Goal: Information Seeking & Learning: Learn about a topic

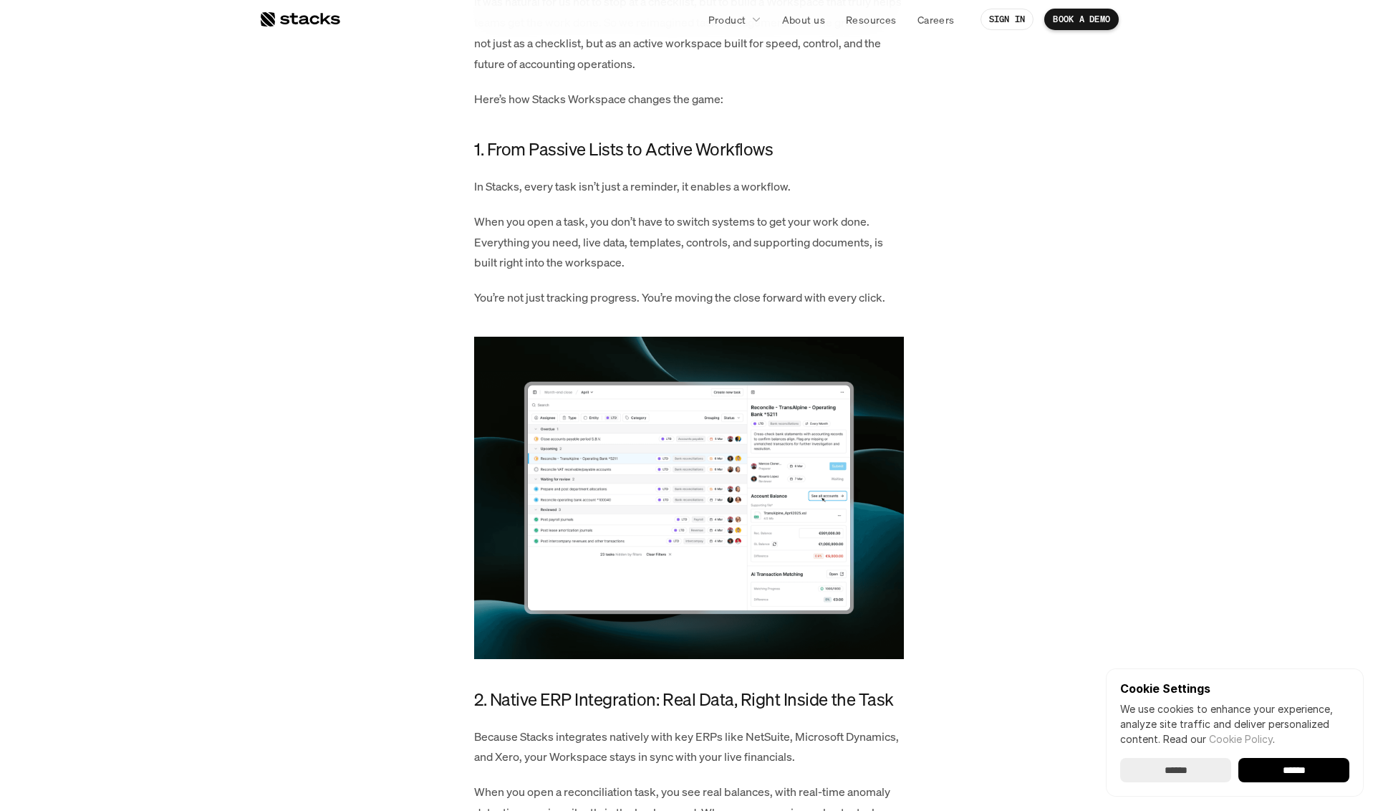
scroll to position [516, 0]
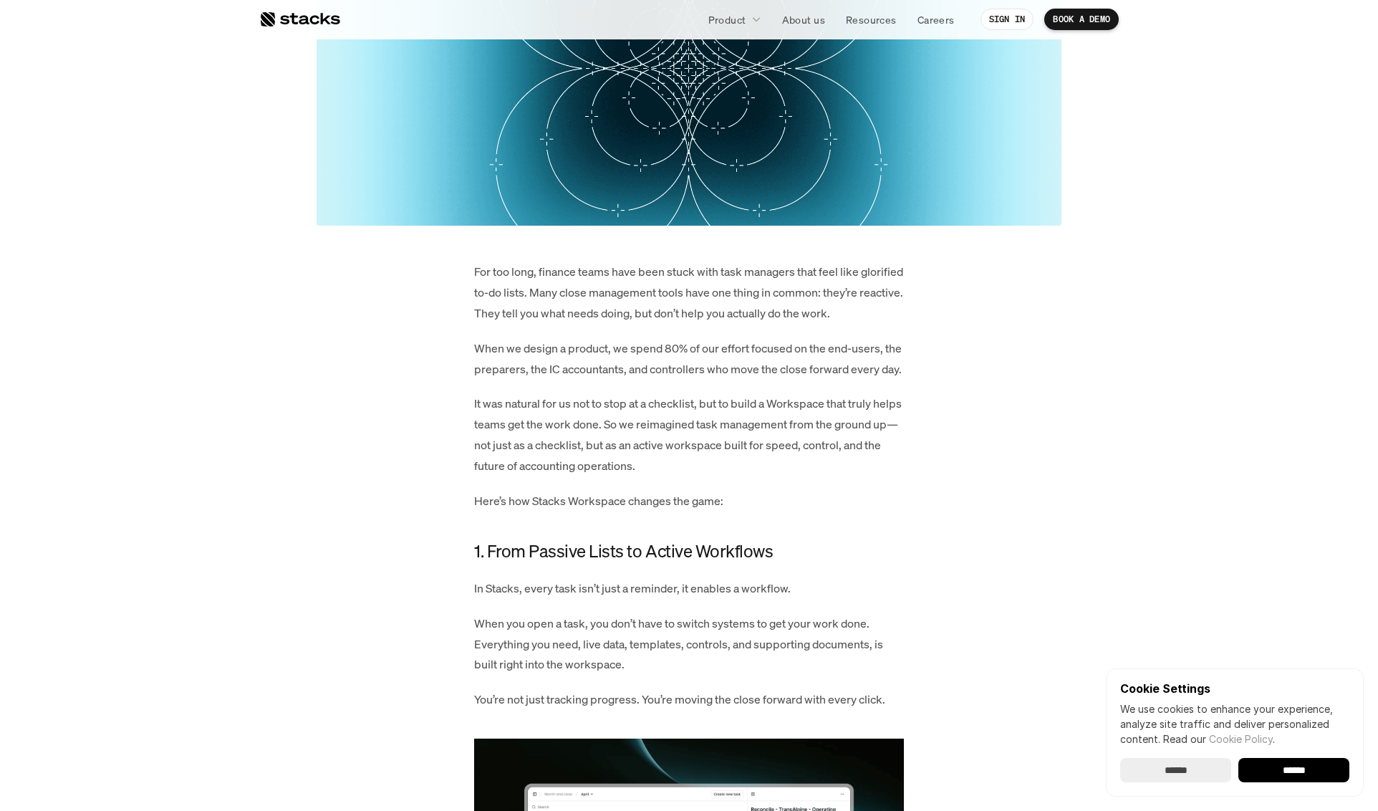
click at [660, 380] on p "When we design a product, we spend 80% of our effort focused on the end-users, …" at bounding box center [689, 359] width 430 height 42
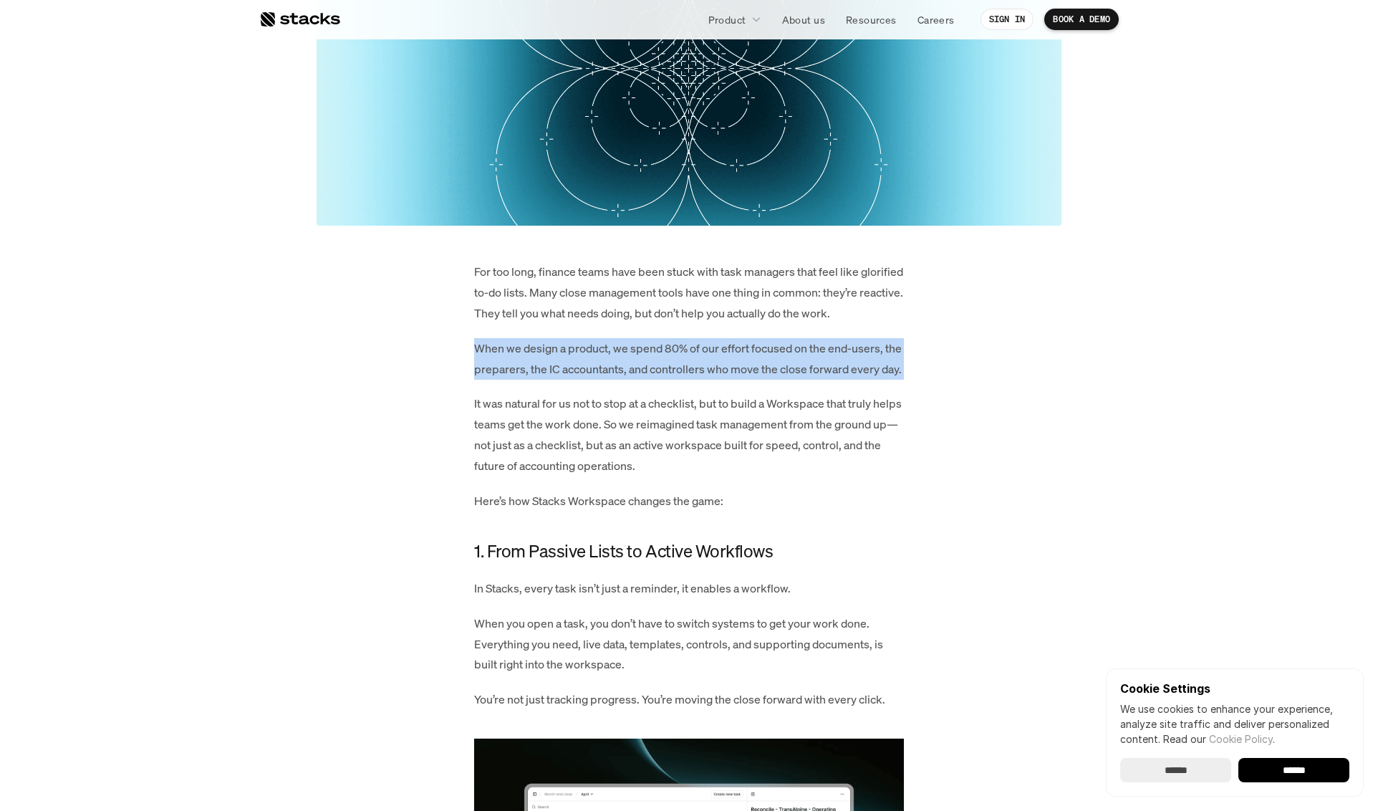
click at [660, 380] on p "When we design a product, we spend 80% of our effort focused on the end-users, …" at bounding box center [689, 359] width 430 height 42
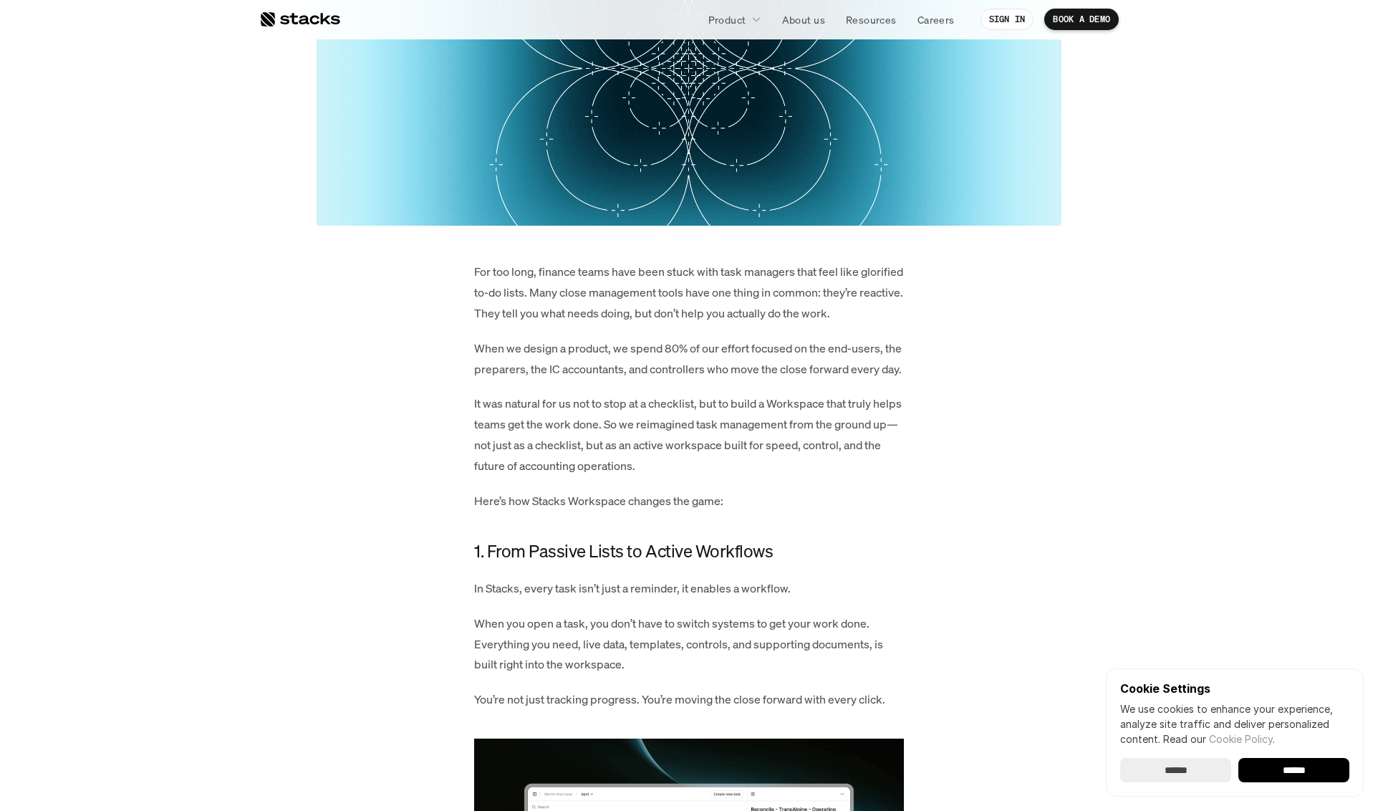
click at [590, 471] on p "It was natural for us not to stop at a checklist, but to build a Workspace that…" at bounding box center [689, 434] width 430 height 82
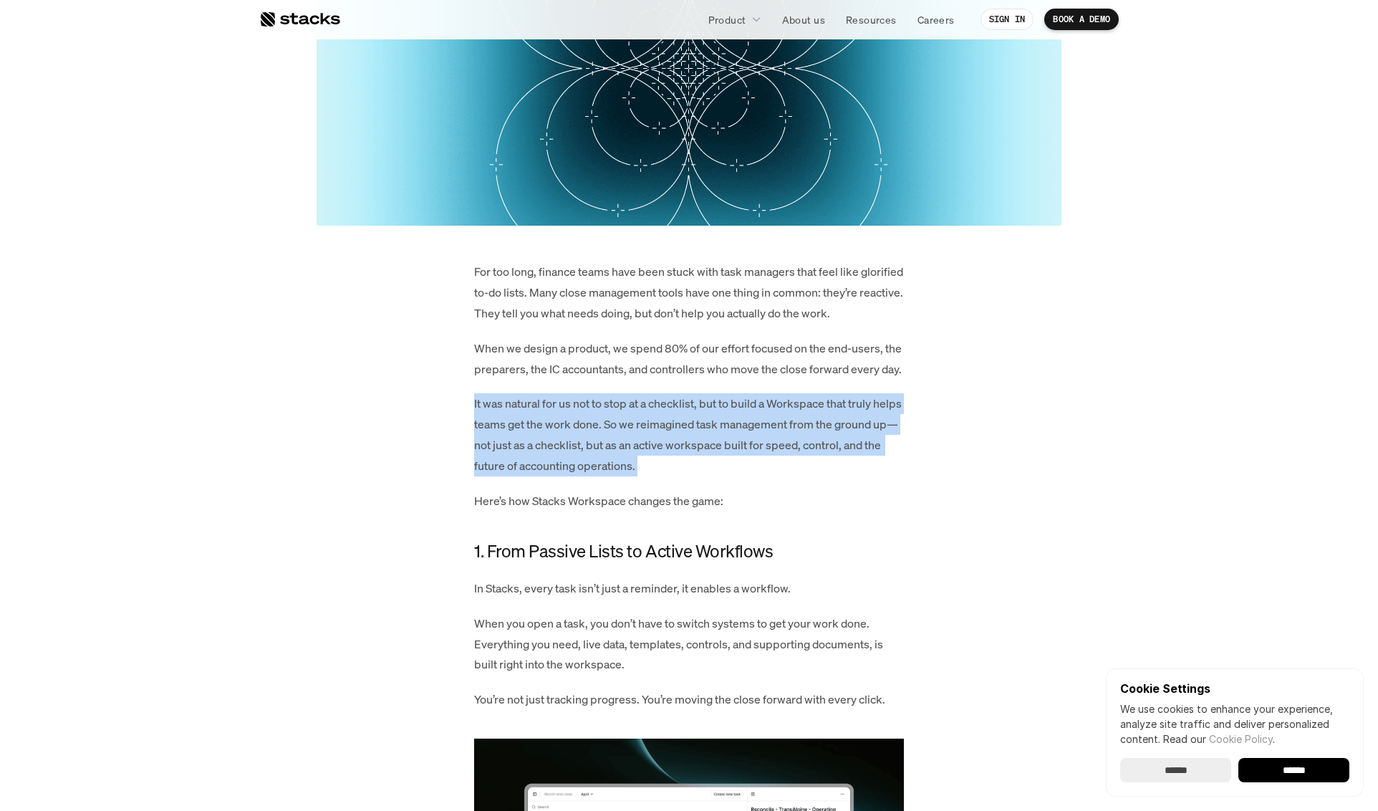
click at [590, 471] on p "It was natural for us not to stop at a checklist, but to build a Workspace that…" at bounding box center [689, 434] width 430 height 82
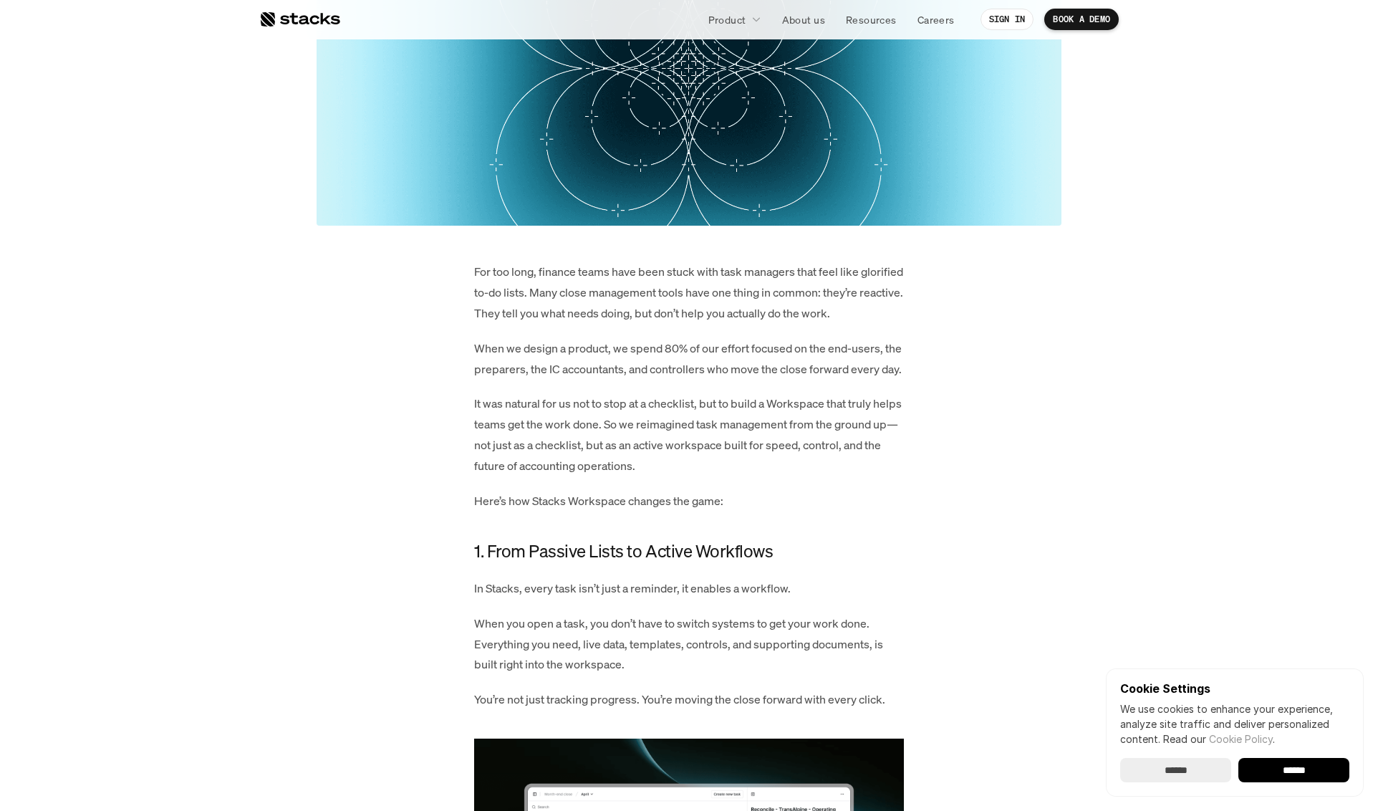
click at [695, 380] on p "When we design a product, we spend 80% of our effort focused on the end-users, …" at bounding box center [689, 359] width 430 height 42
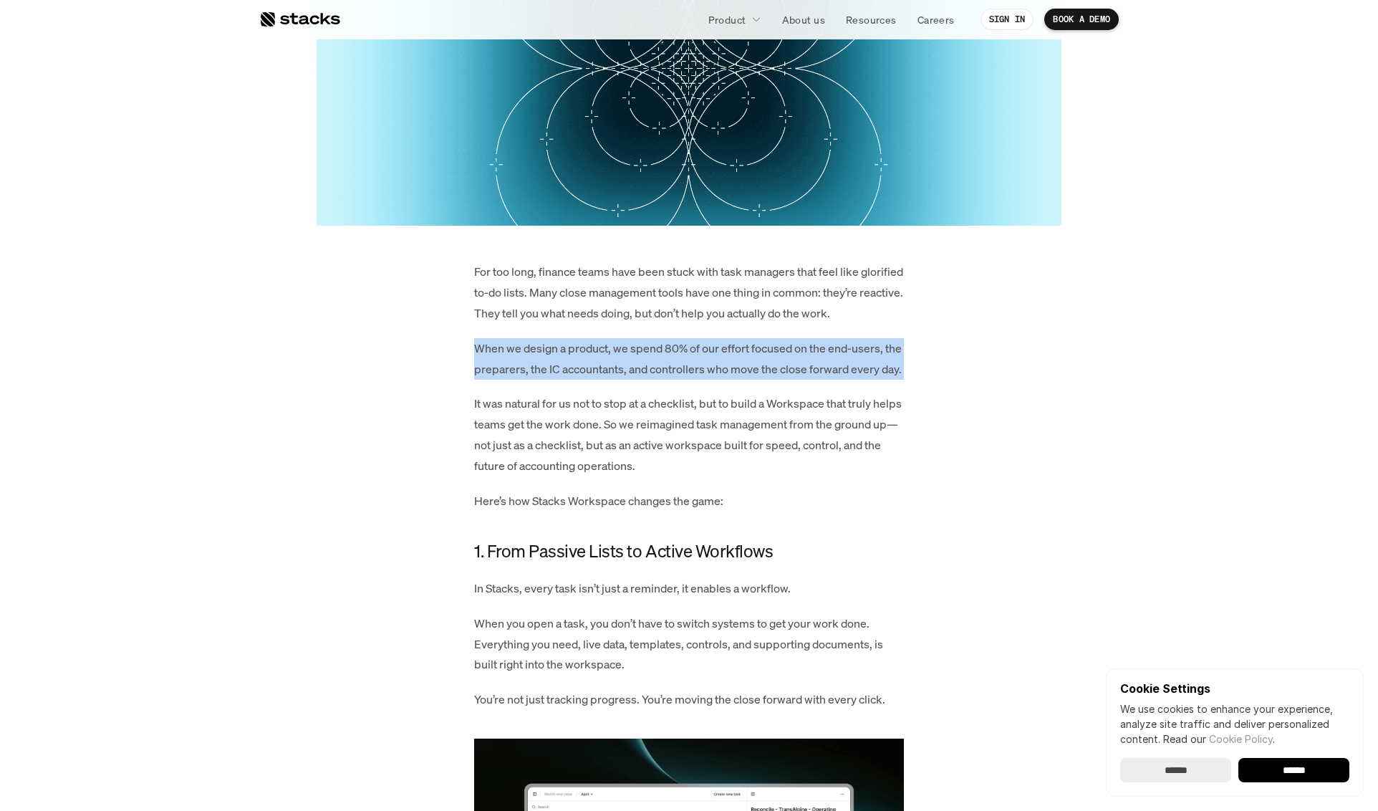
click at [695, 380] on p "When we design a product, we spend 80% of our effort focused on the end-users, …" at bounding box center [689, 359] width 430 height 42
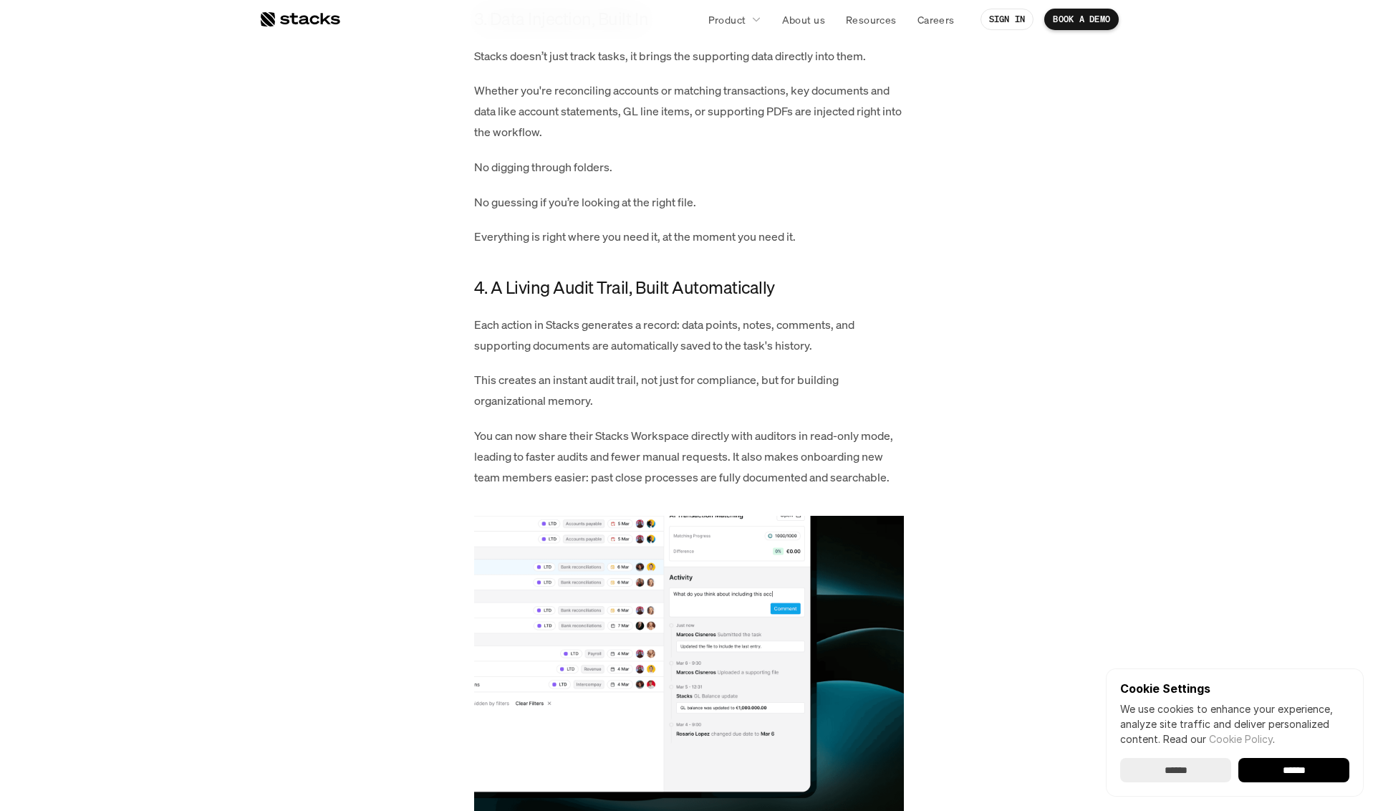
scroll to position [1841, 0]
click at [740, 479] on p "You can now share their Stacks Workspace directly with auditors in read-only mo…" at bounding box center [689, 454] width 430 height 62
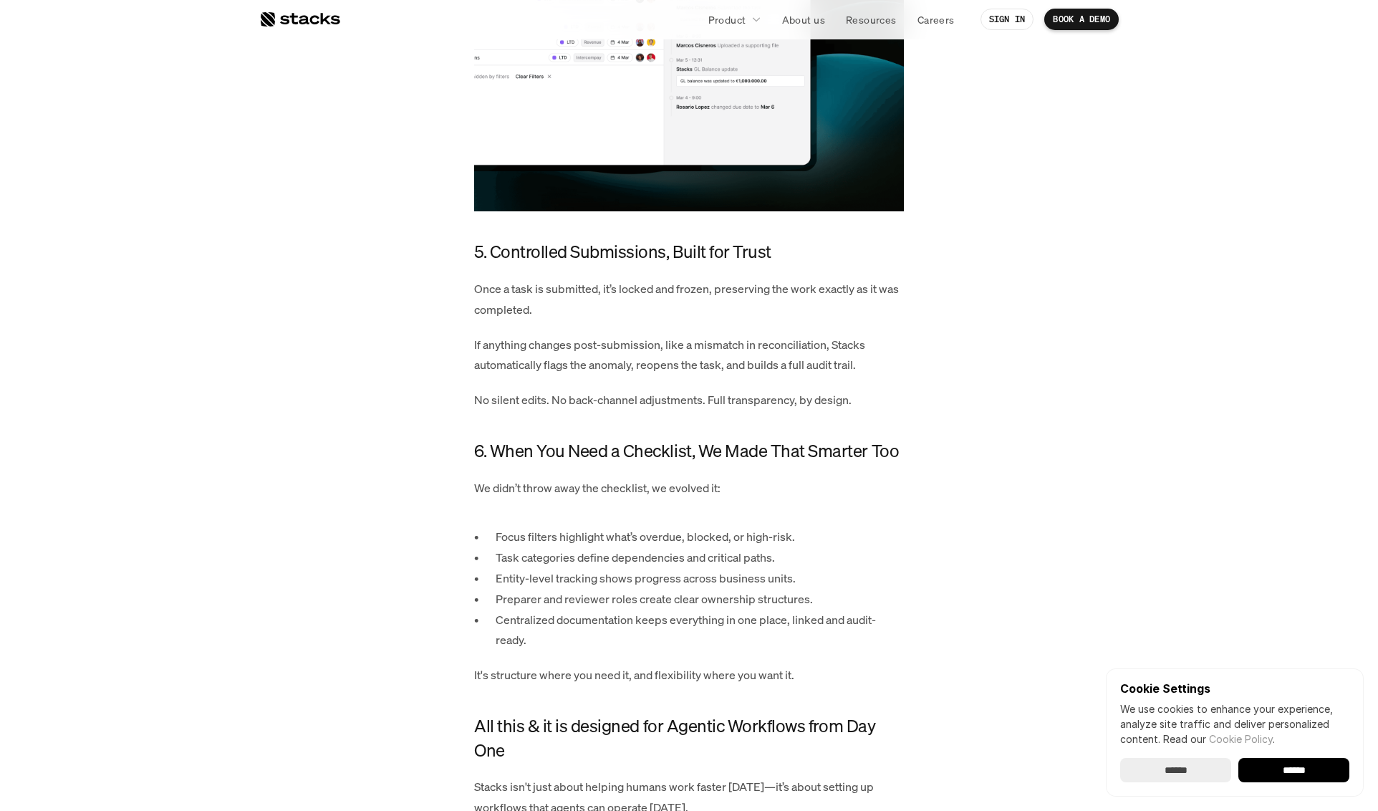
scroll to position [2961, 0]
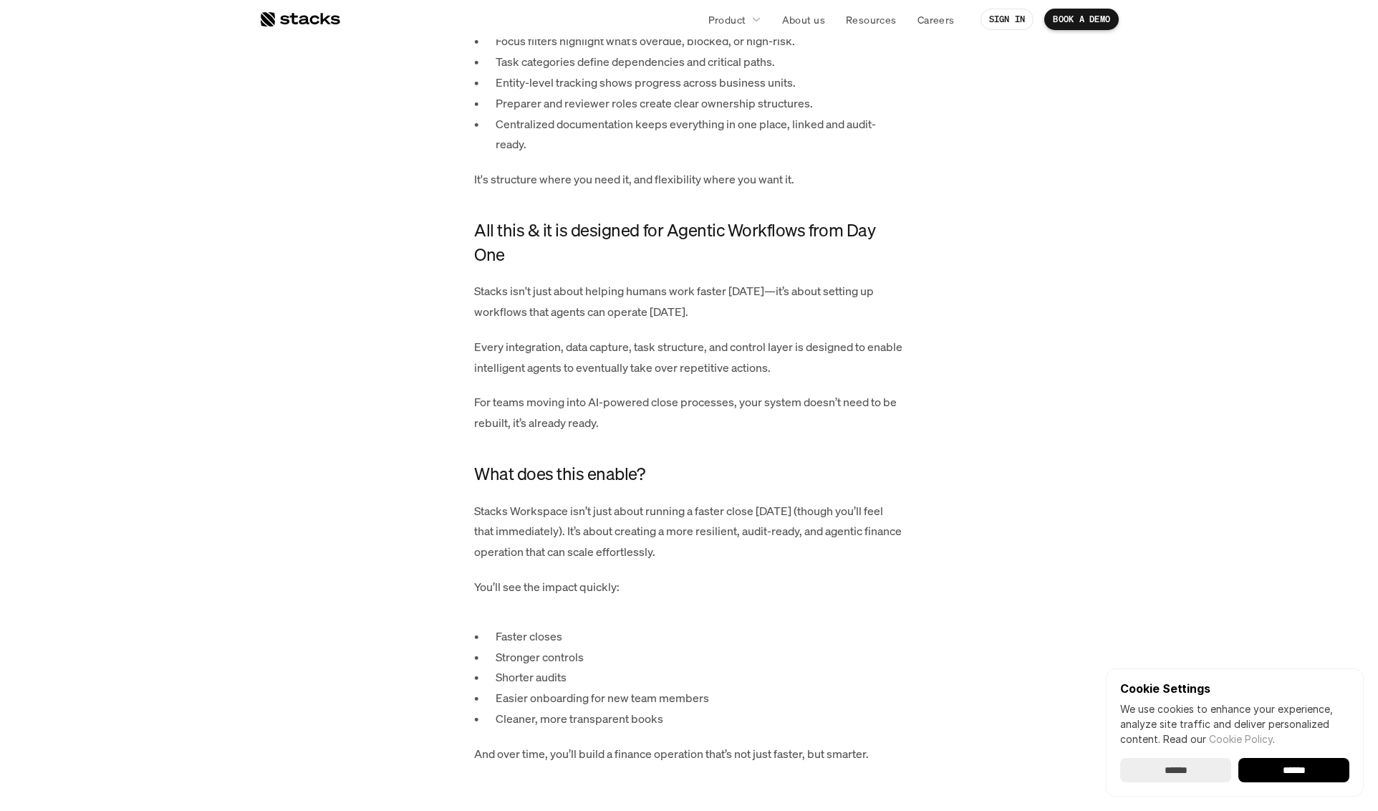
click at [605, 320] on p "Stacks isn't just about helping humans work faster [DATE]—it’s about setting up…" at bounding box center [689, 302] width 430 height 42
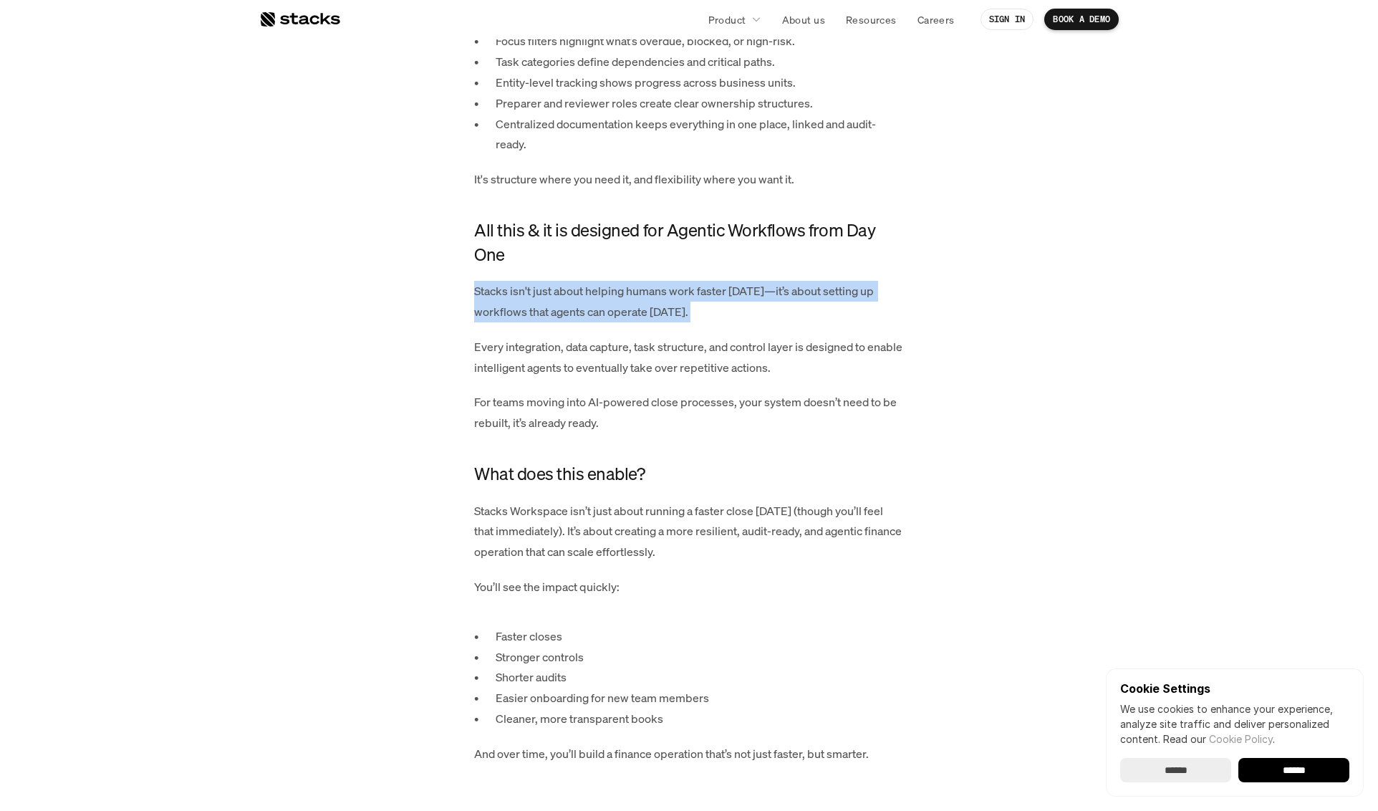
click at [605, 320] on p "Stacks isn't just about helping humans work faster [DATE]—it’s about setting up…" at bounding box center [689, 302] width 430 height 42
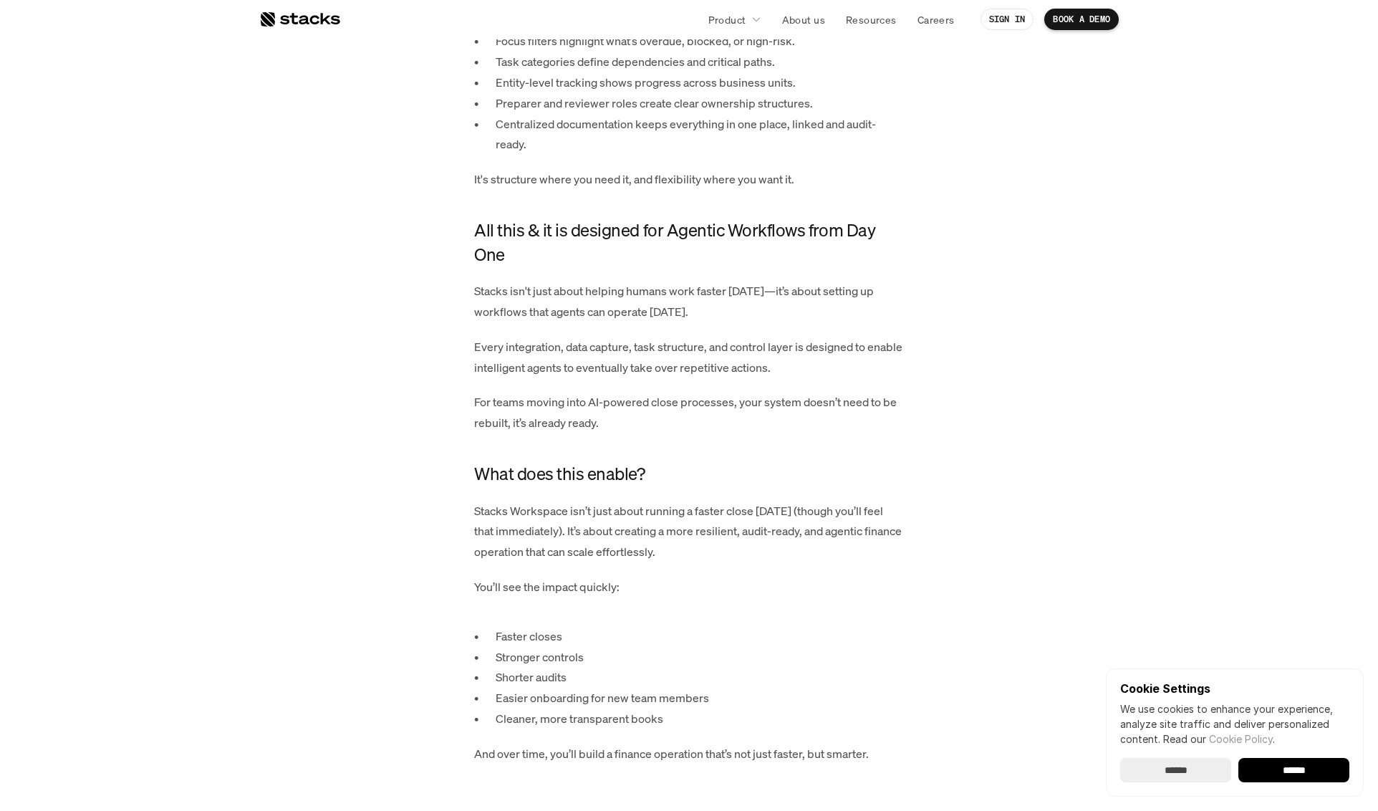
click at [621, 376] on p "Every integration, data capture, task structure, and control layer is designed …" at bounding box center [689, 358] width 430 height 42
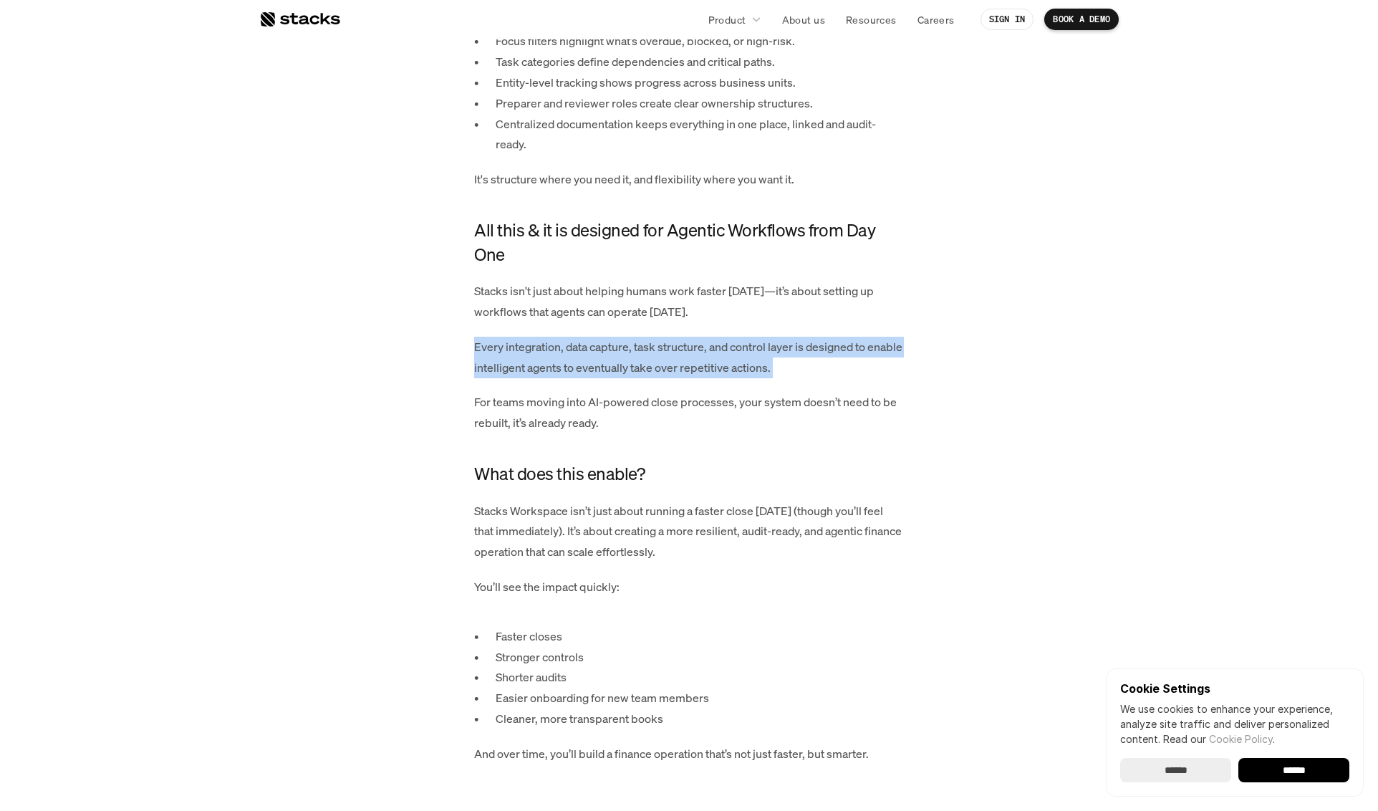
click at [621, 376] on p "Every integration, data capture, task structure, and control layer is designed …" at bounding box center [689, 358] width 430 height 42
click at [676, 378] on p "Every integration, data capture, task structure, and control layer is designed …" at bounding box center [689, 358] width 430 height 42
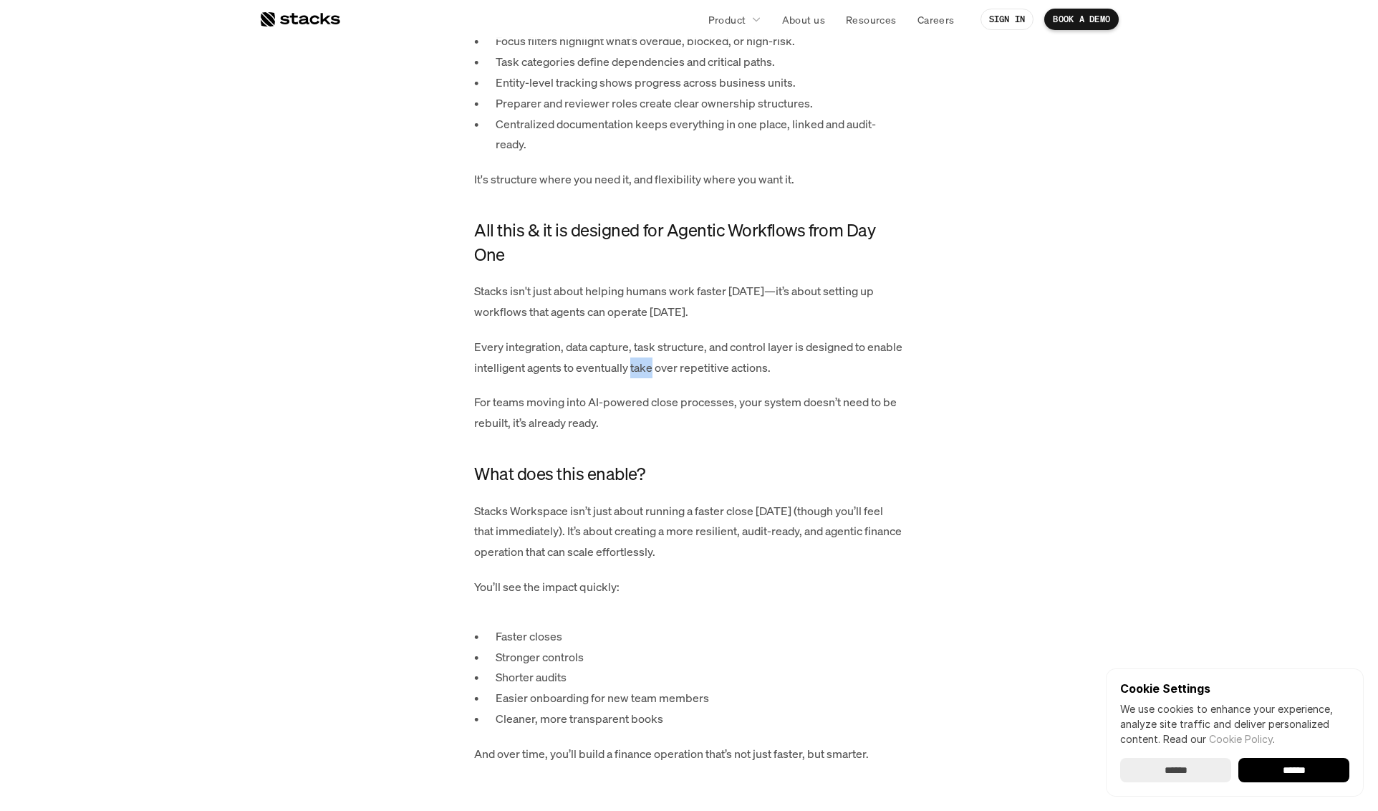
click at [676, 378] on p "Every integration, data capture, task structure, and control layer is designed …" at bounding box center [689, 358] width 430 height 42
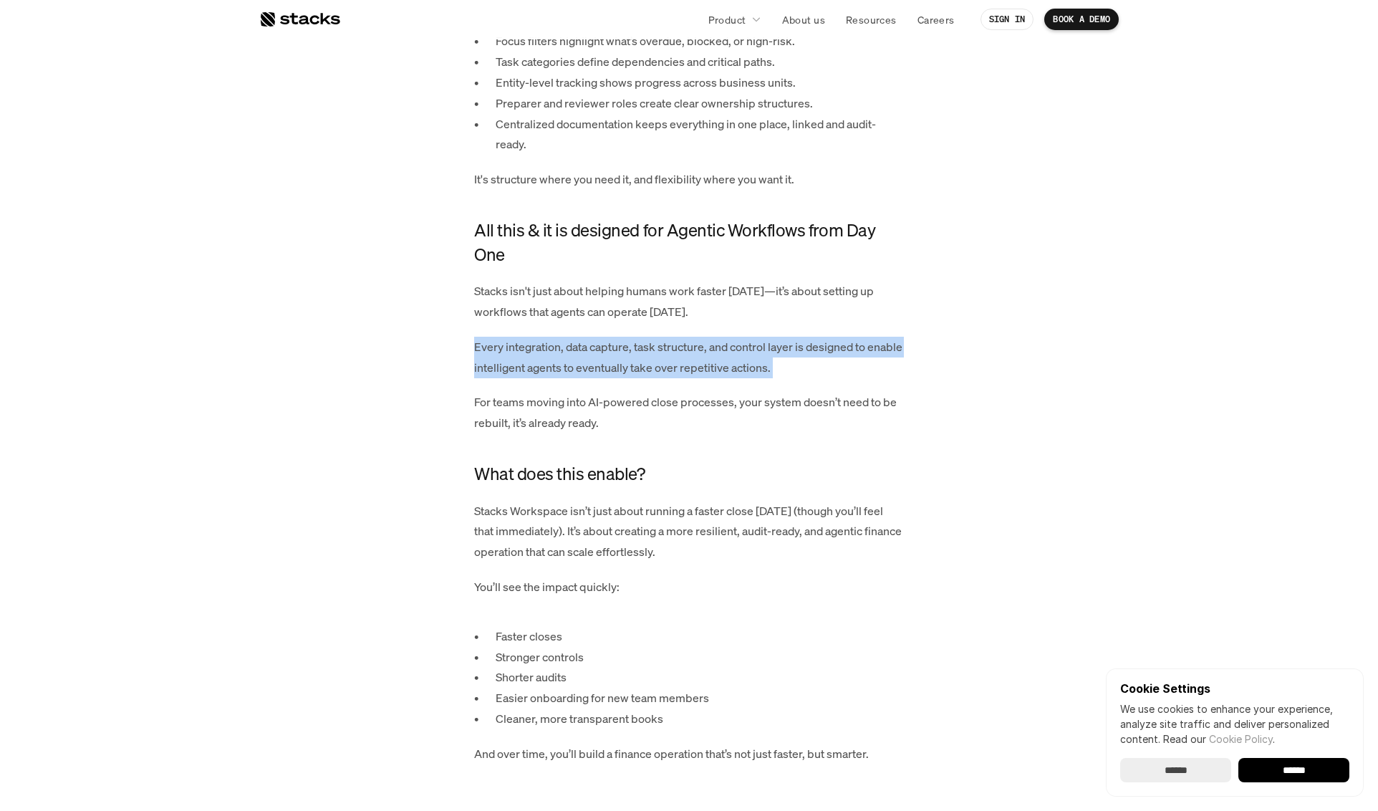
click at [676, 378] on p "Every integration, data capture, task structure, and control layer is designed …" at bounding box center [689, 358] width 430 height 42
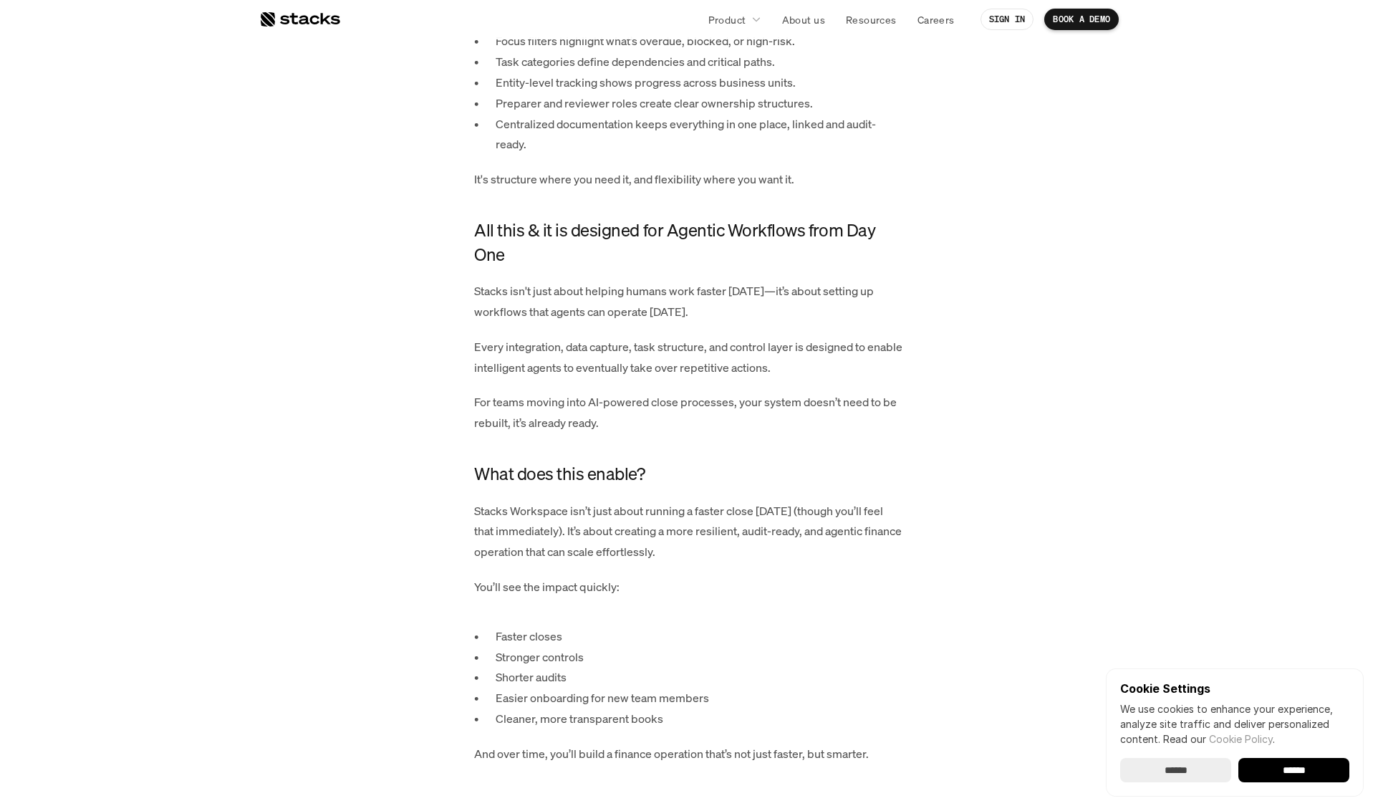
click at [599, 418] on p "For teams moving into AI-powered close processes, your system doesn’t need to b…" at bounding box center [689, 413] width 430 height 42
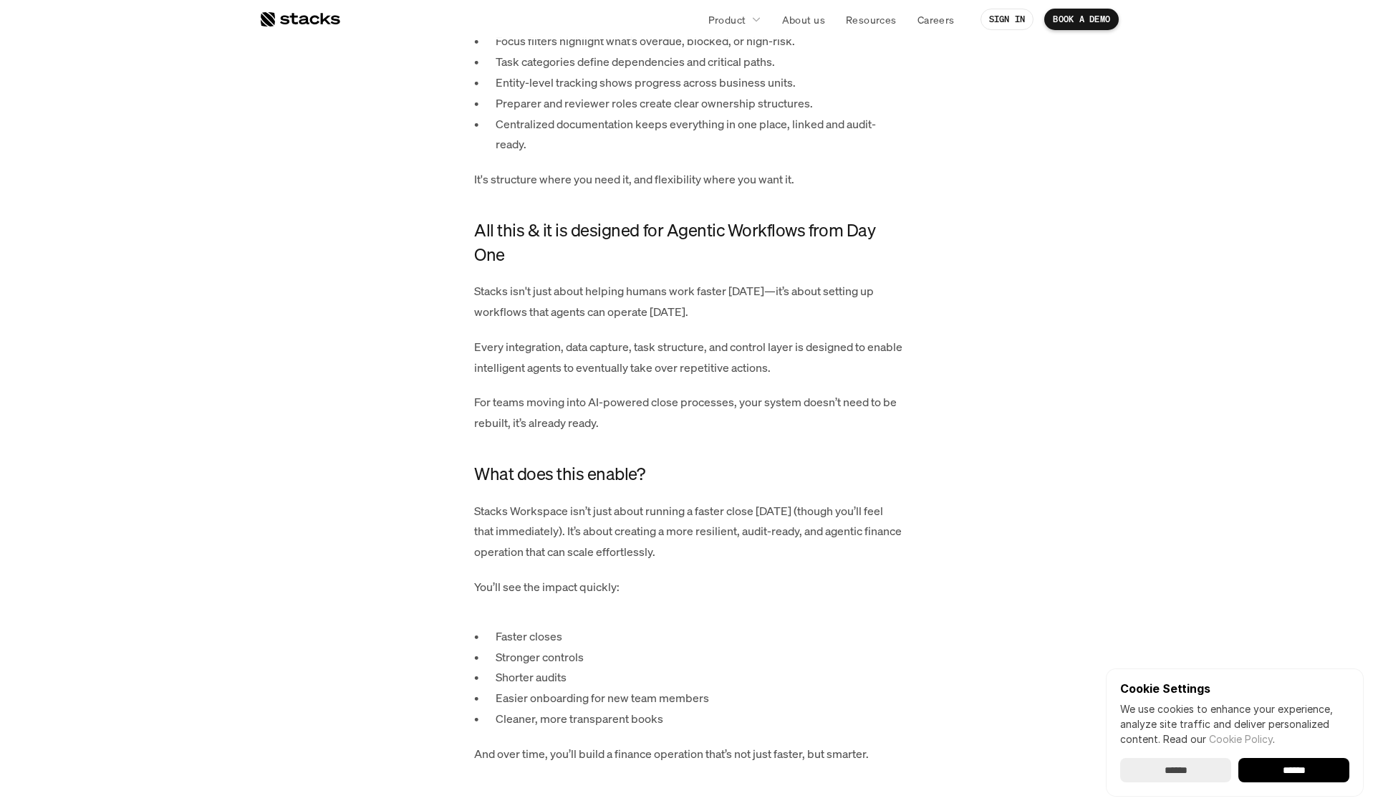
click at [641, 526] on p "Stacks Workspace isn’t just about running a faster close [DATE] (though you’ll …" at bounding box center [689, 532] width 430 height 62
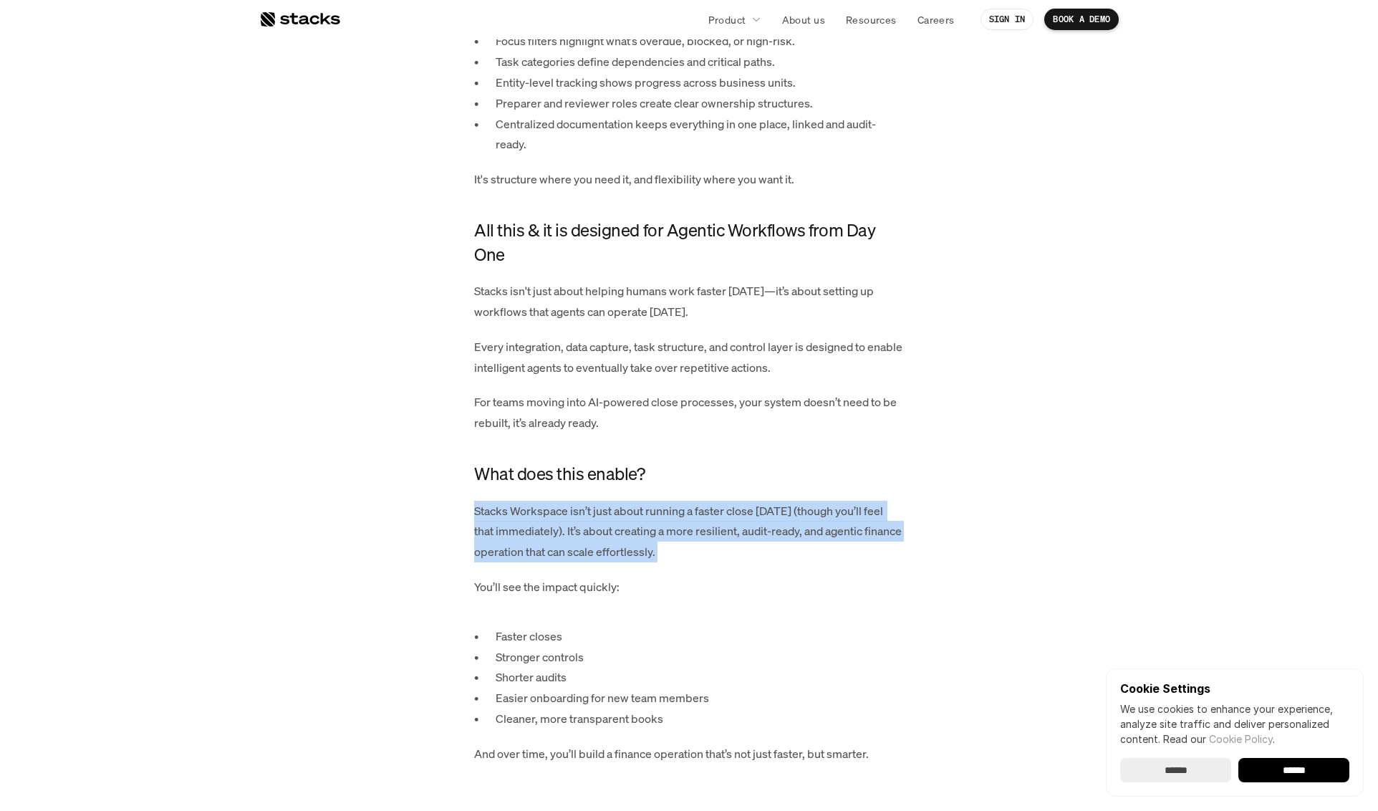
click at [641, 526] on p "Stacks Workspace isn’t just about running a faster close [DATE] (though you’ll …" at bounding box center [689, 532] width 430 height 62
click at [637, 562] on p "Stacks Workspace isn’t just about running a faster close [DATE] (though you’ll …" at bounding box center [689, 532] width 430 height 62
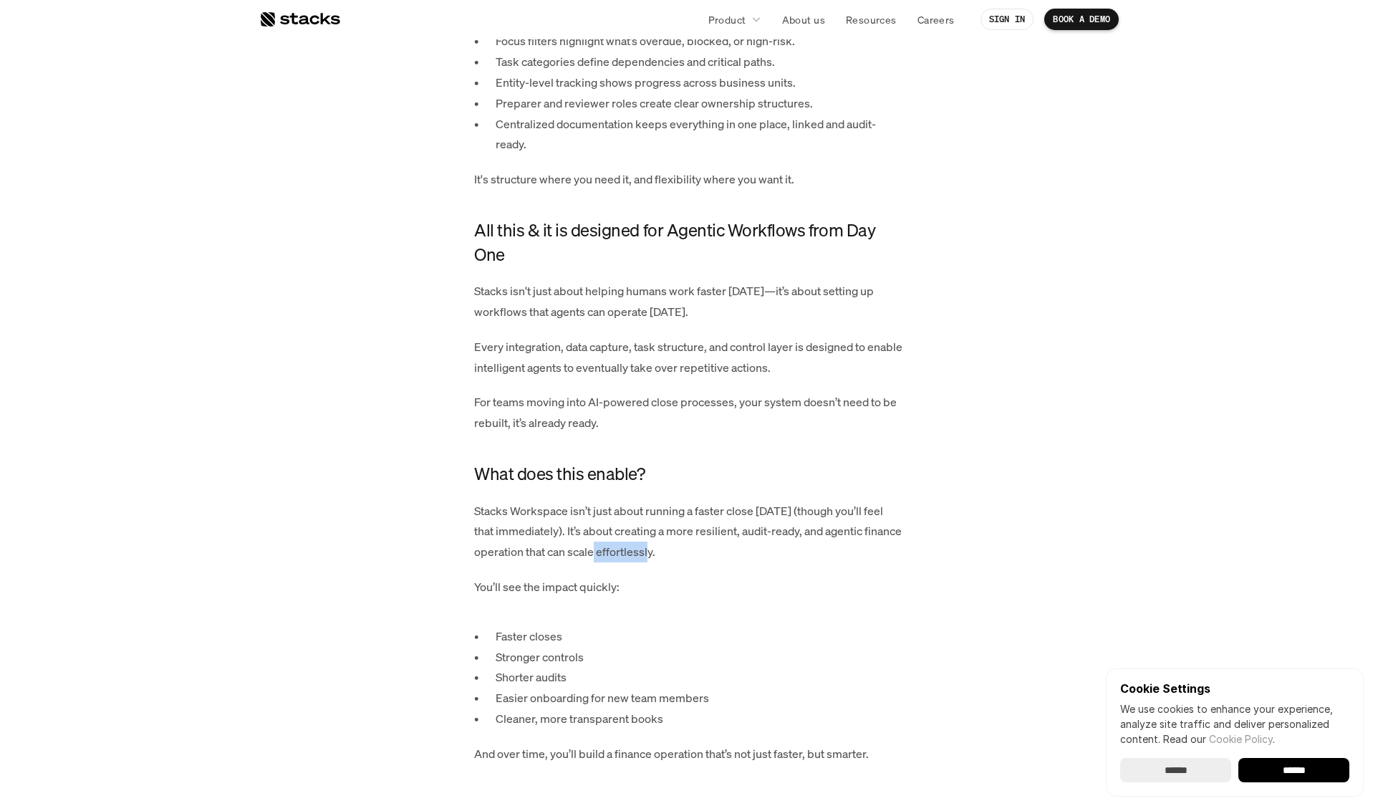
click at [637, 562] on p "Stacks Workspace isn’t just about running a faster close [DATE] (though you’ll …" at bounding box center [689, 532] width 430 height 62
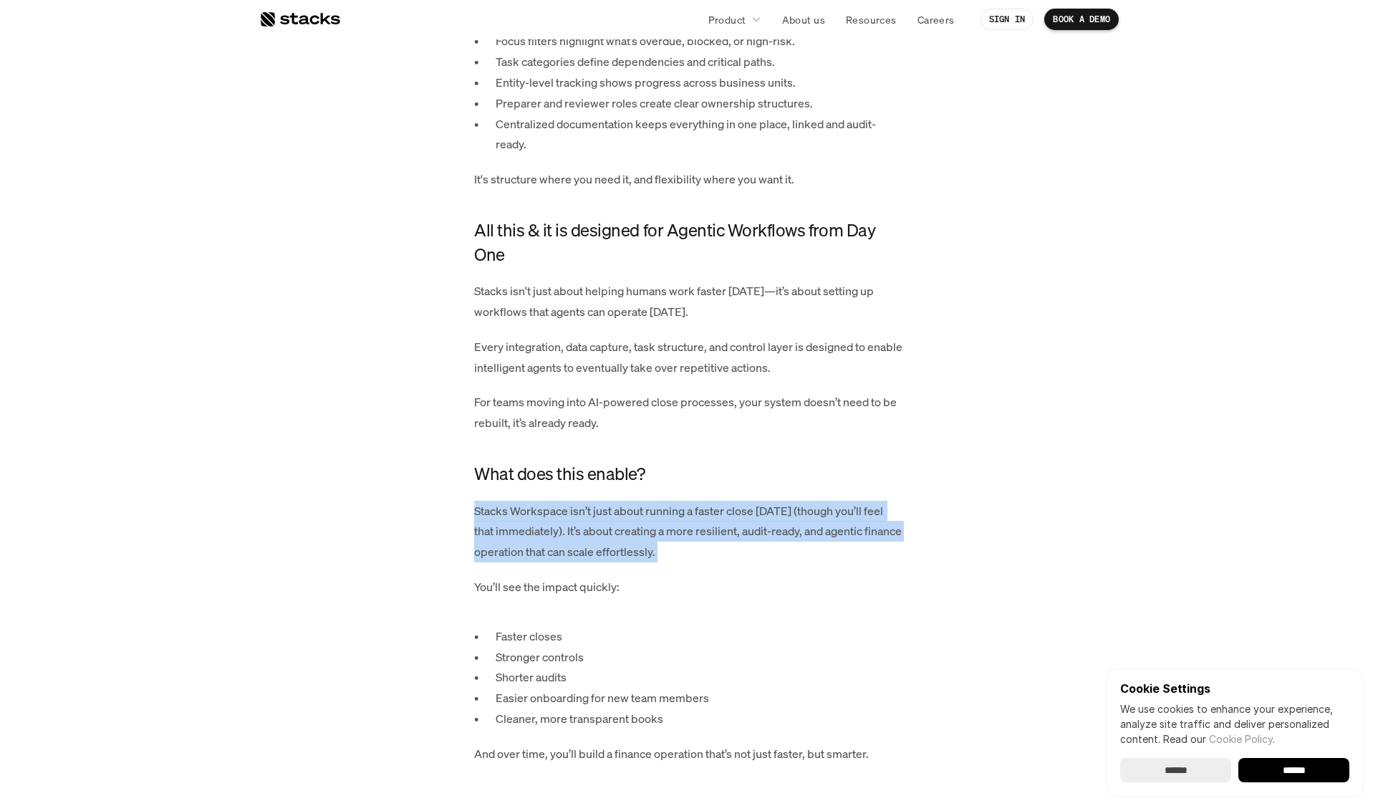
click at [637, 562] on p "Stacks Workspace isn’t just about running a faster close [DATE] (though you’ll …" at bounding box center [689, 532] width 430 height 62
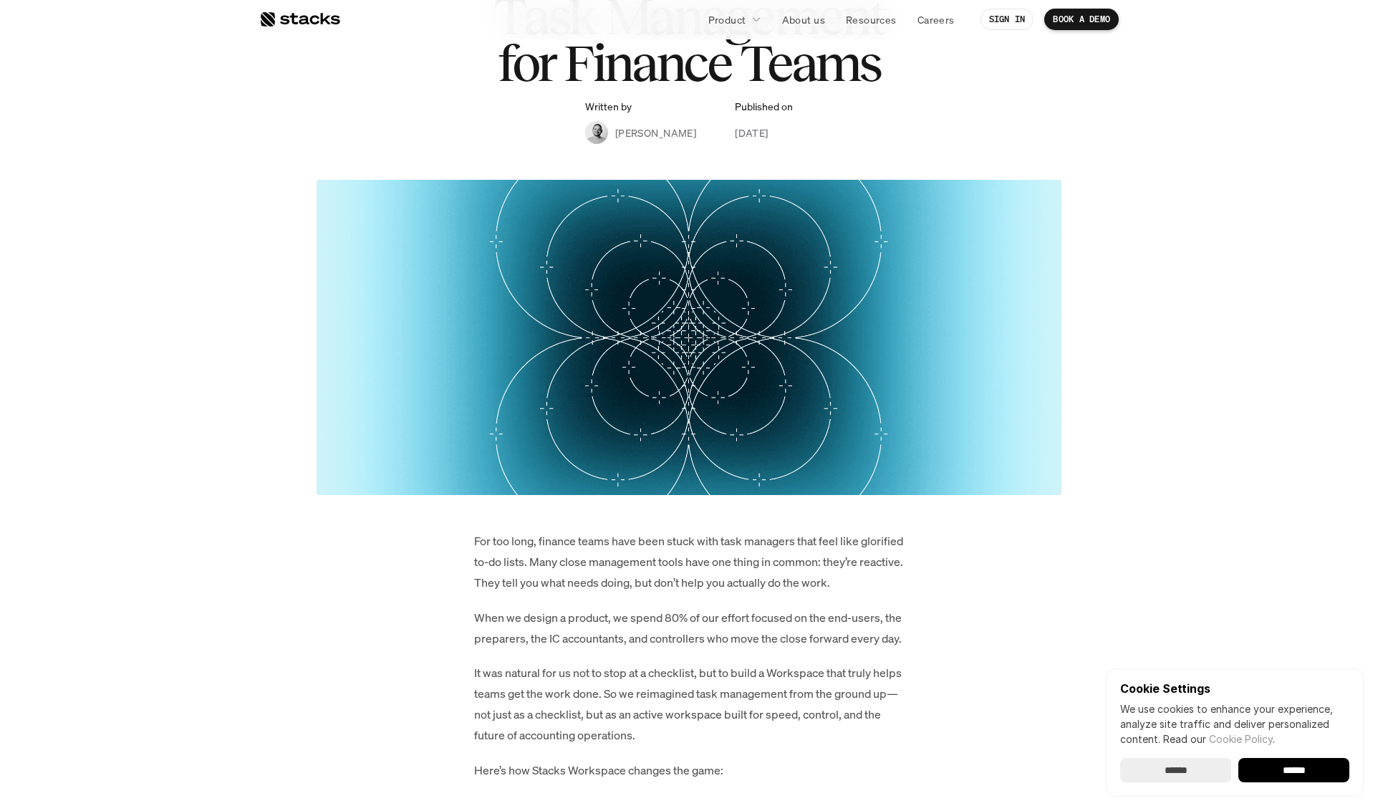
scroll to position [0, 0]
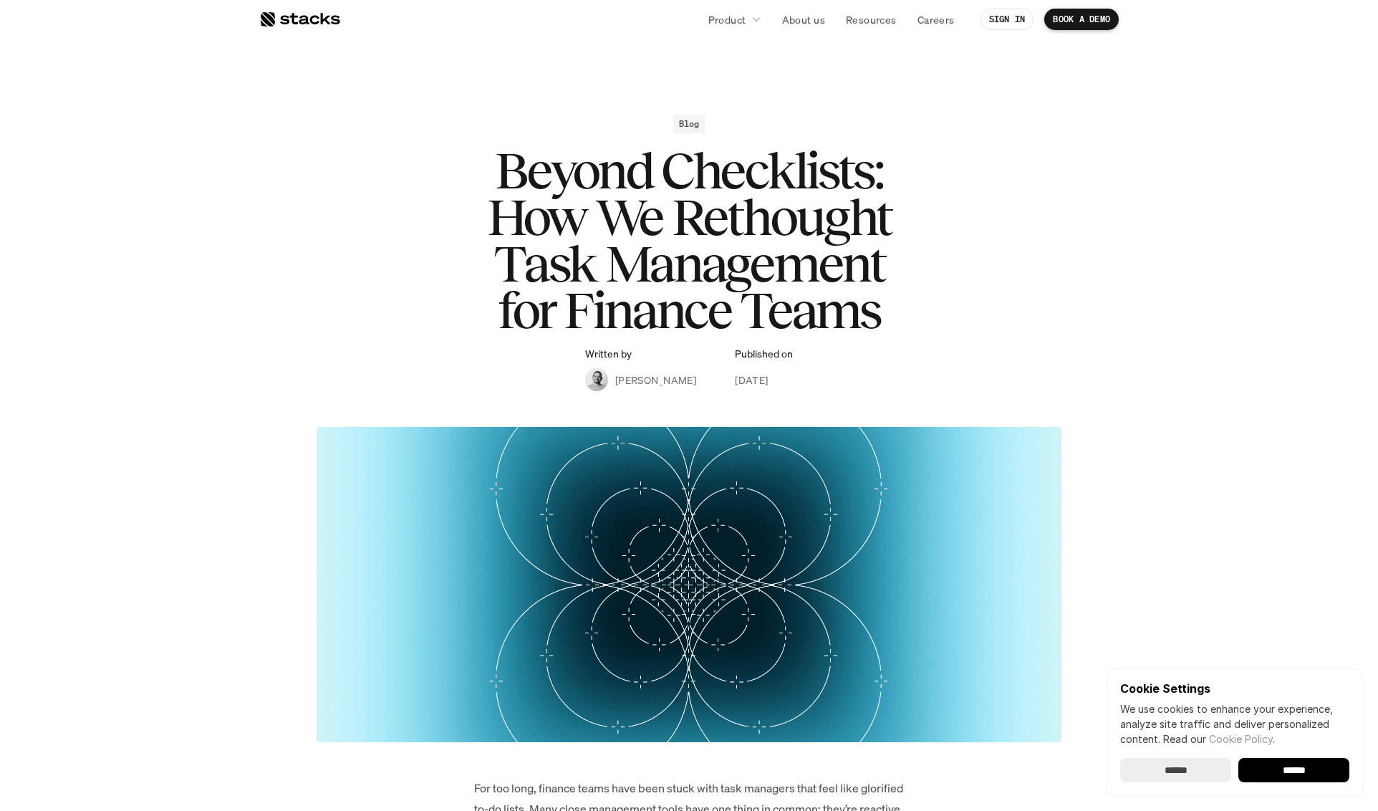
click at [296, 14] on div at bounding box center [299, 19] width 81 height 17
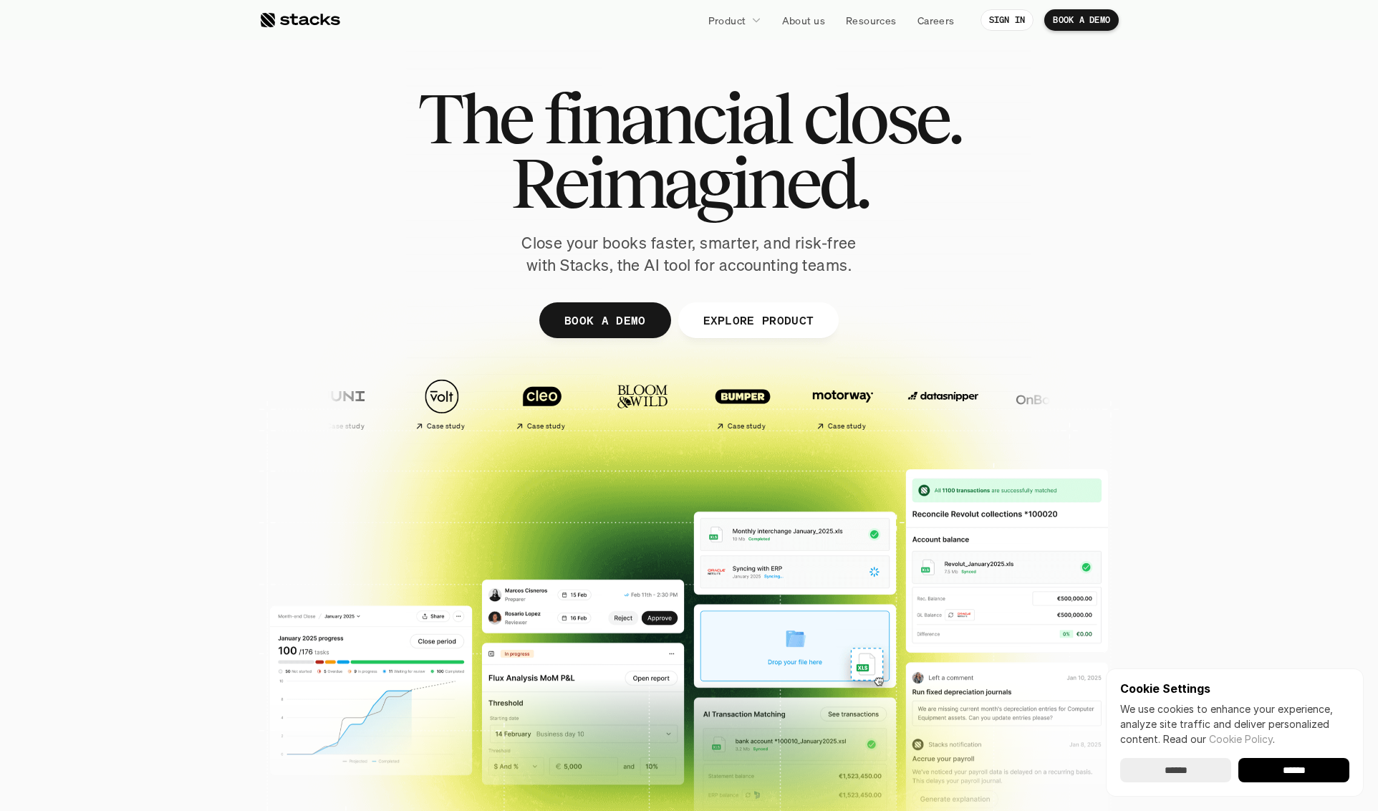
click at [802, 231] on div "The financial close. Reimagined. Close your books faster, smarter, and risk-fre…" at bounding box center [689, 181] width 802 height 191
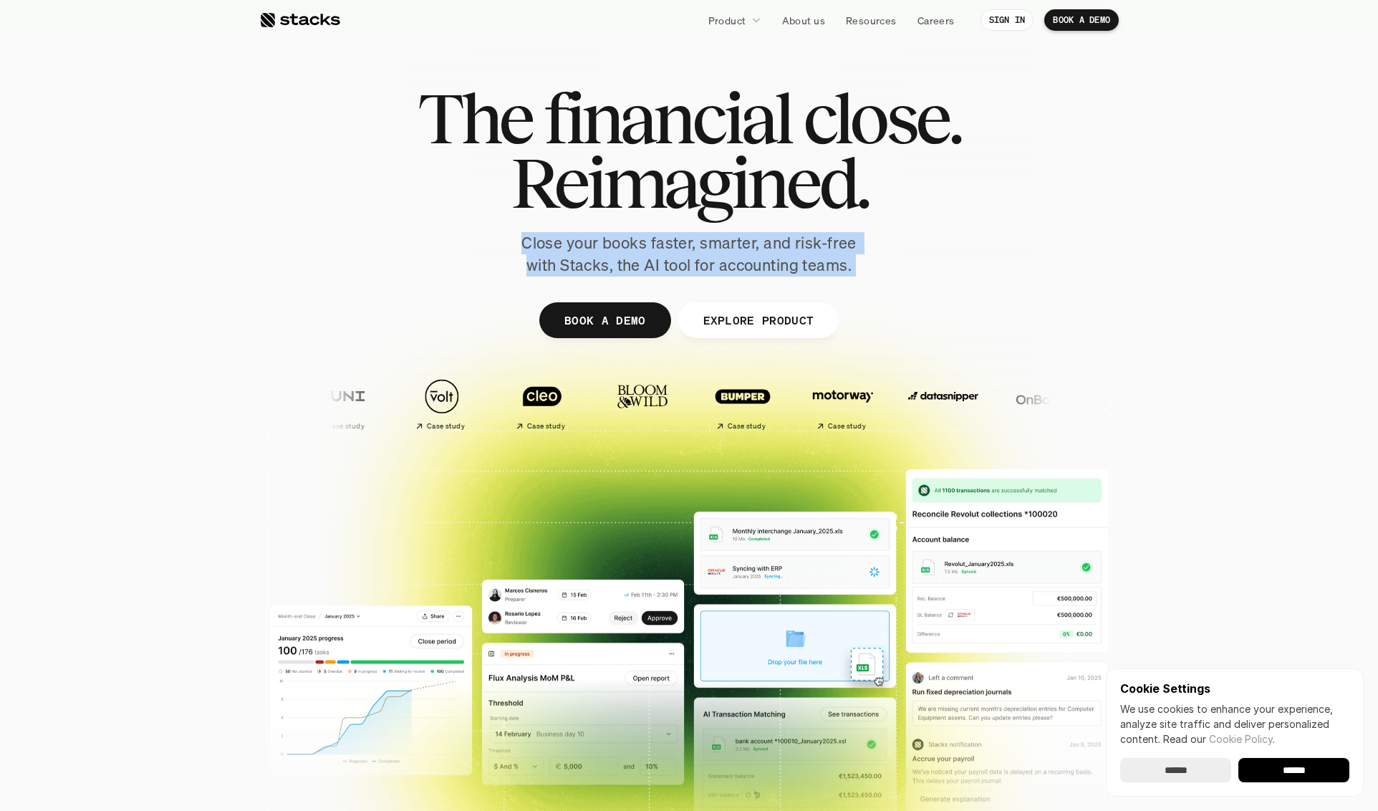
click at [802, 231] on div "The financial close. Reimagined. Close your books faster, smarter, and risk-fre…" at bounding box center [689, 181] width 802 height 191
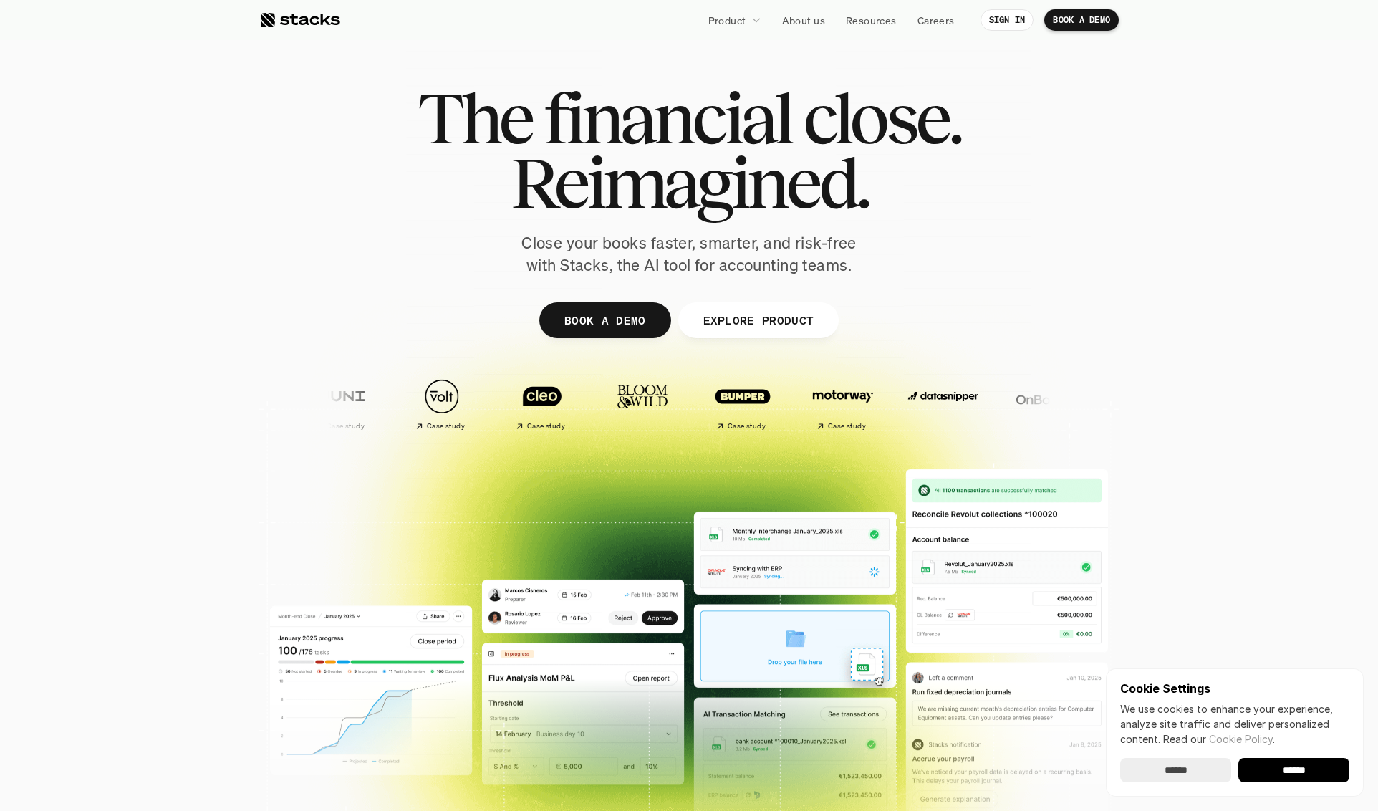
click at [747, 162] on span "Reimagined." at bounding box center [689, 182] width 357 height 64
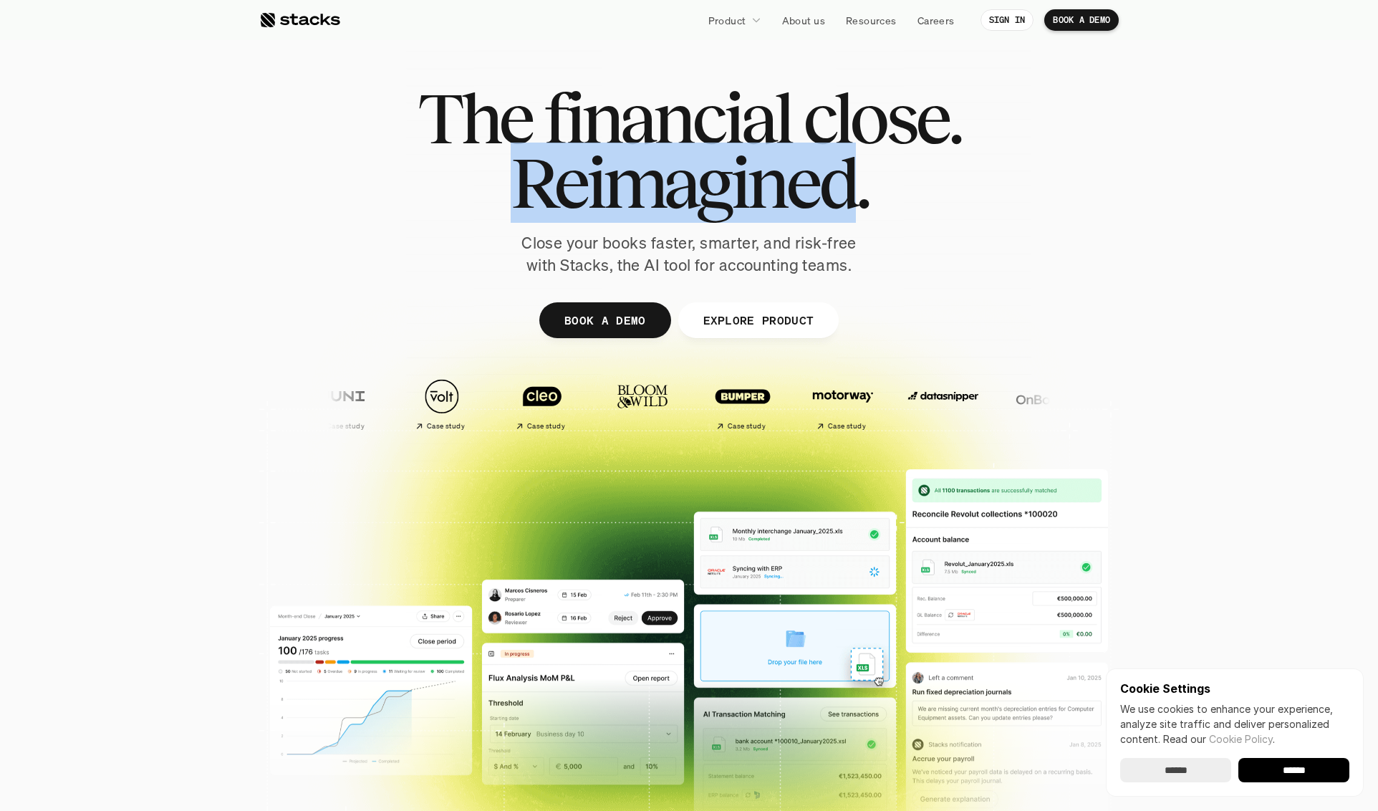
click at [747, 162] on span "Reimagined." at bounding box center [689, 182] width 357 height 64
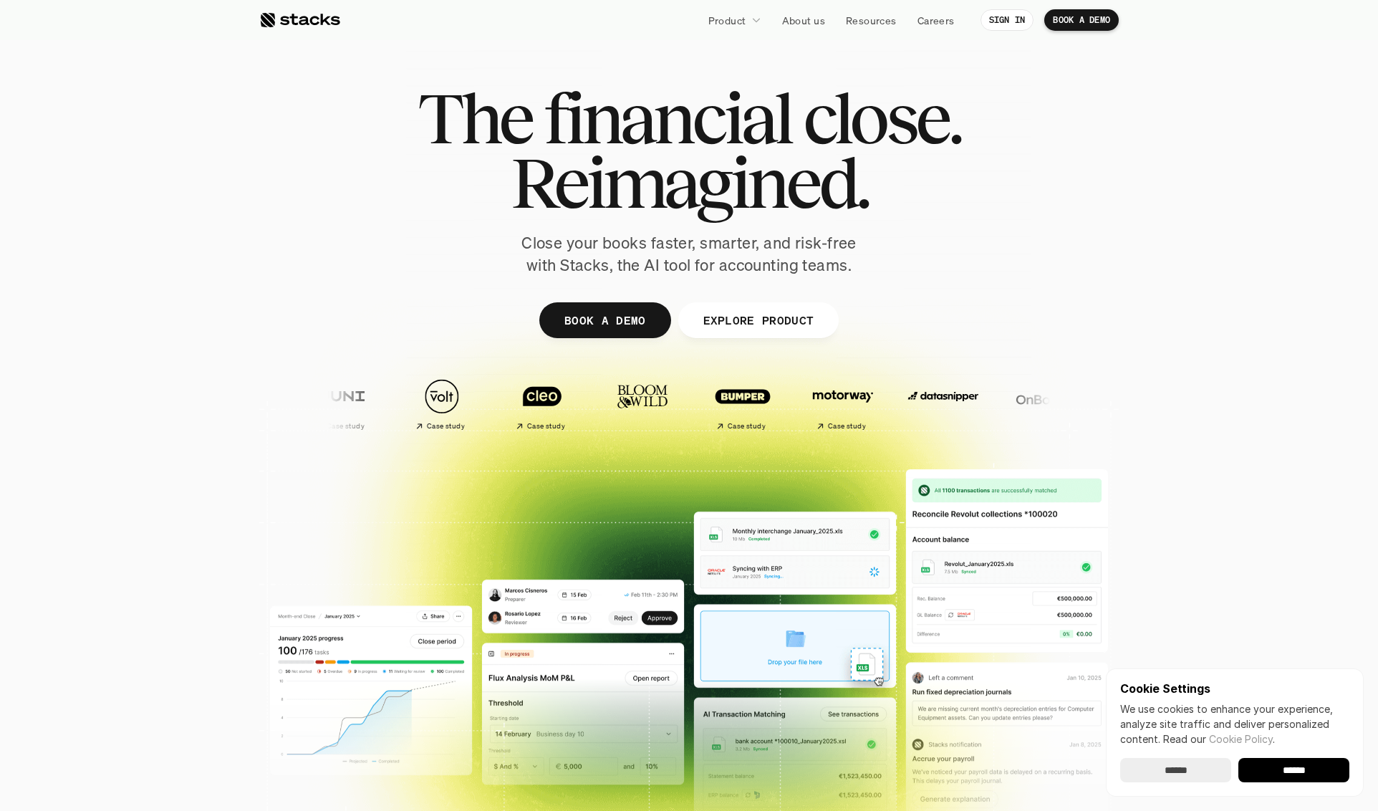
click at [556, 122] on span "financial" at bounding box center [667, 118] width 247 height 64
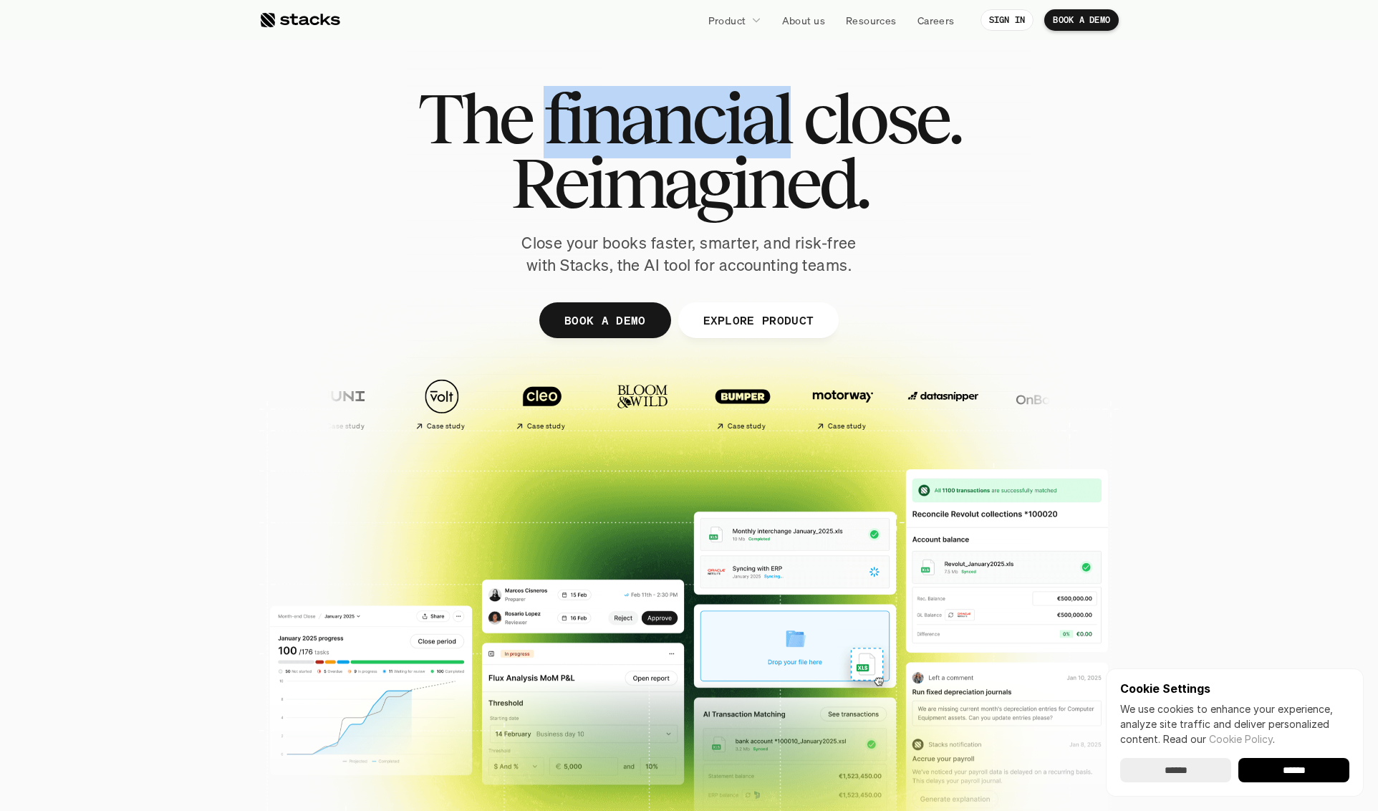
click at [556, 122] on span "financial" at bounding box center [667, 118] width 247 height 64
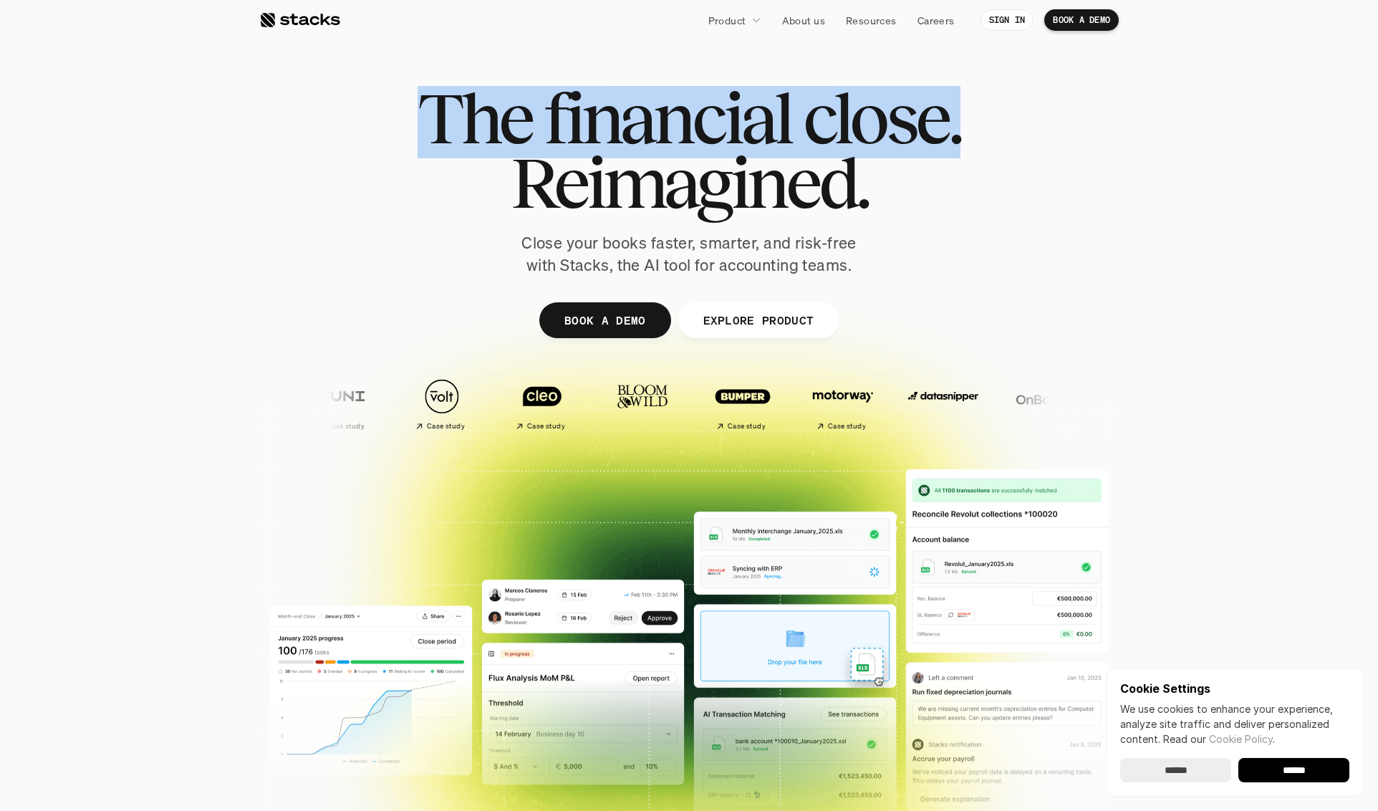
click at [556, 122] on span "financial" at bounding box center [667, 118] width 247 height 64
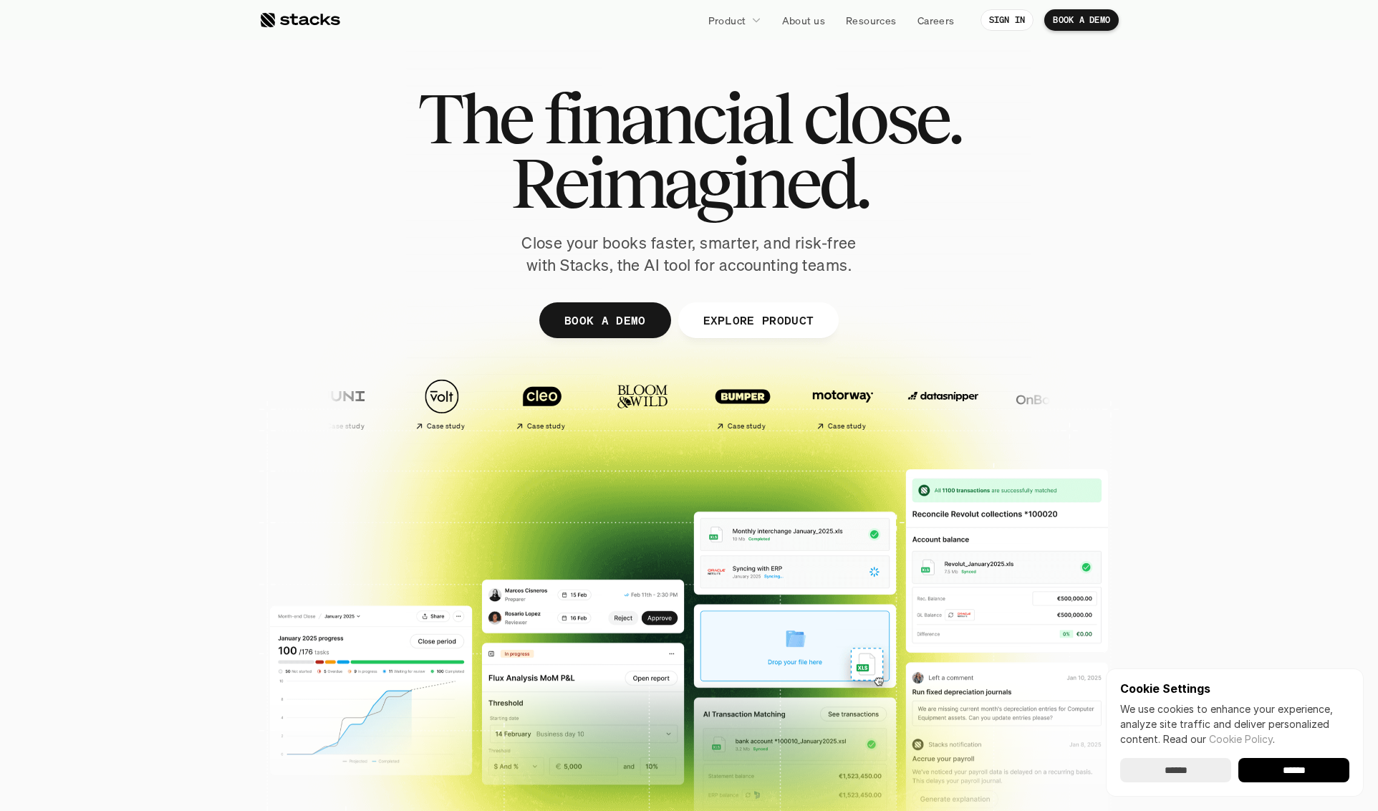
click at [154, 571] on div at bounding box center [689, 444] width 1378 height 458
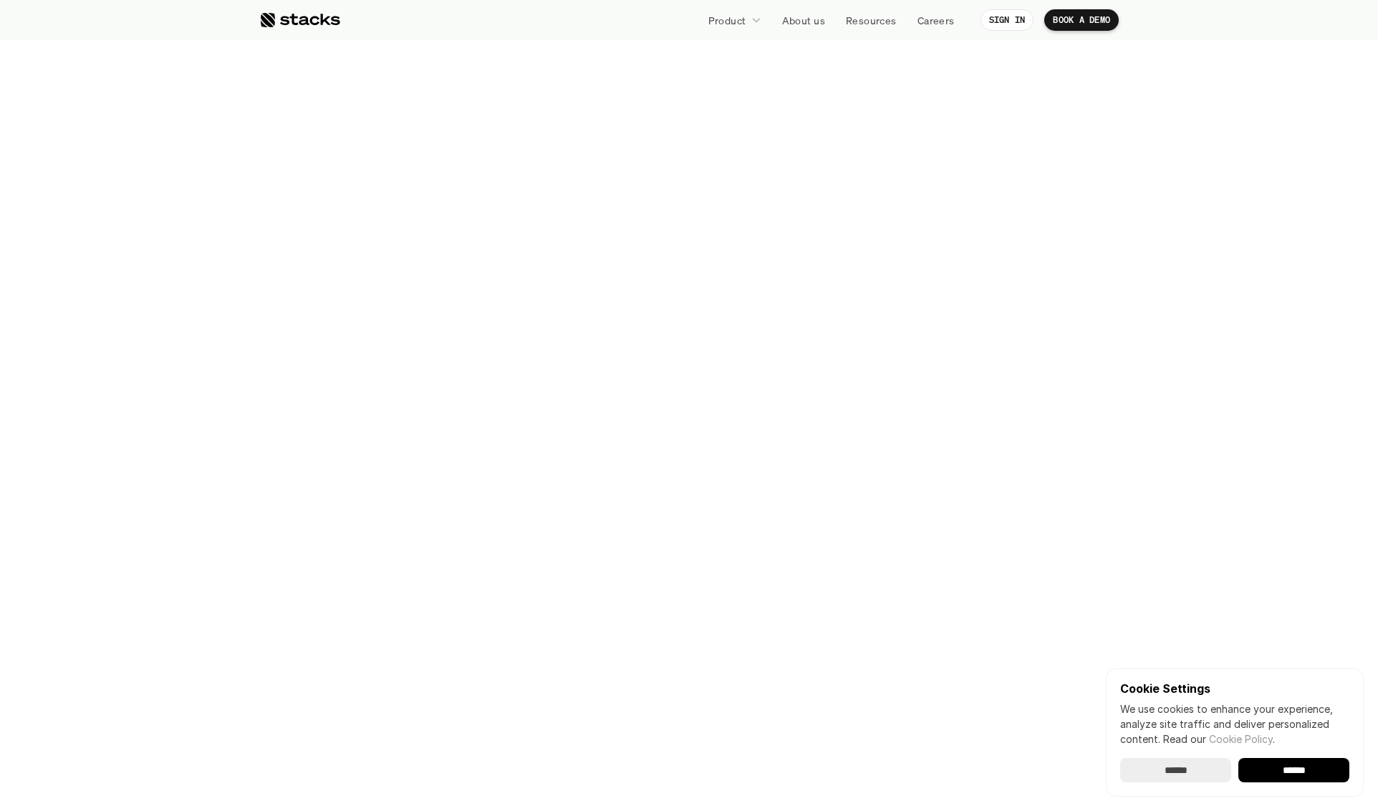
scroll to position [2657, 0]
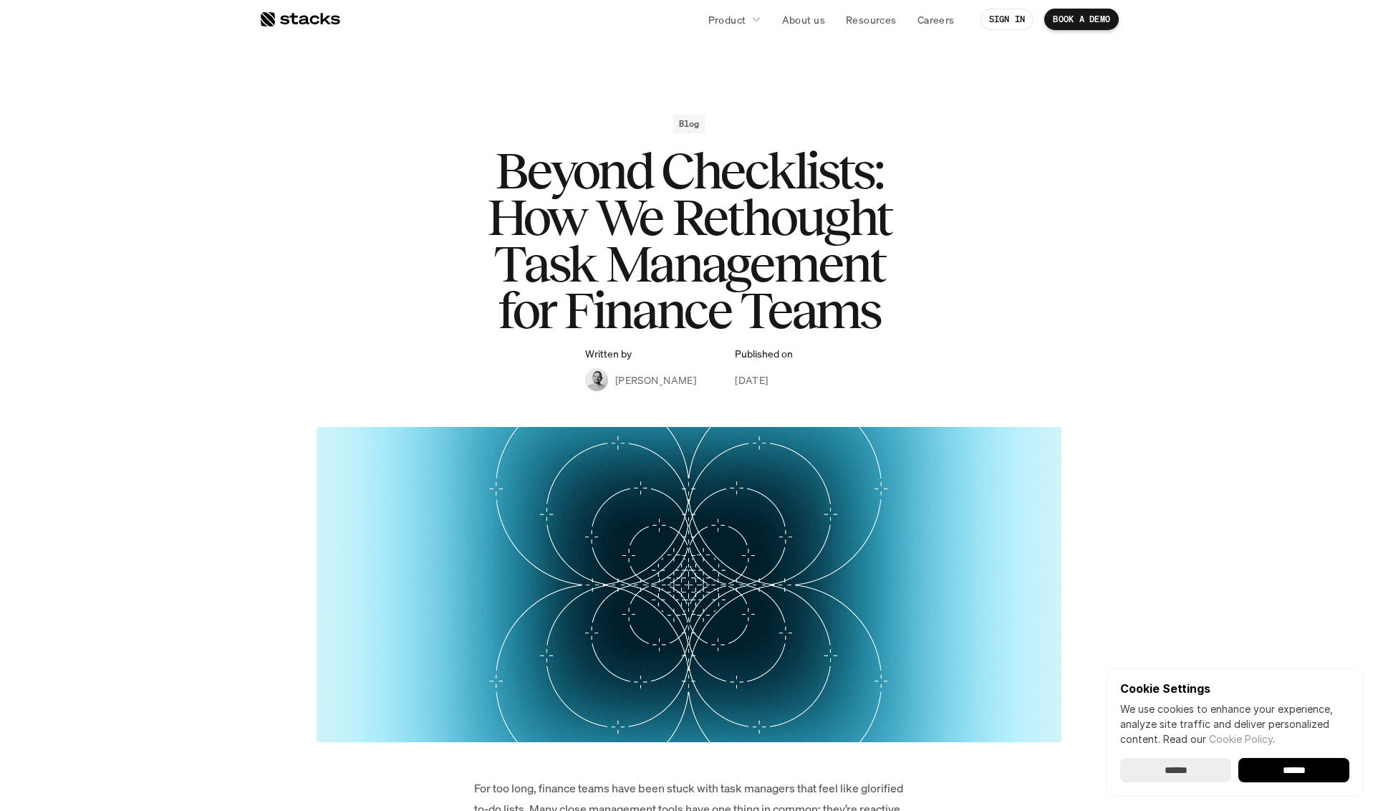
click at [295, 14] on div at bounding box center [299, 19] width 81 height 17
click at [741, 264] on h1 "Beyond Checklists: How We Rethought Task Management for Finance Teams" at bounding box center [689, 241] width 573 height 186
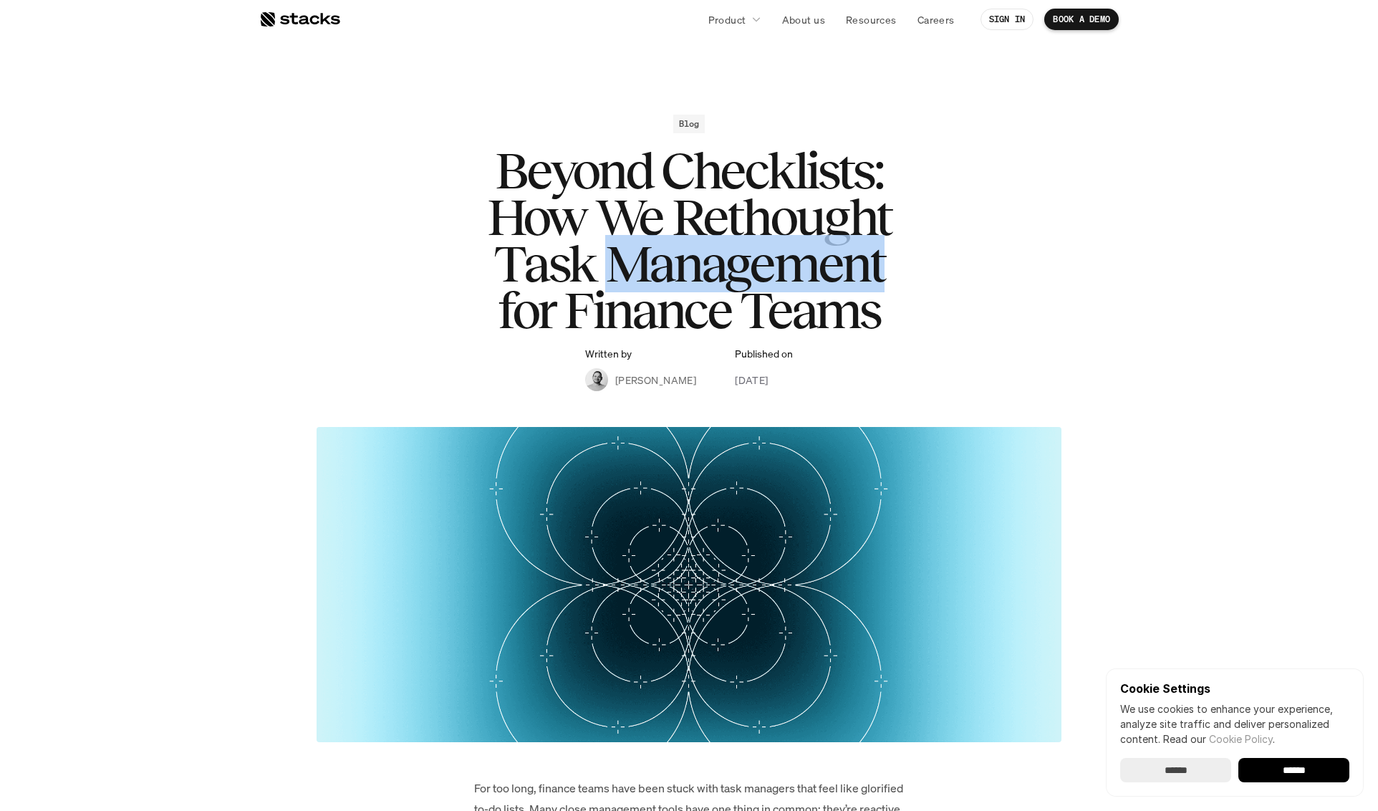
click at [741, 264] on h1 "Beyond Checklists: How We Rethought Task Management for Finance Teams" at bounding box center [689, 241] width 573 height 186
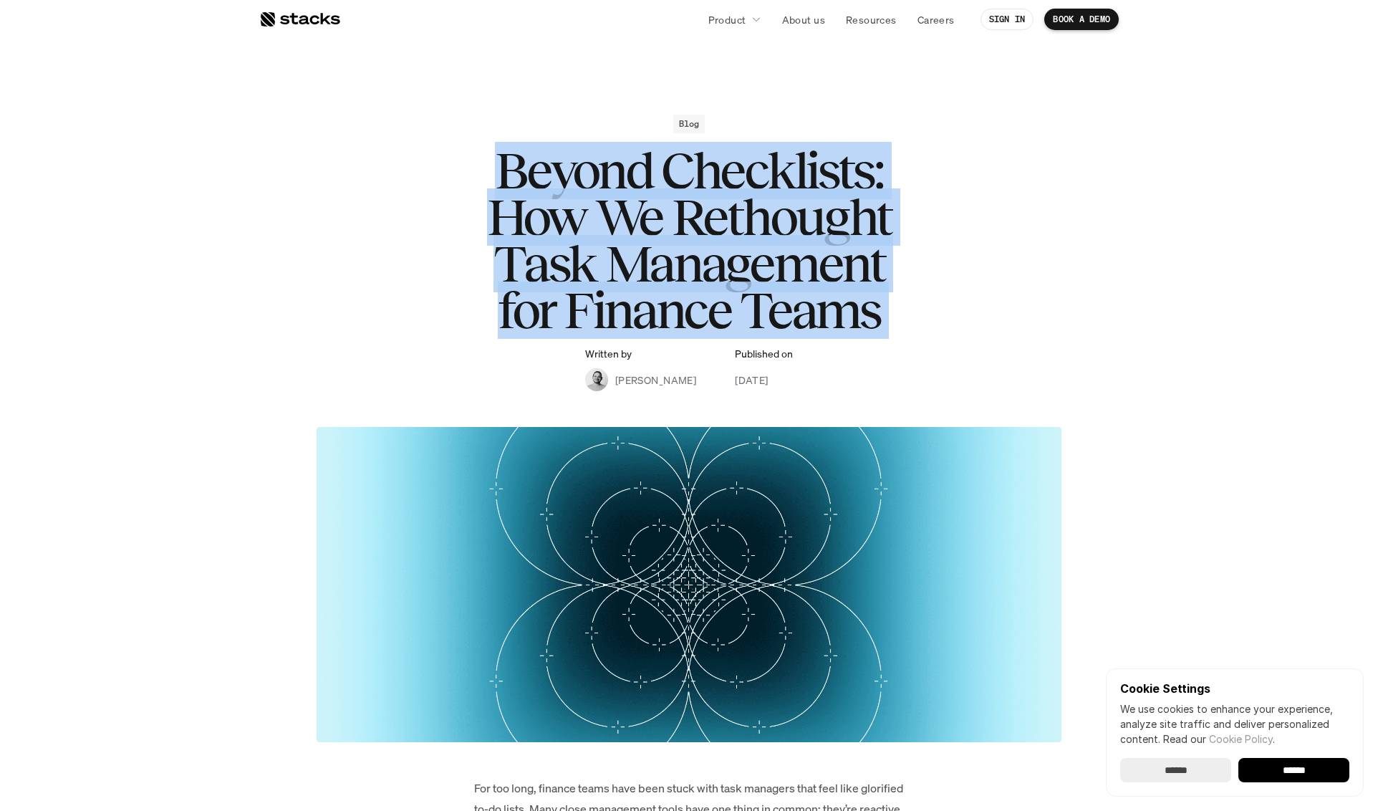
click at [741, 264] on h1 "Beyond Checklists: How We Rethought Task Management for Finance Teams" at bounding box center [689, 241] width 573 height 186
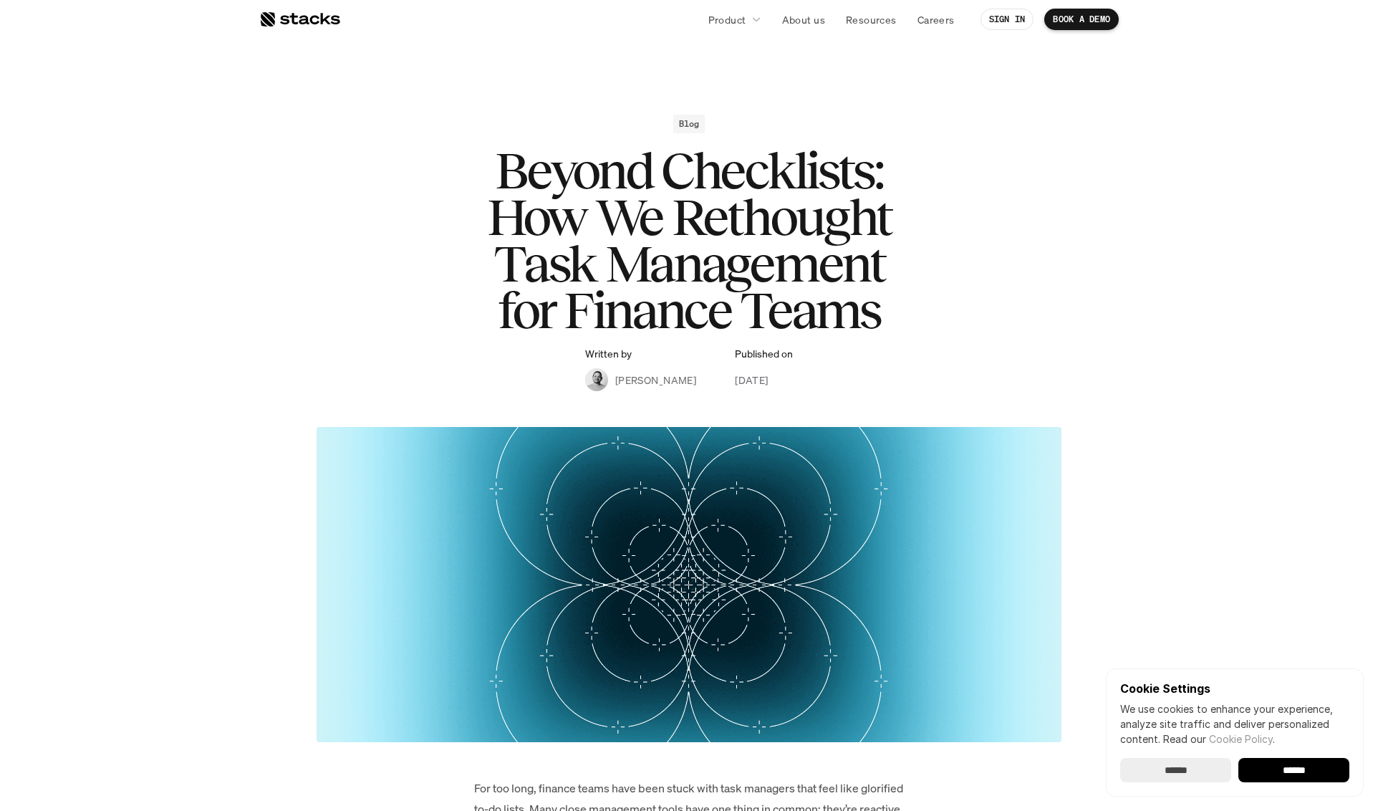
click at [759, 261] on h1 "Beyond Checklists: How We Rethought Task Management for Finance Teams" at bounding box center [689, 241] width 573 height 186
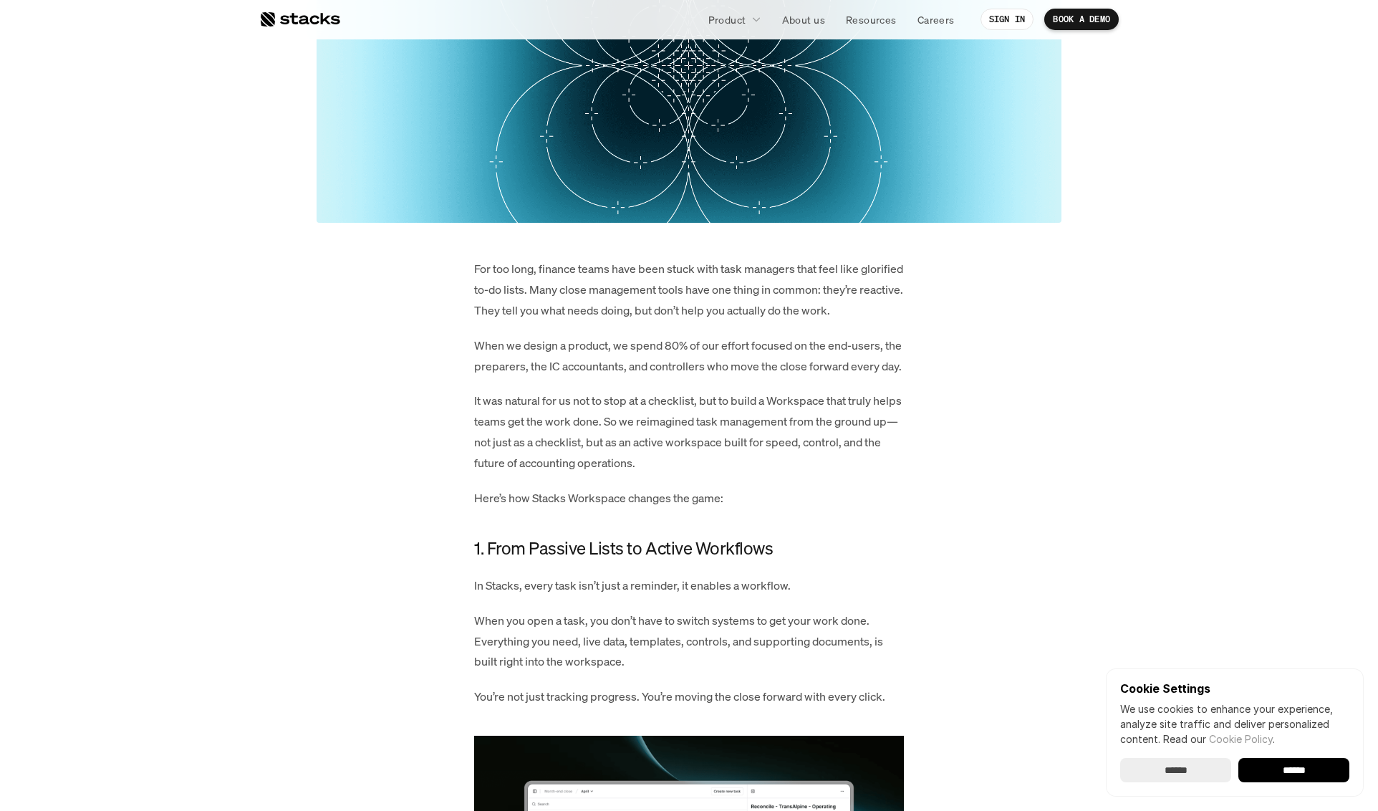
scroll to position [525, 0]
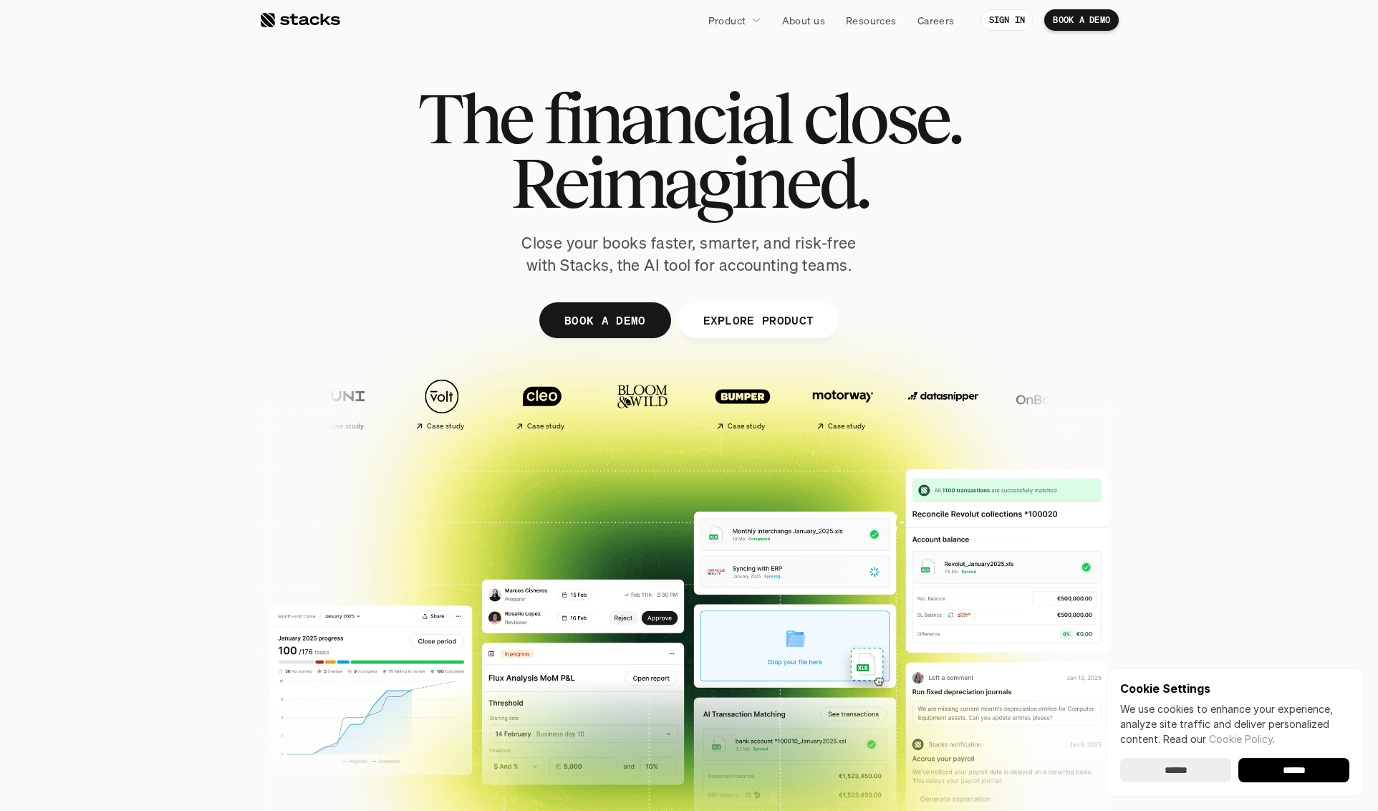
click at [733, 183] on span "Reimagined." at bounding box center [689, 182] width 357 height 64
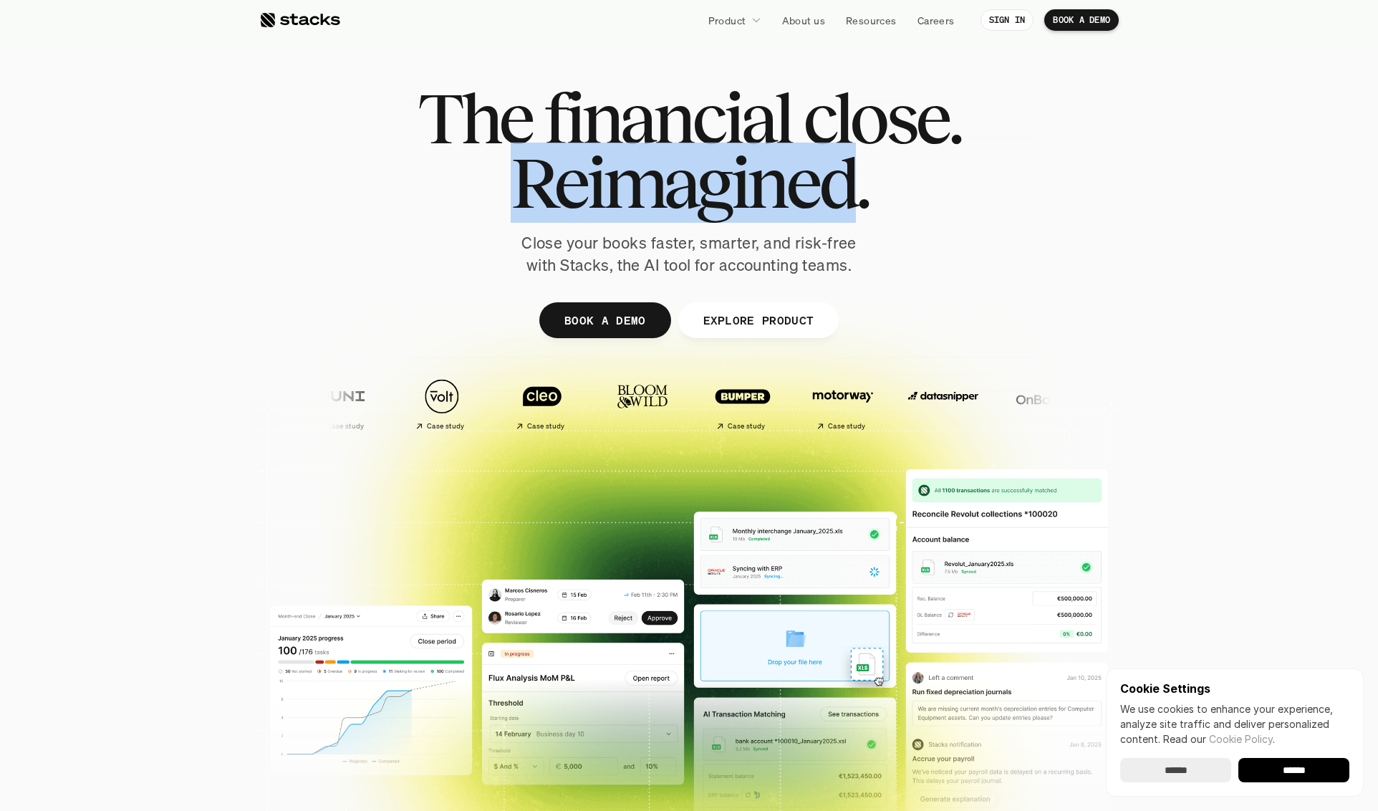
click at [733, 183] on span "Reimagined." at bounding box center [689, 182] width 357 height 64
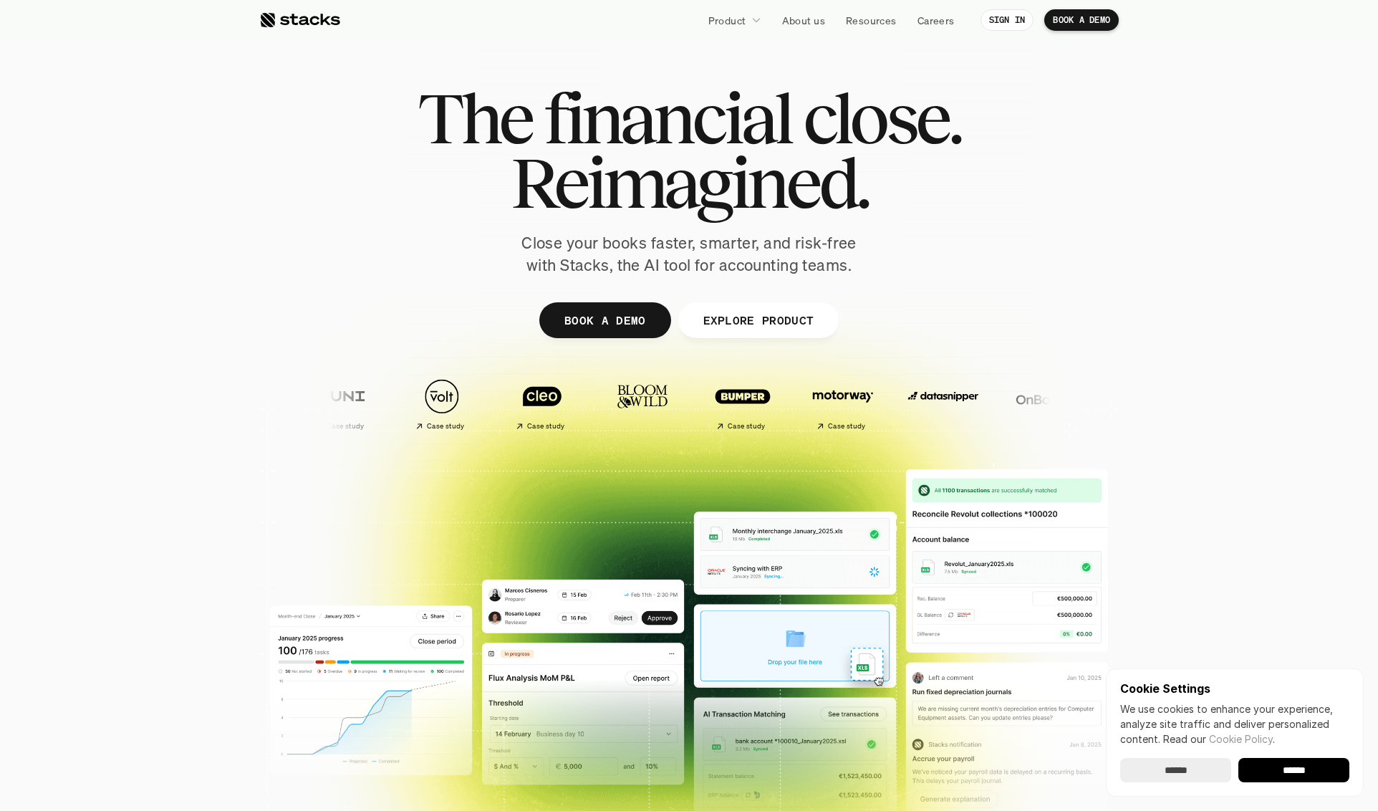
click at [767, 244] on p "Close your books faster, smarter, and risk-free with Stacks, the AI tool for ac…" at bounding box center [689, 254] width 358 height 44
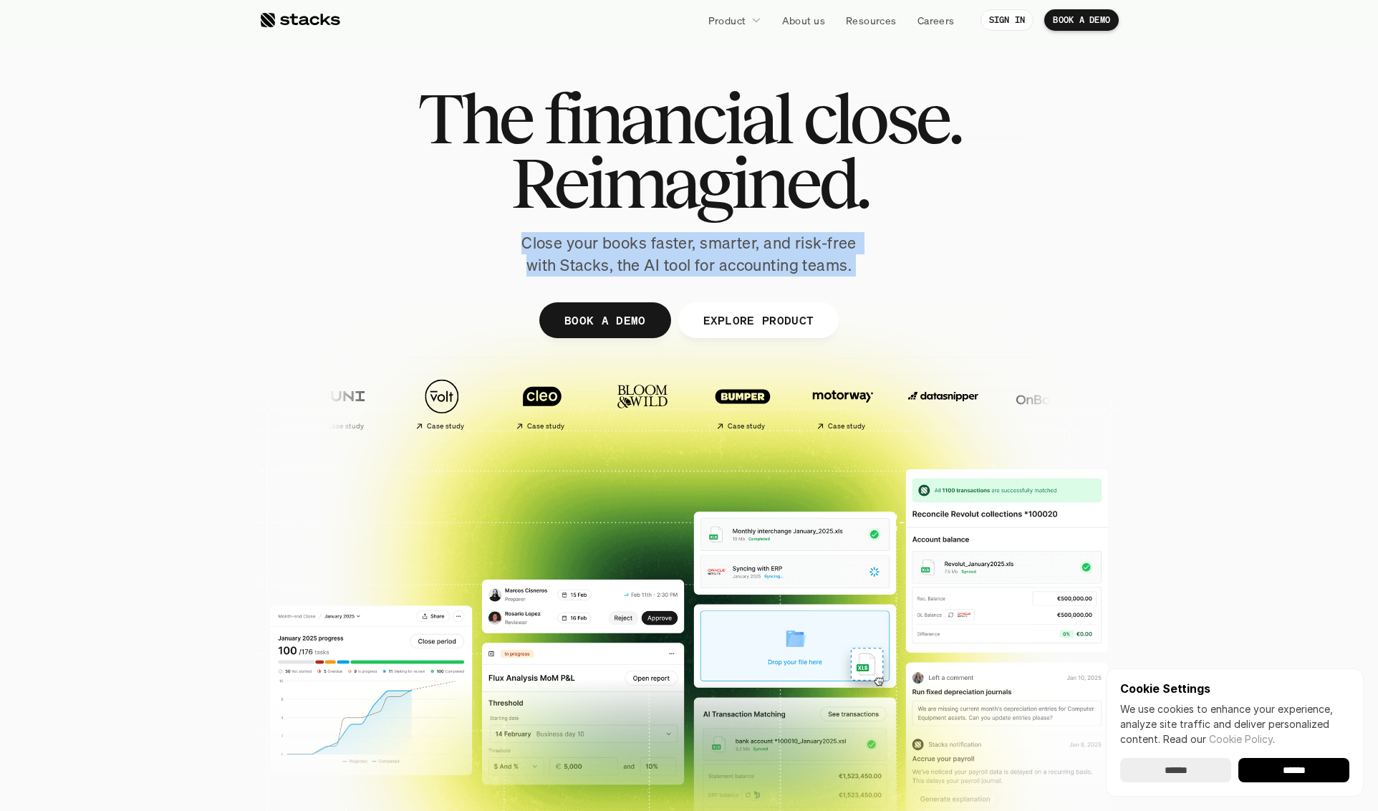
click at [767, 244] on p "Close your books faster, smarter, and risk-free with Stacks, the AI tool for ac…" at bounding box center [689, 254] width 358 height 44
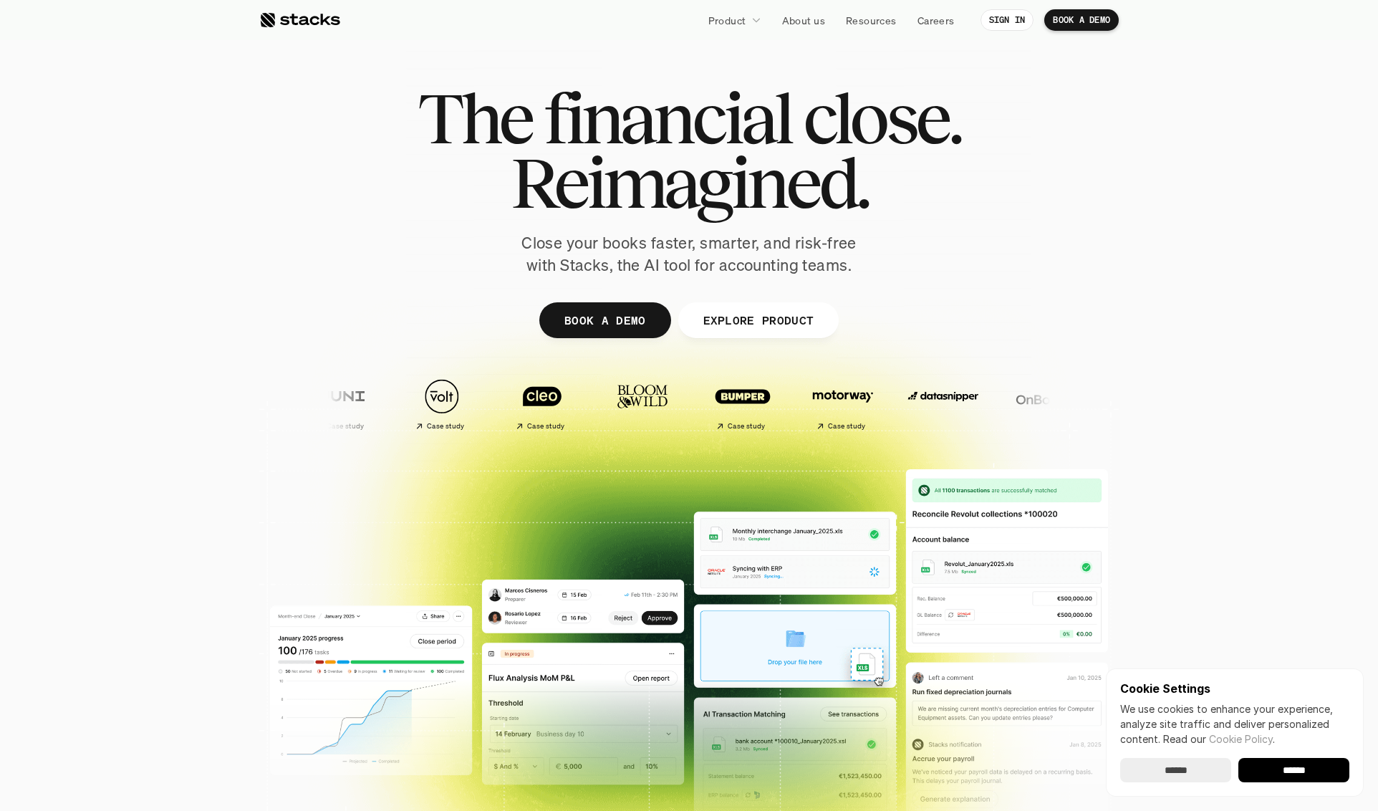
click at [802, 241] on p "Close your books faster, smarter, and risk-free with Stacks, the AI tool for ac…" at bounding box center [689, 254] width 358 height 44
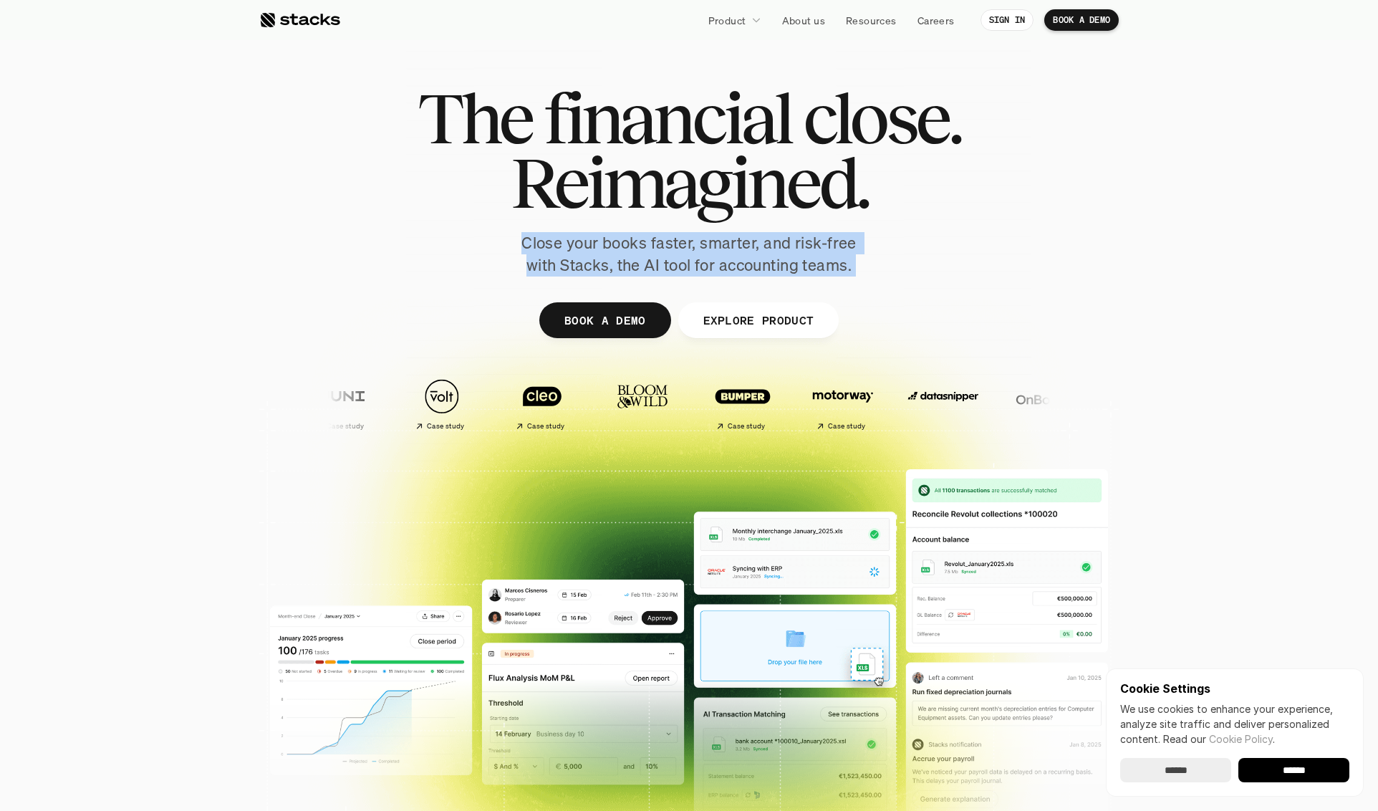
click at [802, 241] on p "Close your books faster, smarter, and risk-free with Stacks, the AI tool for ac…" at bounding box center [689, 254] width 358 height 44
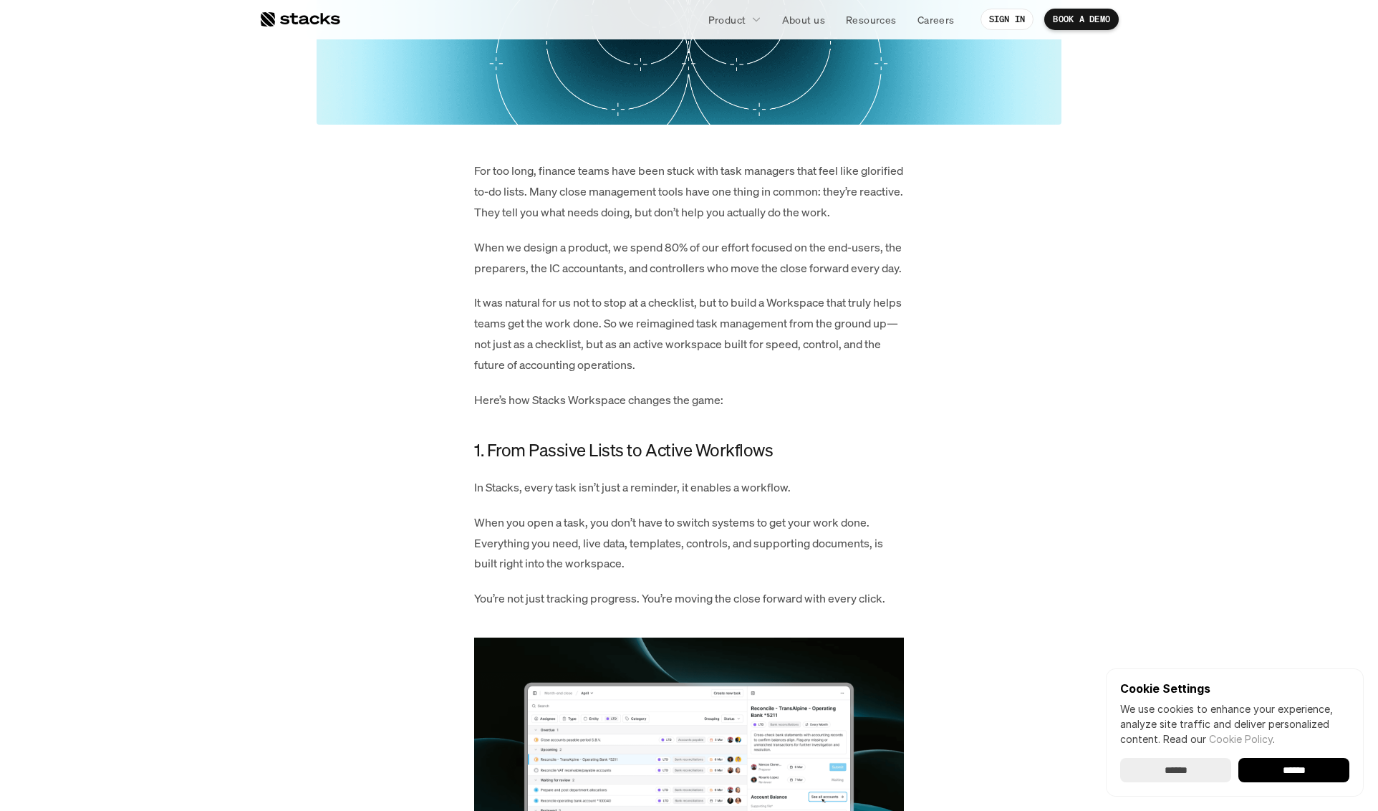
scroll to position [622, 0]
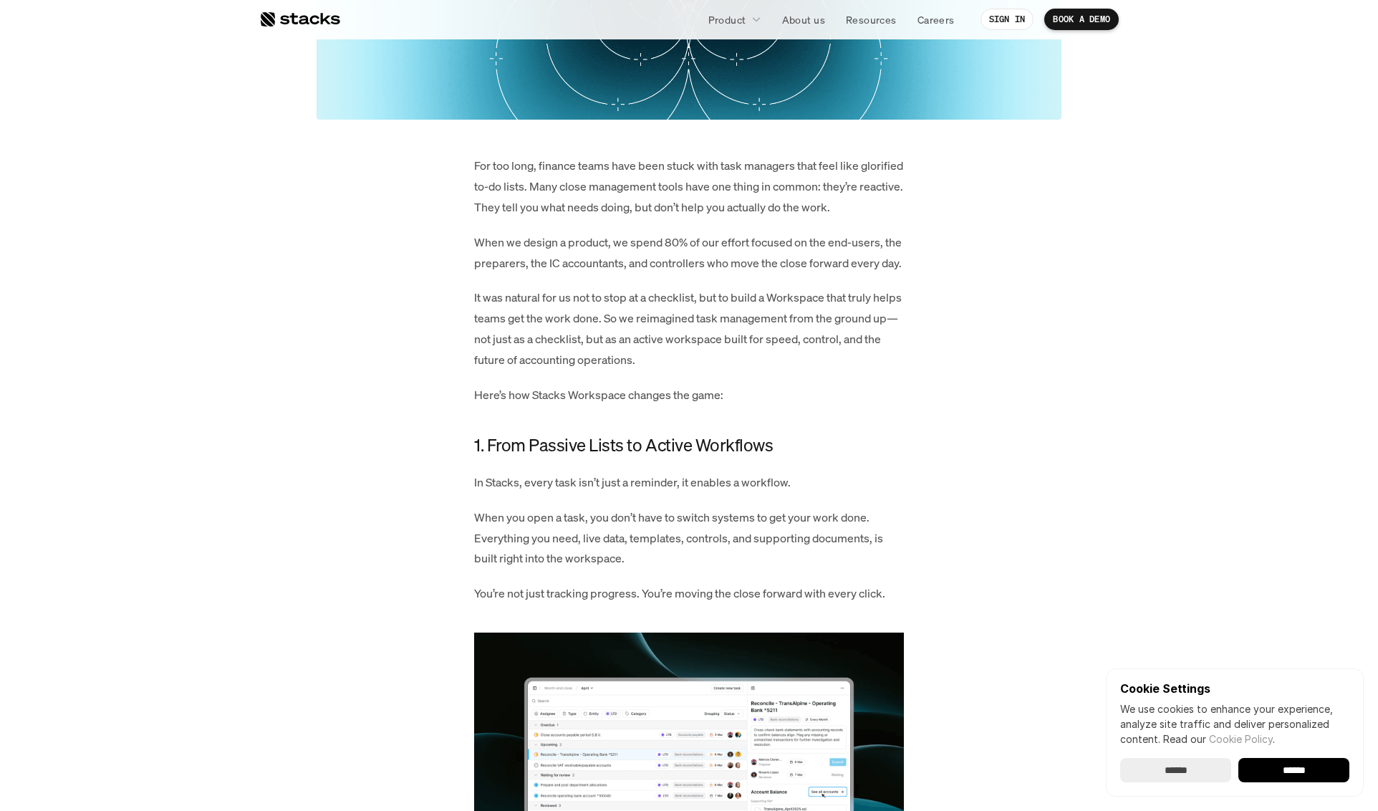
click at [630, 205] on p "For too long, finance teams have been stuck with task managers that feel like g…" at bounding box center [689, 186] width 430 height 62
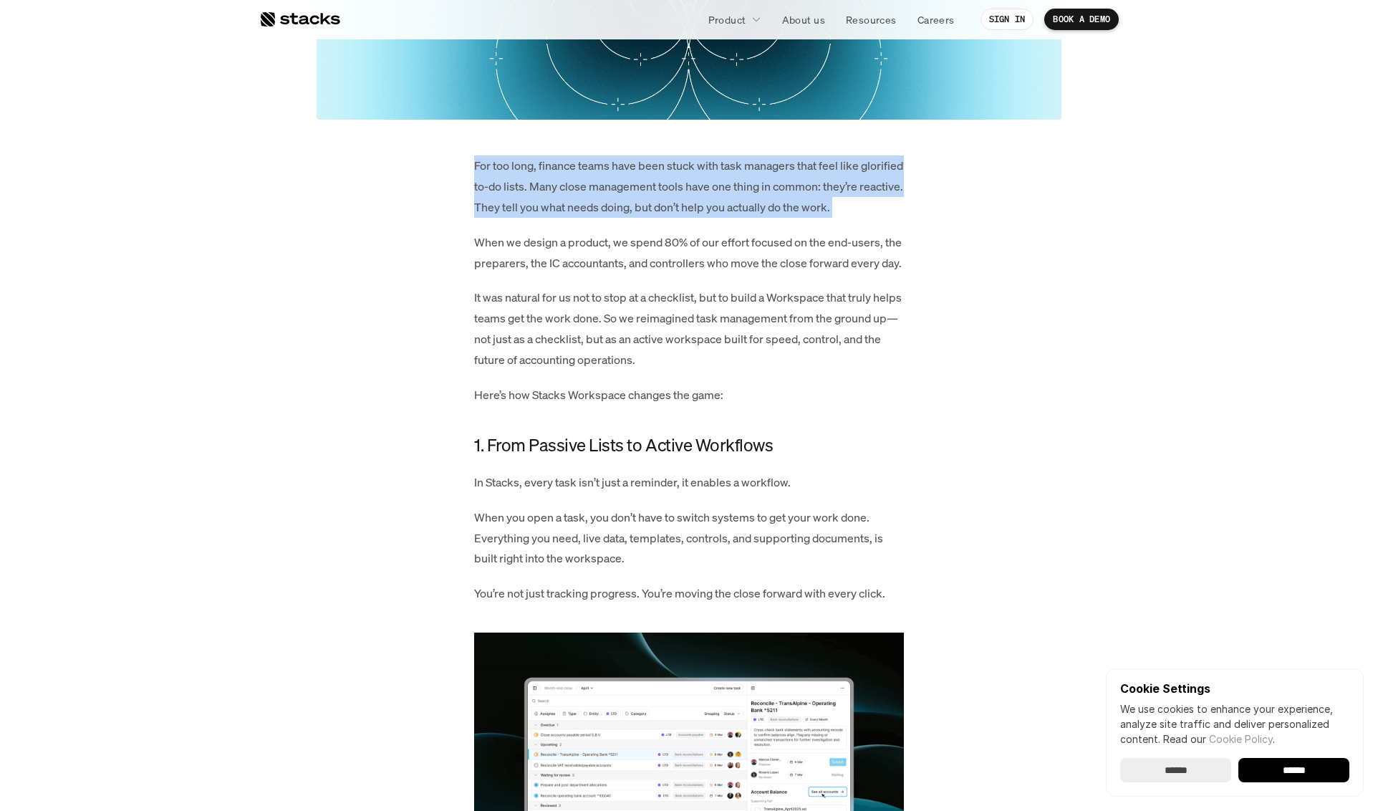
click at [630, 205] on p "For too long, finance teams have been stuck with task managers that feel like g…" at bounding box center [689, 186] width 430 height 62
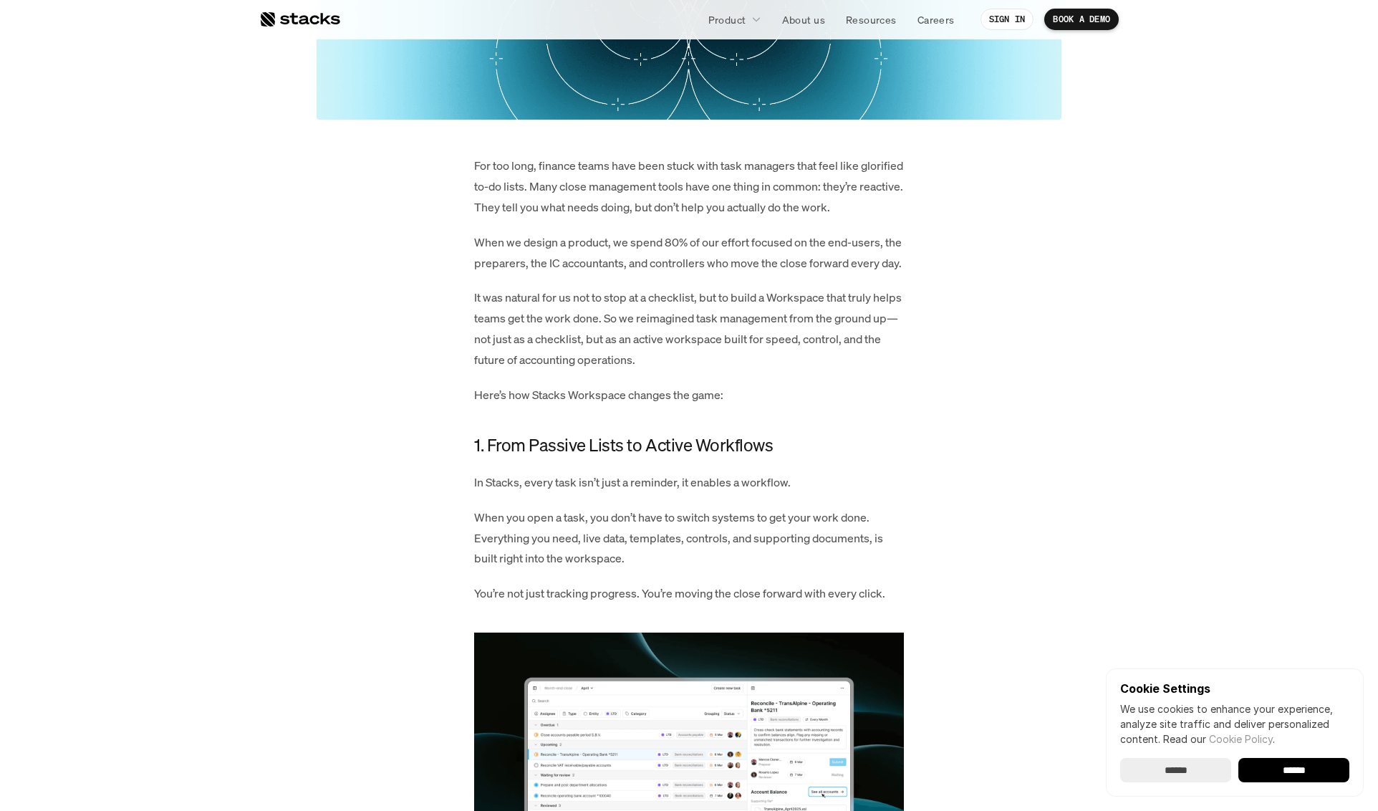
click at [711, 188] on p "For too long, finance teams have been stuck with task managers that feel like g…" at bounding box center [689, 186] width 430 height 62
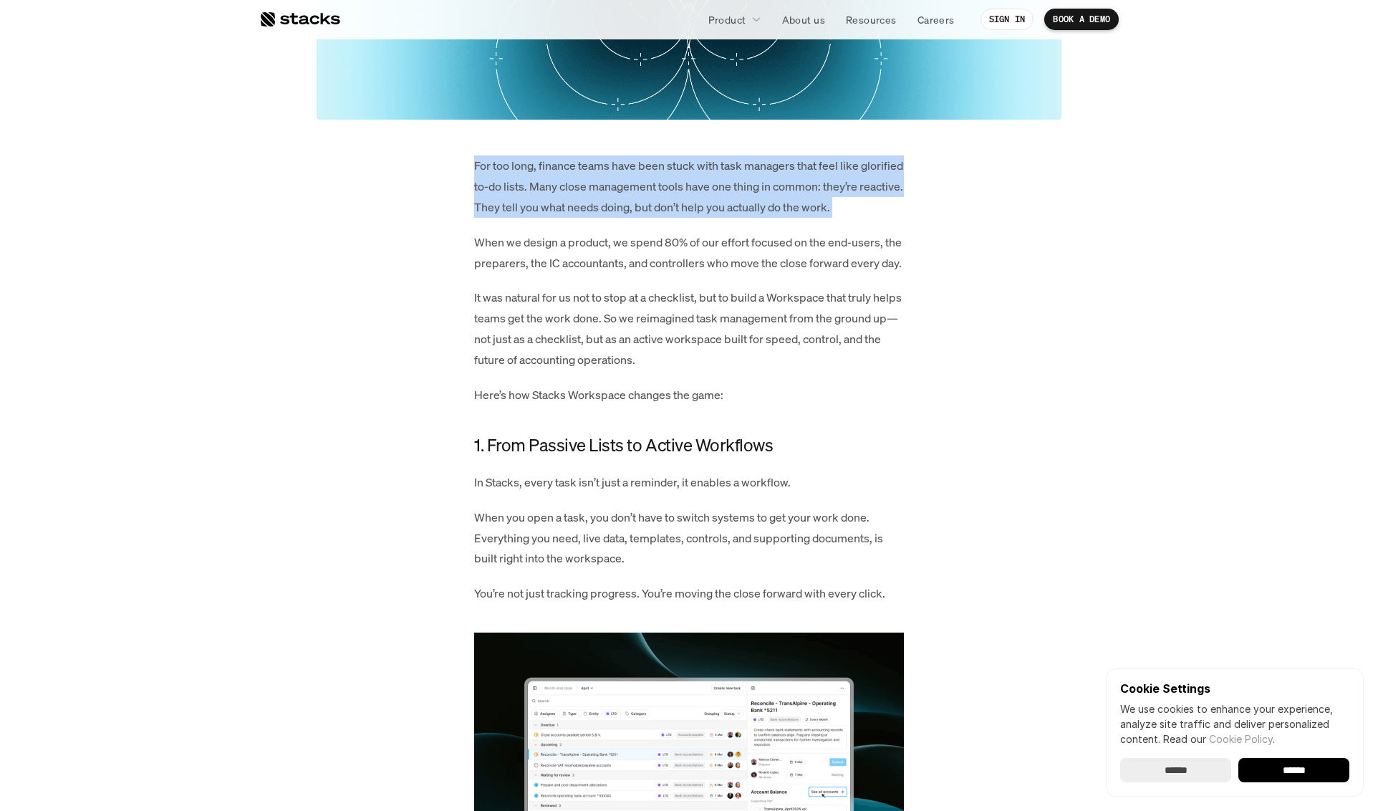
click at [711, 188] on p "For too long, finance teams have been stuck with task managers that feel like g…" at bounding box center [689, 186] width 430 height 62
click at [680, 217] on p "For too long, finance teams have been stuck with task managers that feel like g…" at bounding box center [689, 186] width 430 height 62
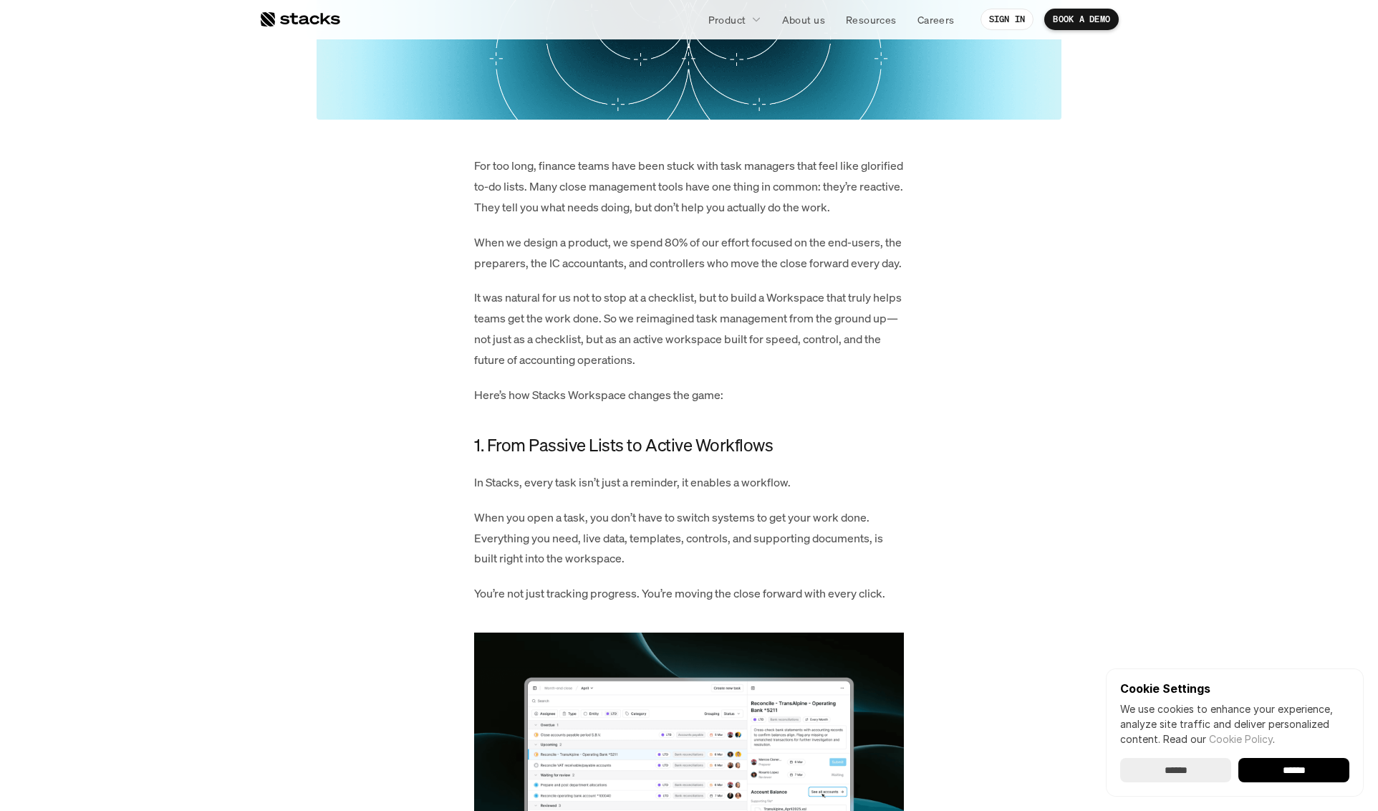
click at [680, 217] on p "For too long, finance teams have been stuck with task managers that feel like g…" at bounding box center [689, 186] width 430 height 62
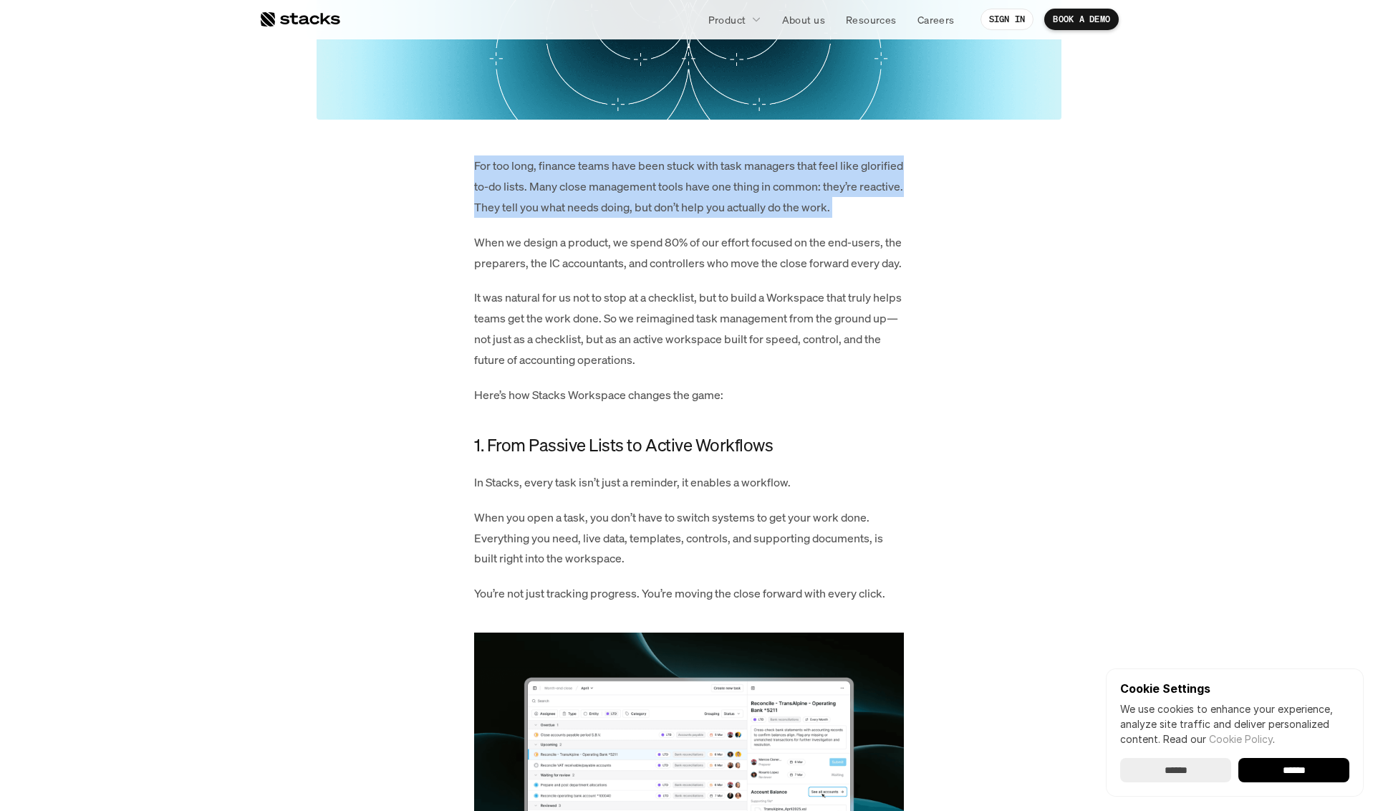
click at [680, 217] on p "For too long, finance teams have been stuck with task managers that feel like g…" at bounding box center [689, 186] width 430 height 62
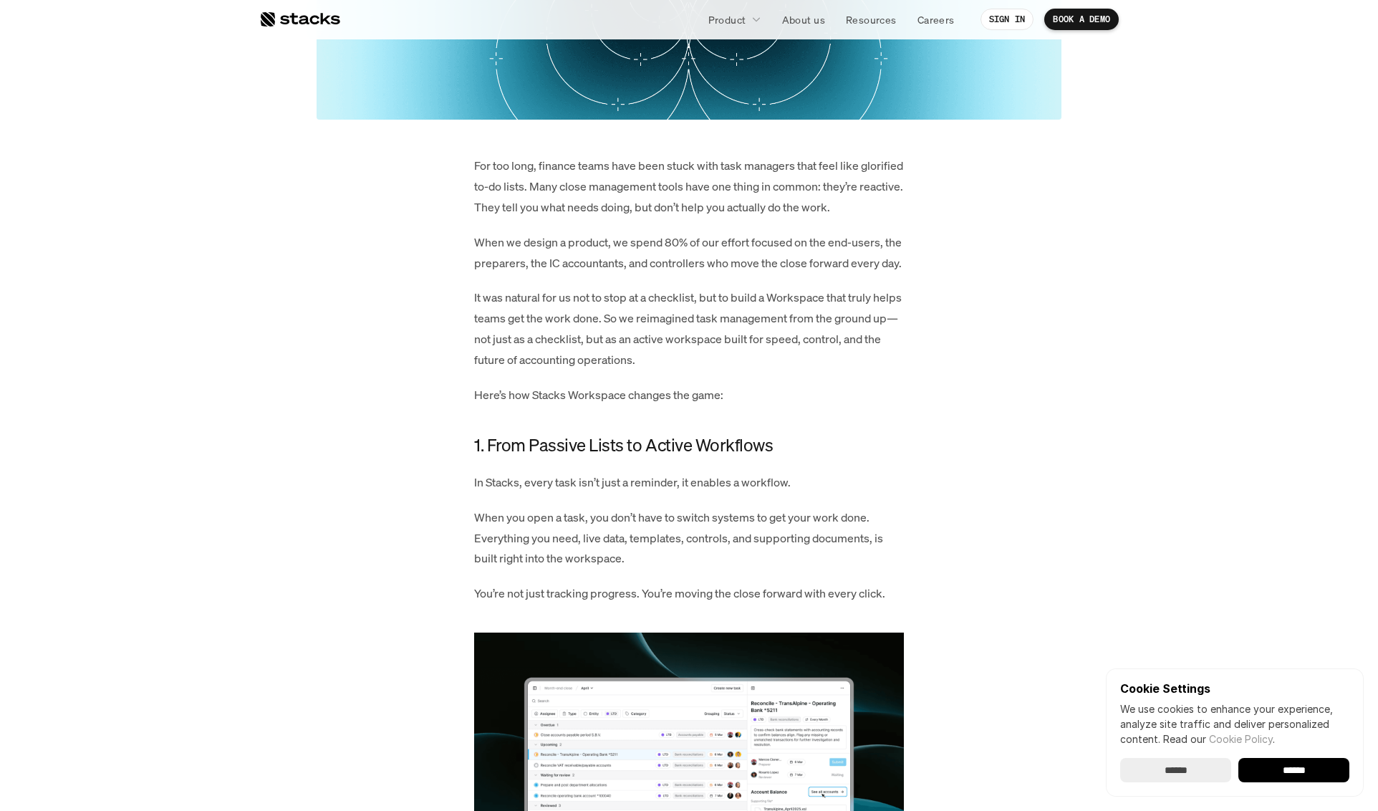
click at [657, 274] on p "When we design a product, we spend 80% of our effort focused on the end-users, …" at bounding box center [689, 253] width 430 height 42
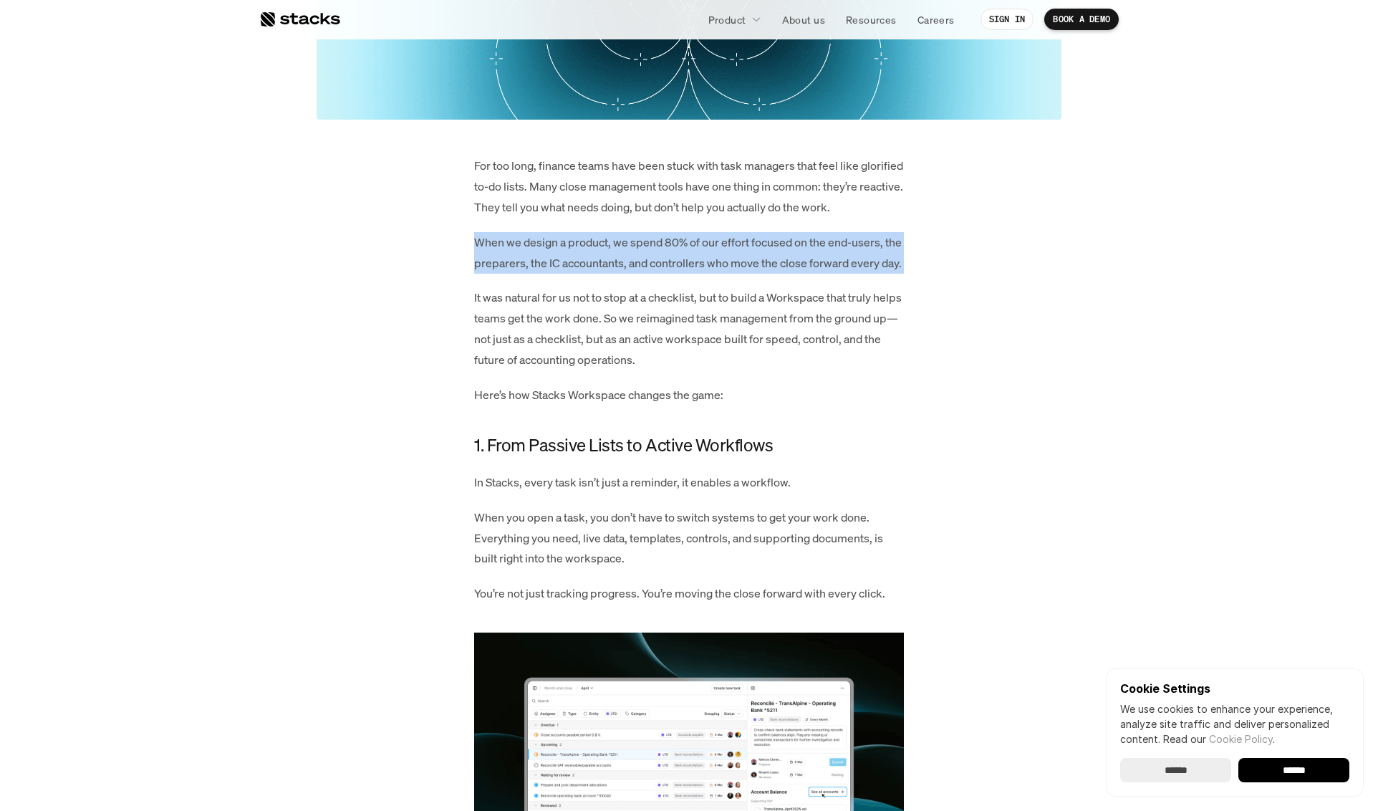
click at [657, 274] on p "When we design a product, we spend 80% of our effort focused on the end-users, …" at bounding box center [689, 253] width 430 height 42
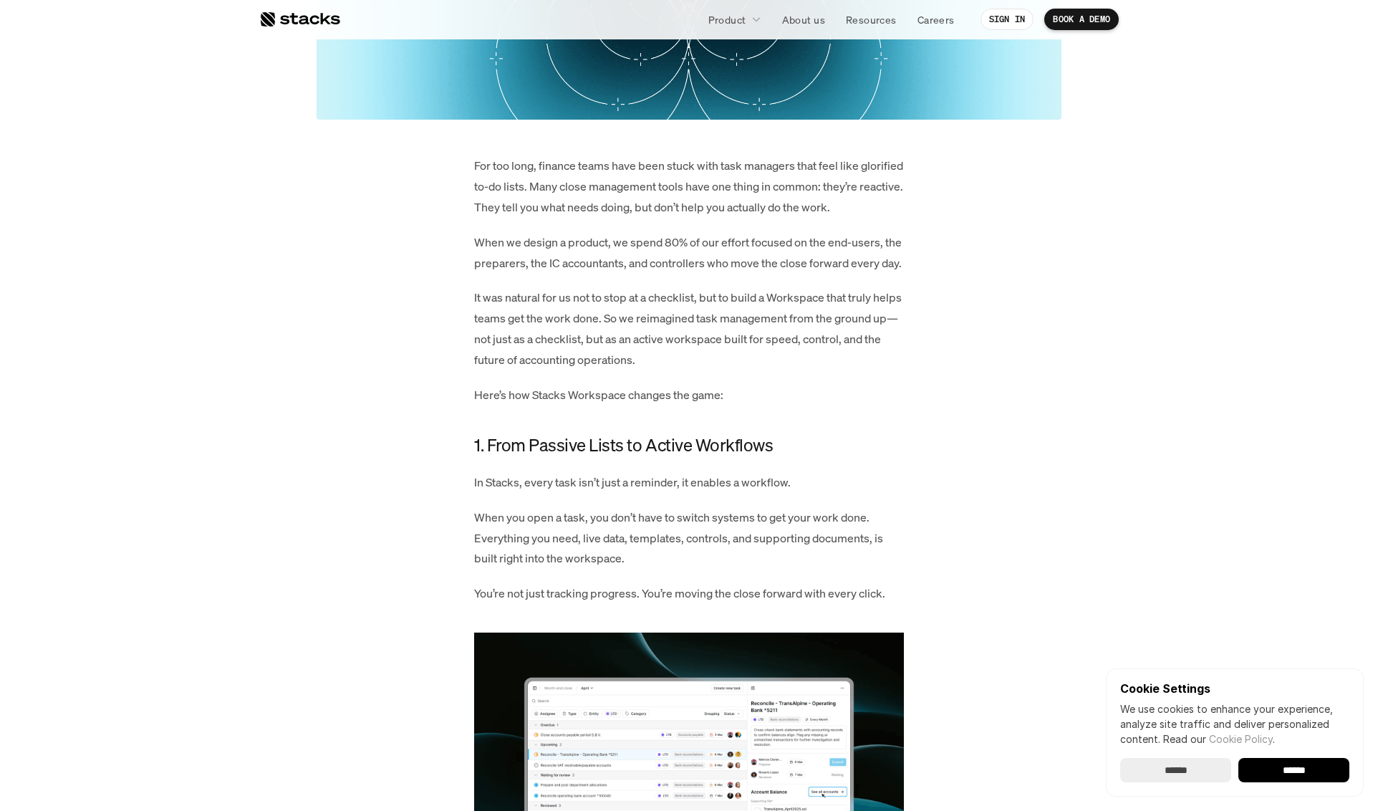
click at [748, 196] on p "For too long, finance teams have been stuck with task managers that feel like g…" at bounding box center [689, 186] width 430 height 62
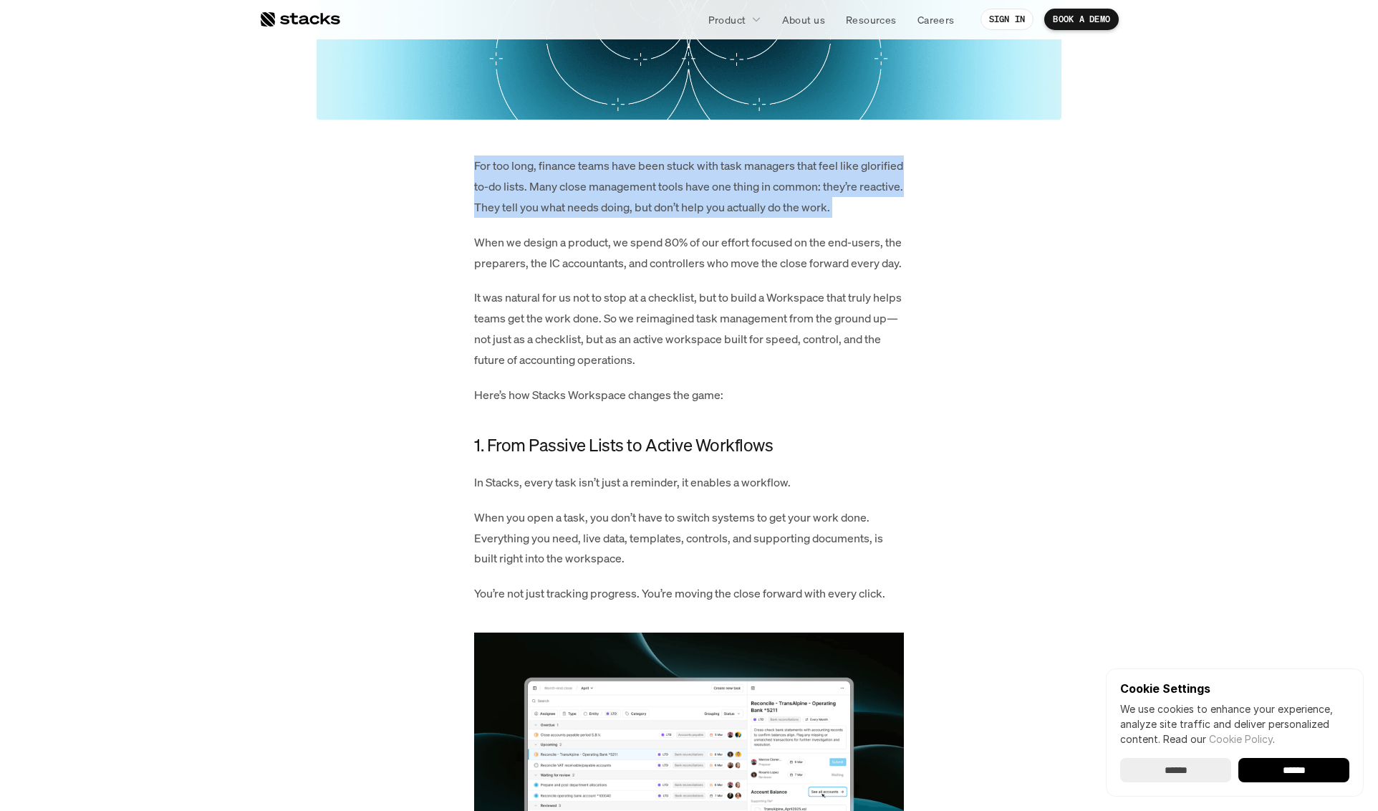
click at [748, 196] on p "For too long, finance teams have been stuck with task managers that feel like g…" at bounding box center [689, 186] width 430 height 62
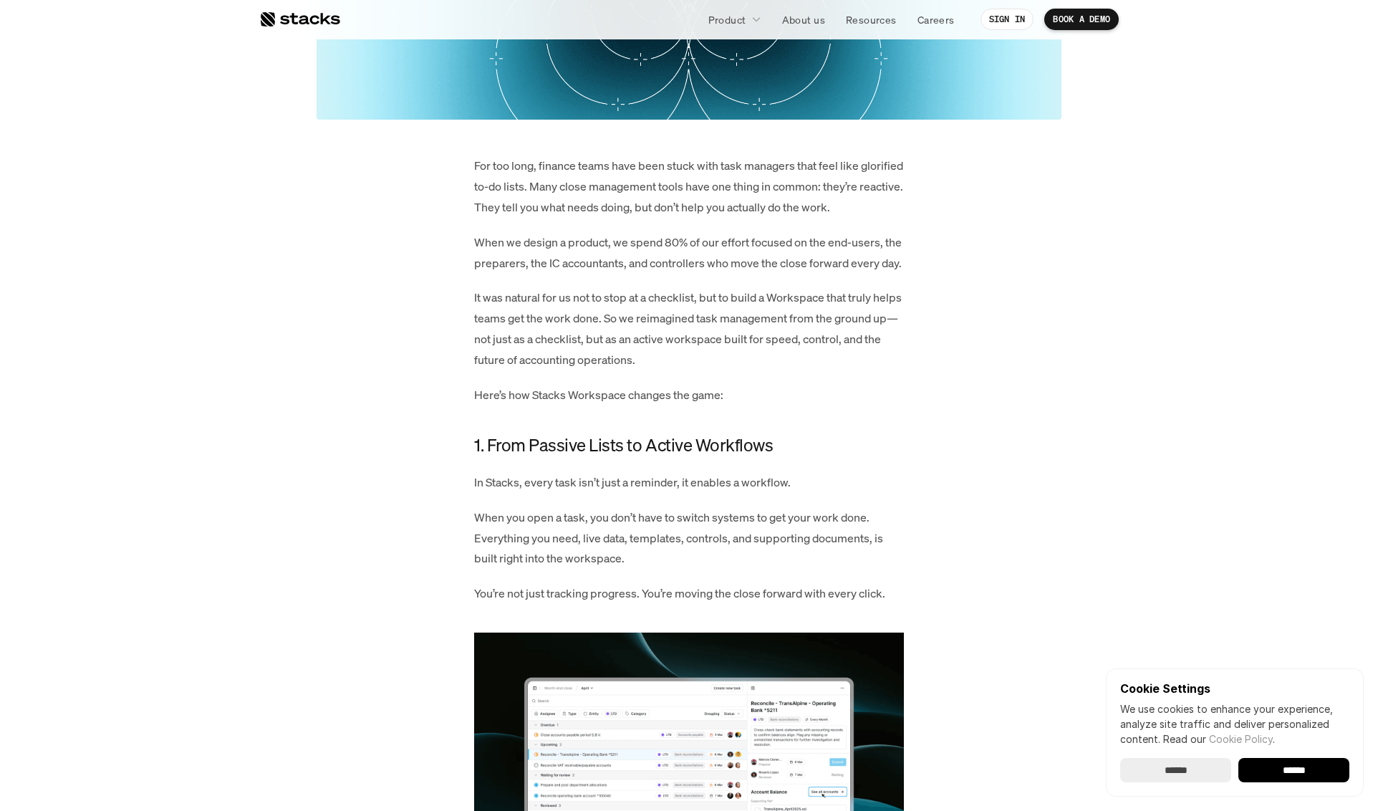
click at [740, 256] on p "When we design a product, we spend 80% of our effort focused on the end-users, …" at bounding box center [689, 253] width 430 height 42
click at [761, 274] on p "When we design a product, we spend 80% of our effort focused on the end-users, …" at bounding box center [689, 253] width 430 height 42
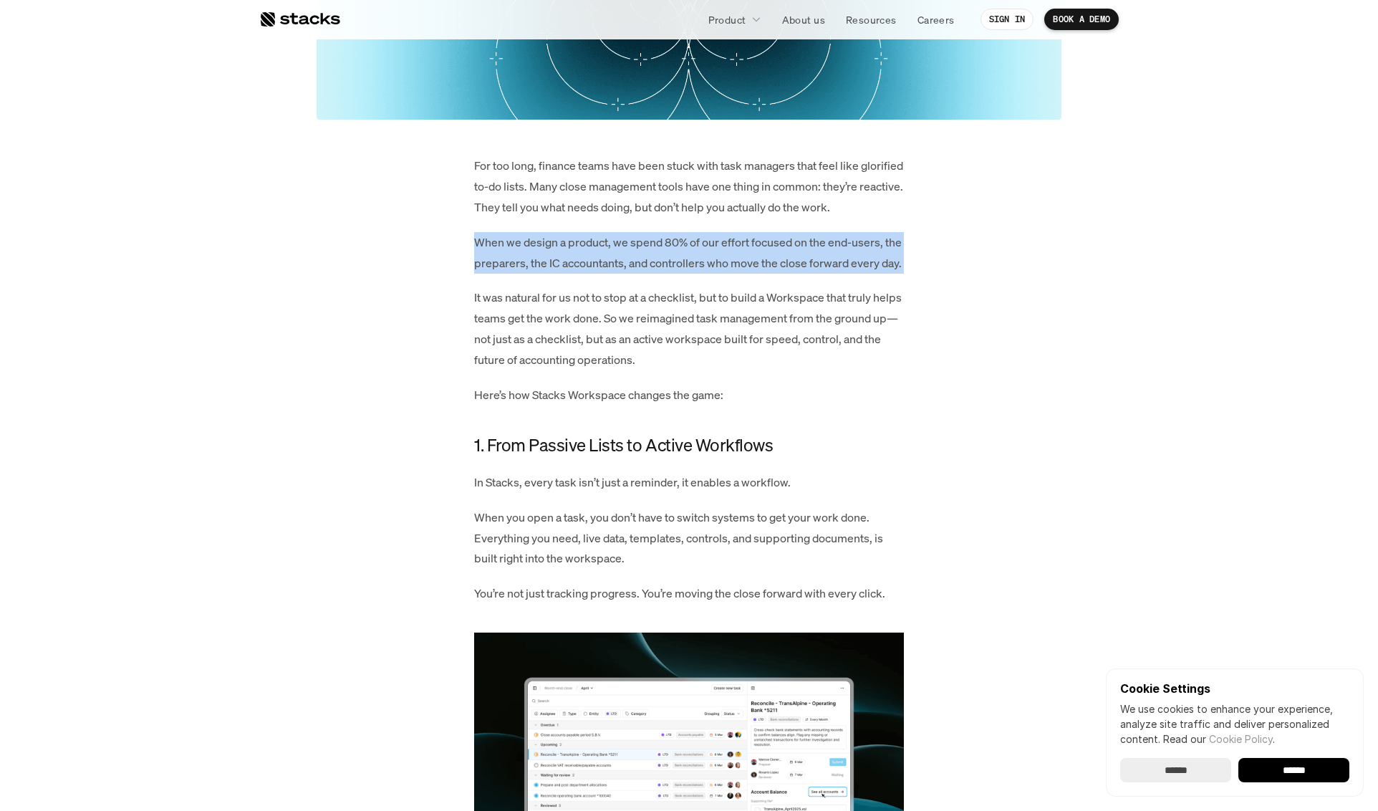
click at [761, 274] on p "When we design a product, we spend 80% of our effort focused on the end-users, …" at bounding box center [689, 253] width 430 height 42
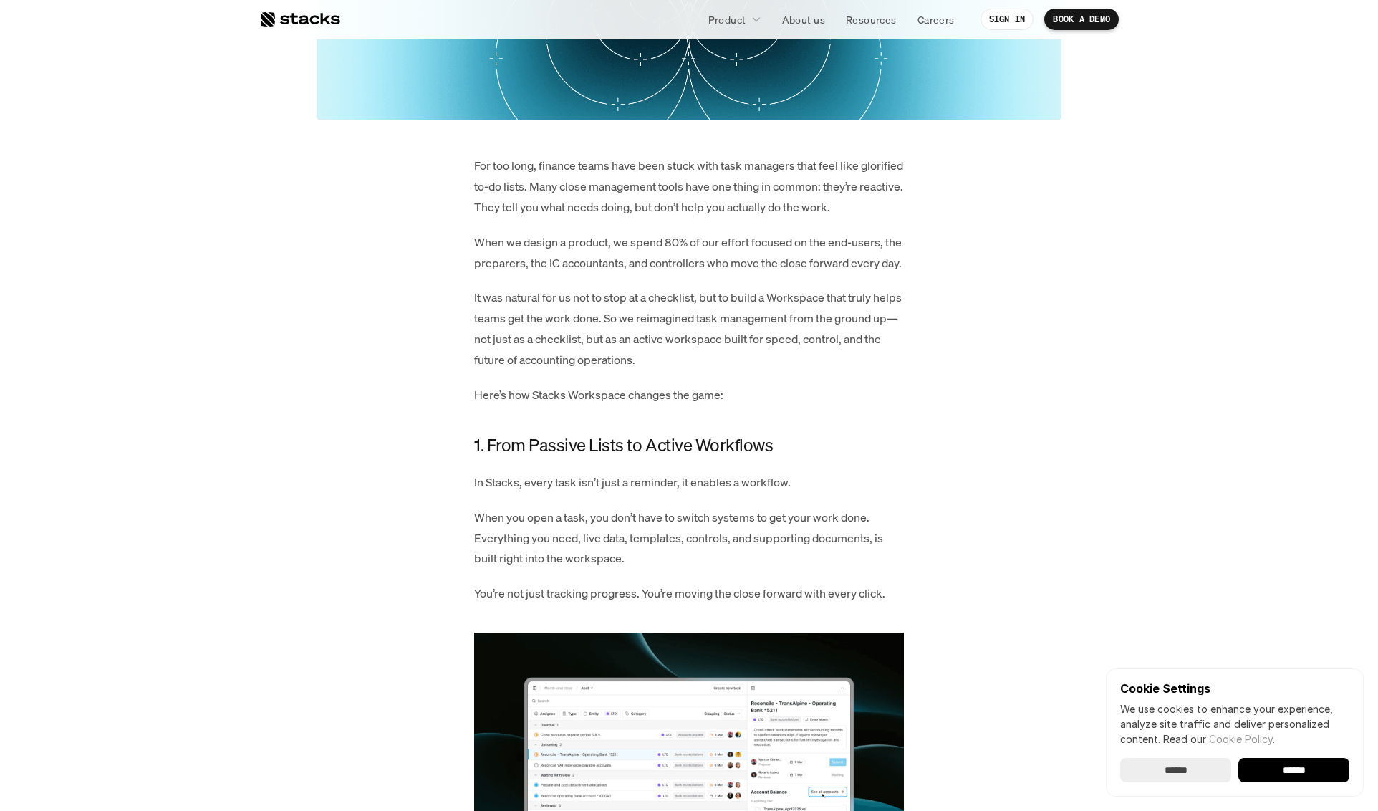
click at [739, 342] on p "It was natural for us not to stop at a checklist, but to build a Workspace that…" at bounding box center [689, 328] width 430 height 82
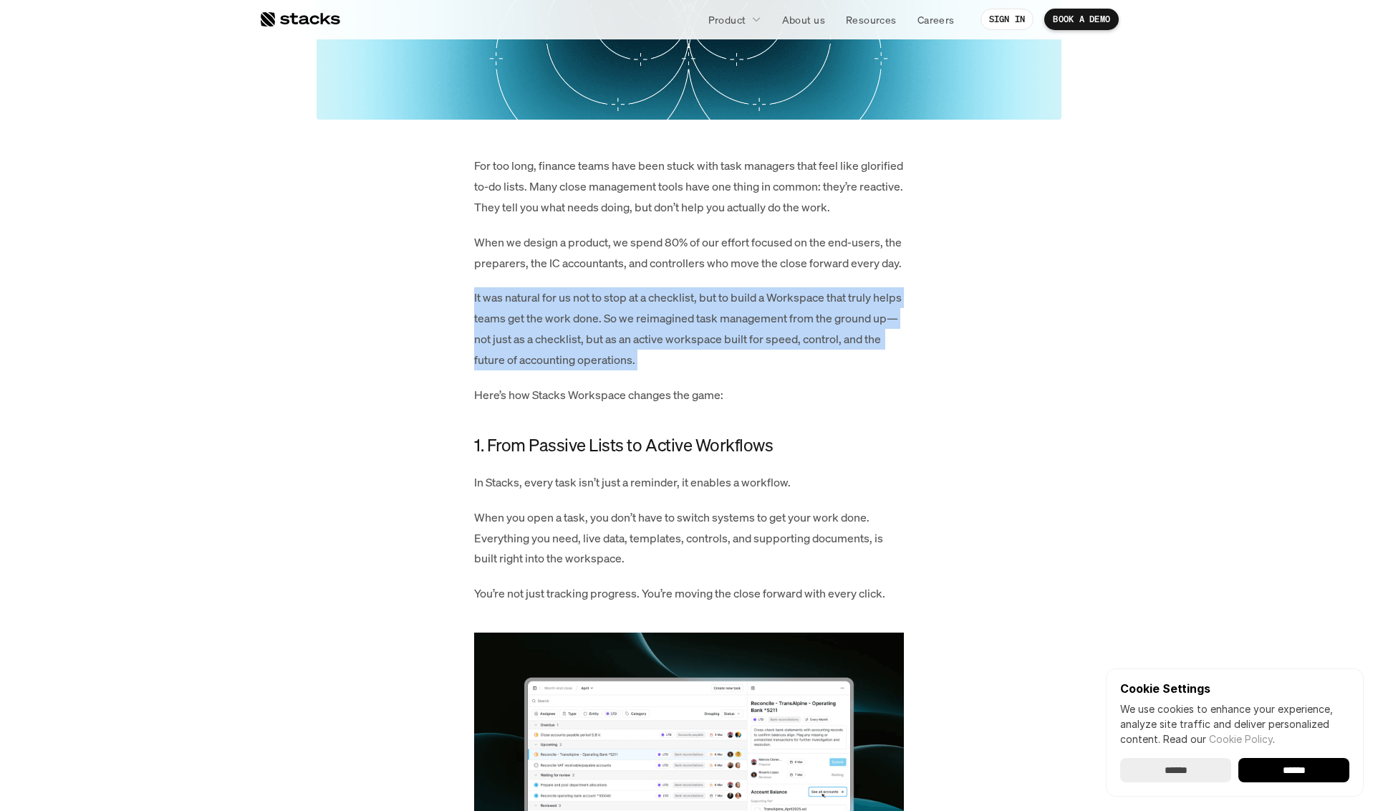
click at [739, 342] on p "It was natural for us not to stop at a checklist, but to build a Workspace that…" at bounding box center [689, 328] width 430 height 82
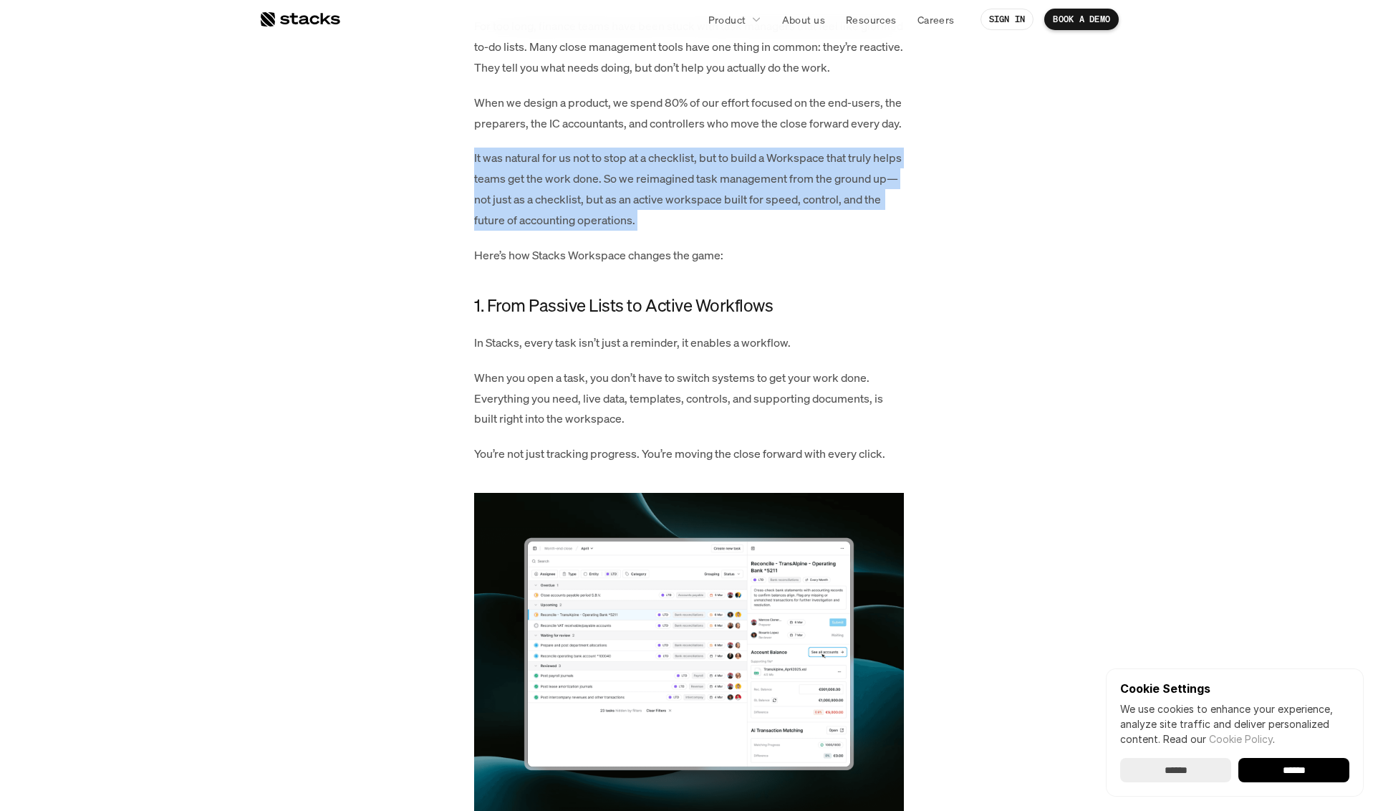
scroll to position [769, 0]
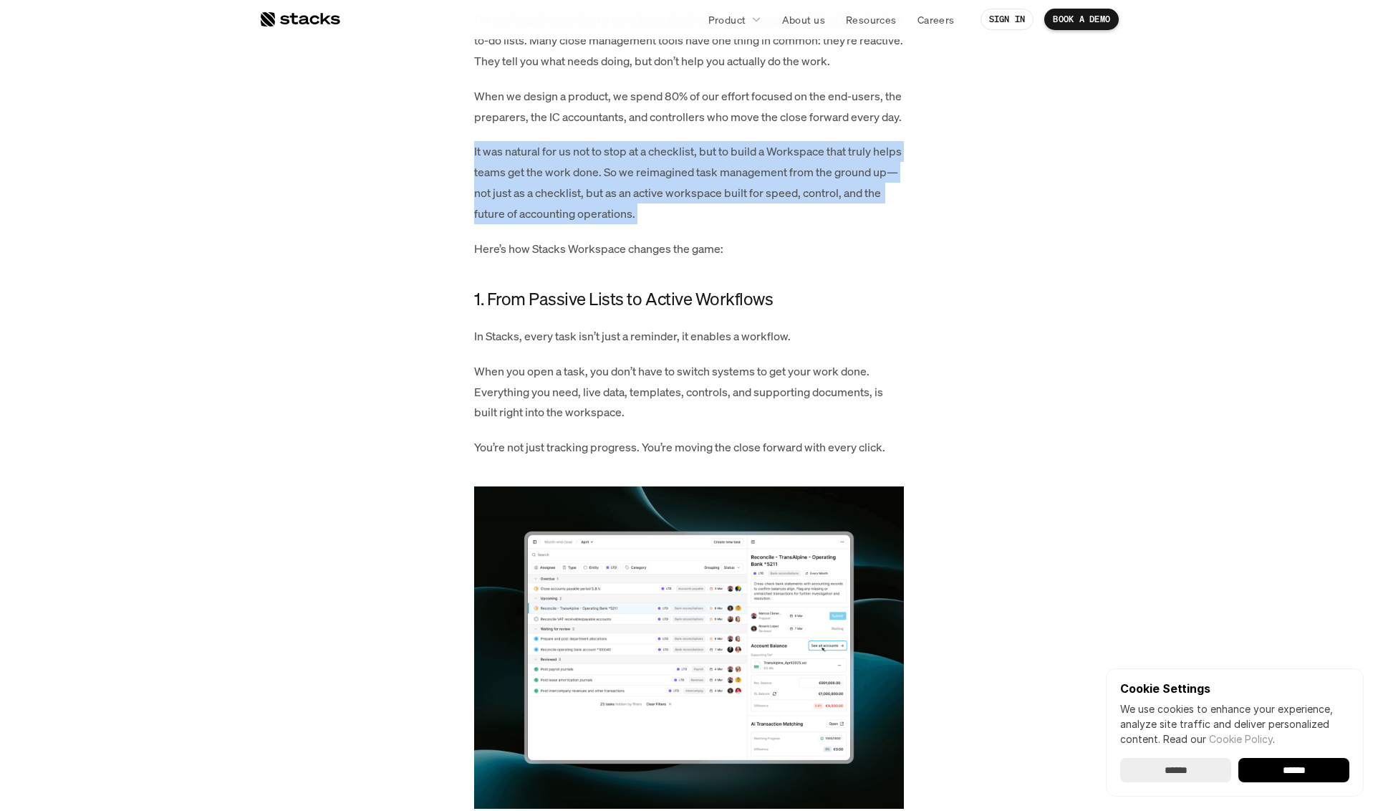
click at [674, 196] on p "It was natural for us not to stop at a checklist, but to build a Workspace that…" at bounding box center [689, 182] width 430 height 82
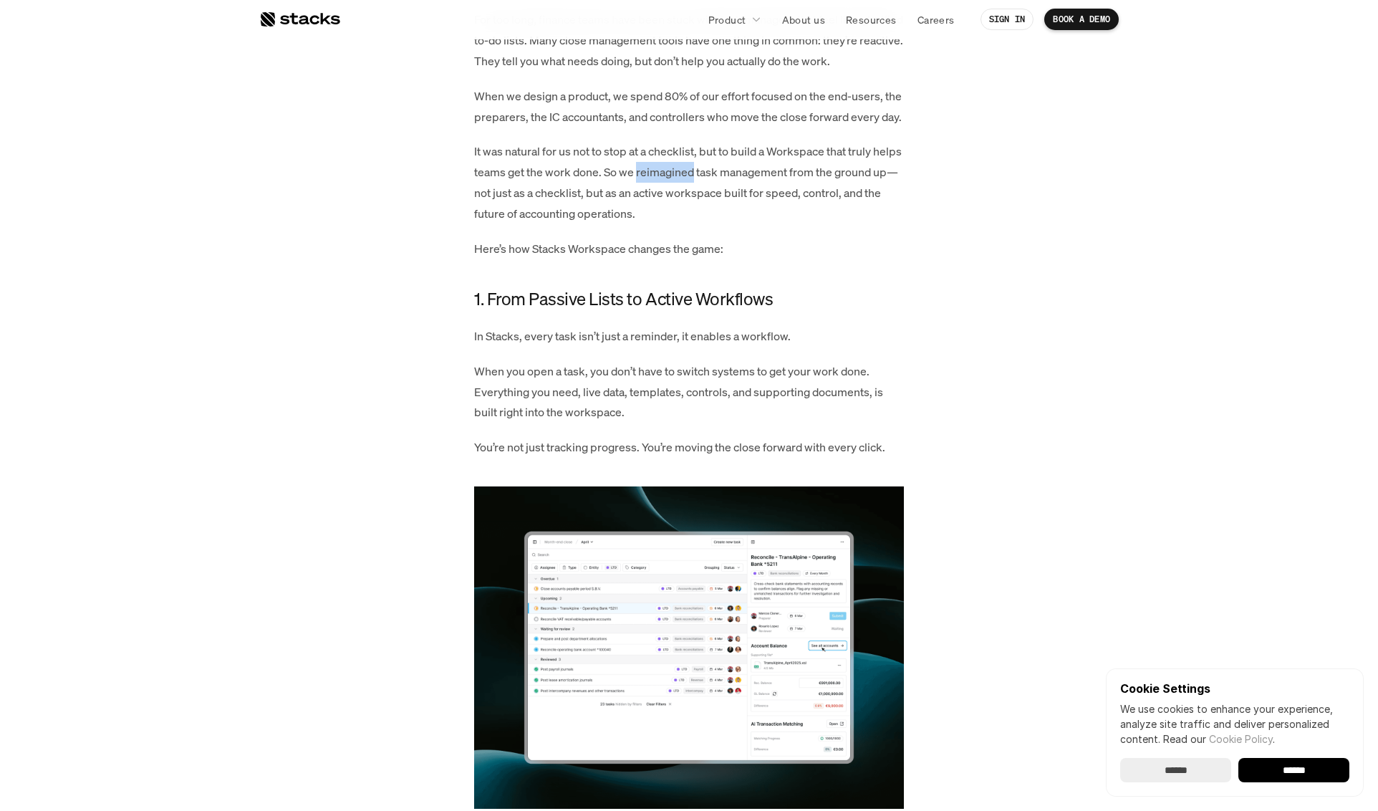
click at [674, 196] on p "It was natural for us not to stop at a checklist, but to build a Workspace that…" at bounding box center [689, 182] width 430 height 82
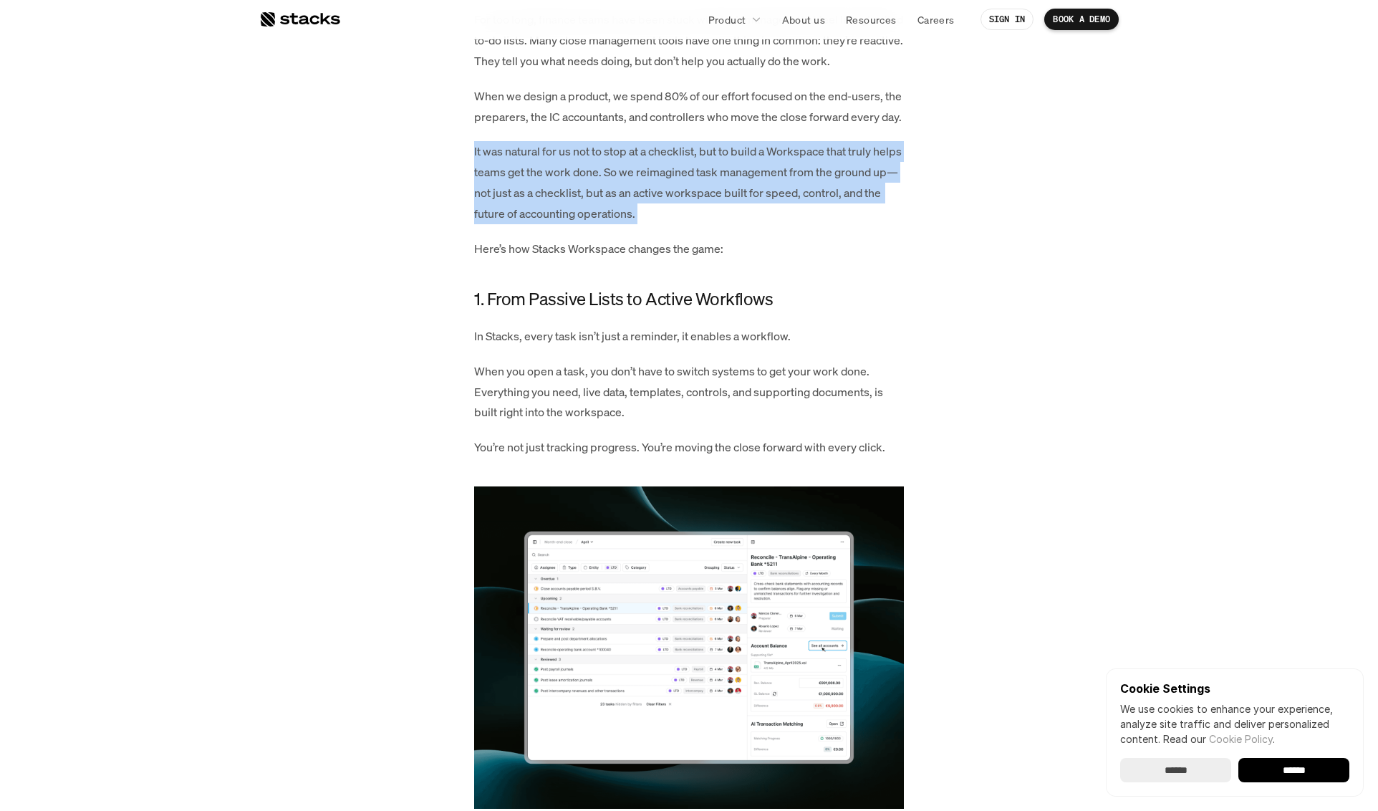
click at [674, 196] on p "It was natural for us not to stop at a checklist, but to build a Workspace that…" at bounding box center [689, 182] width 430 height 82
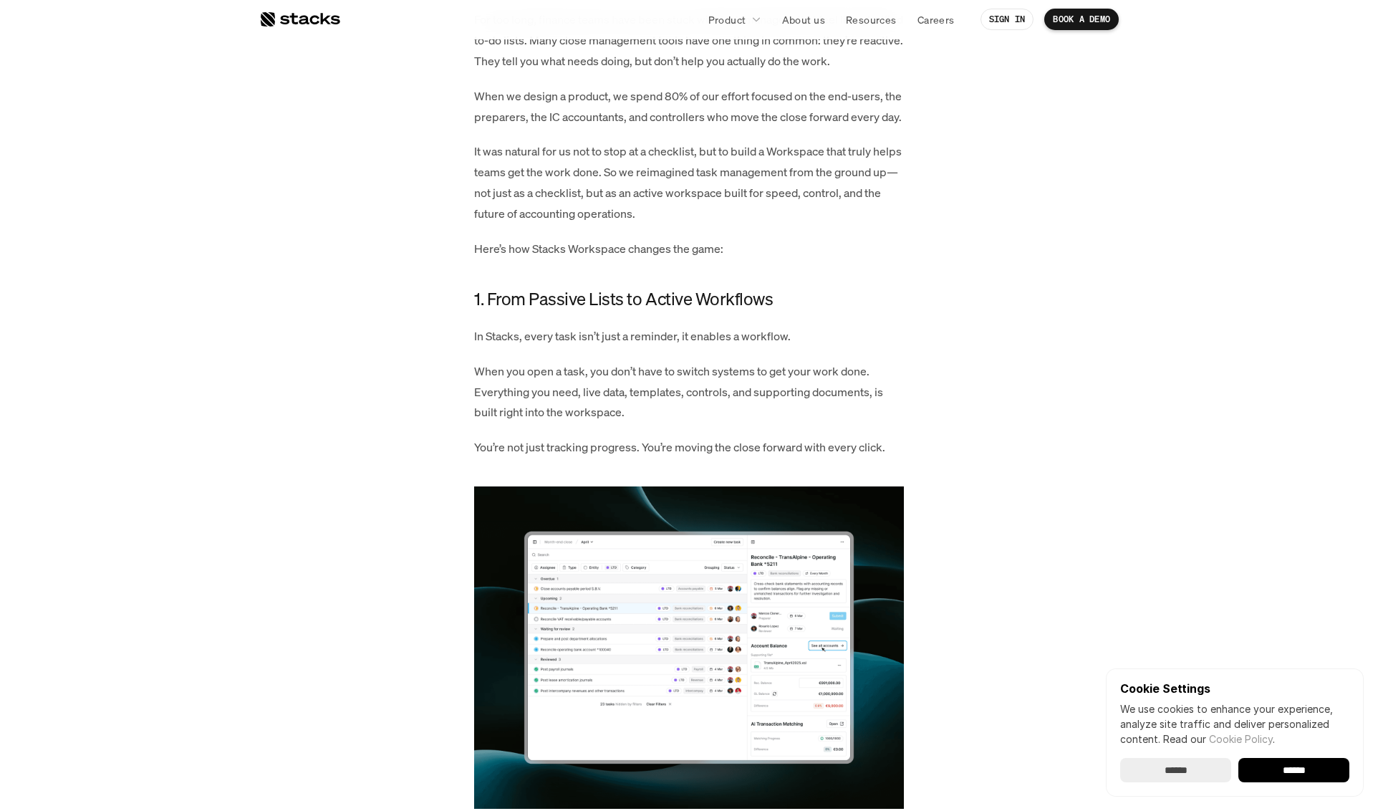
click at [688, 201] on p "It was natural for us not to stop at a checklist, but to build a Workspace that…" at bounding box center [689, 182] width 430 height 82
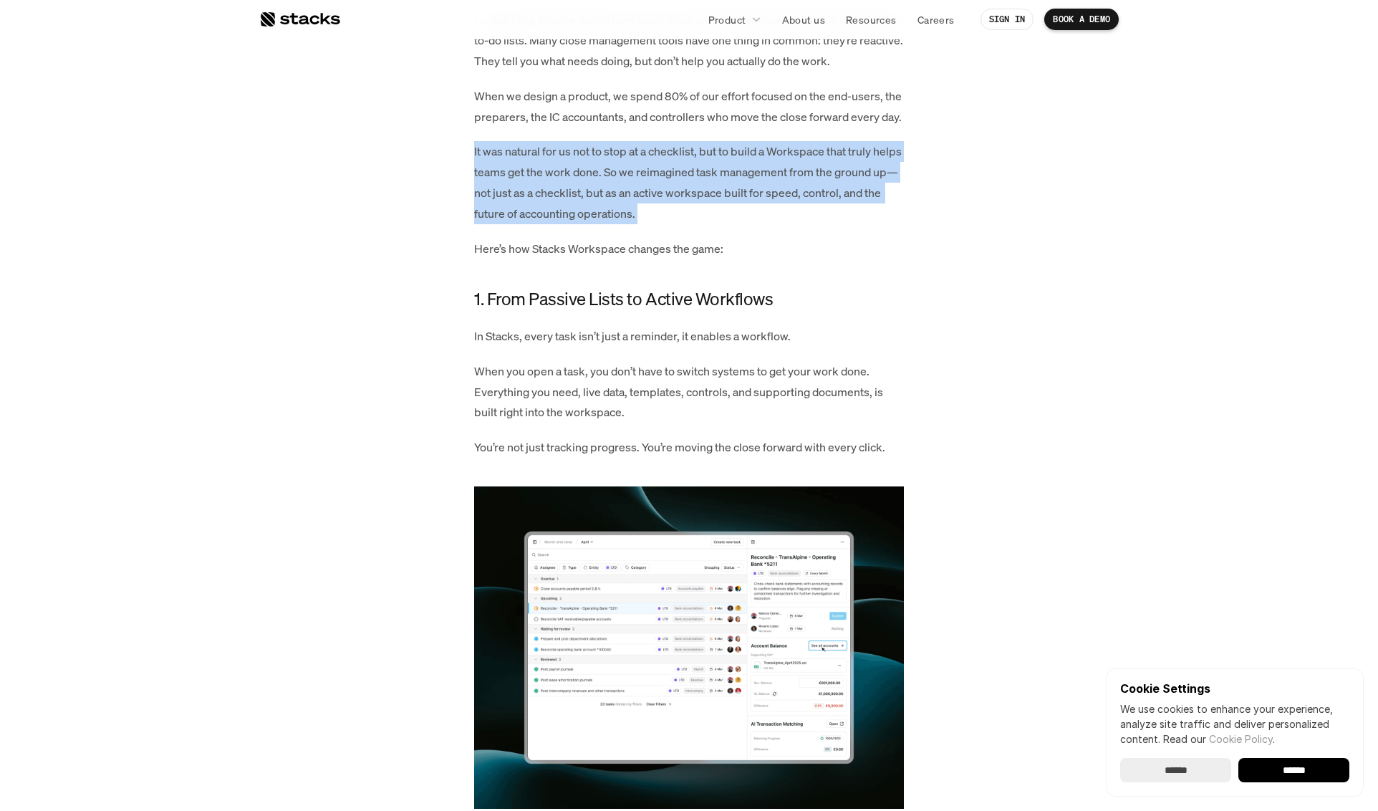
click at [688, 201] on p "It was natural for us not to stop at a checklist, but to build a Workspace that…" at bounding box center [689, 182] width 430 height 82
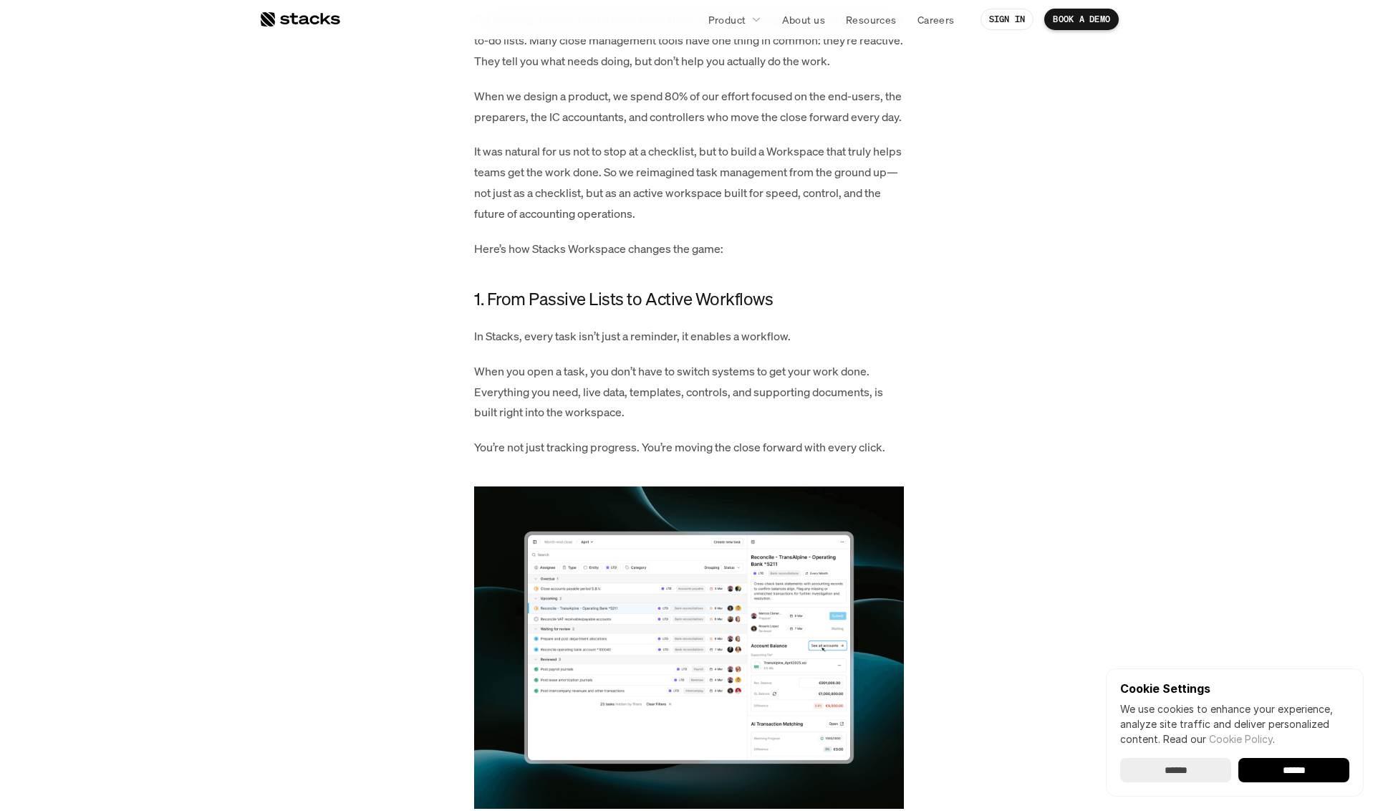
click at [679, 259] on p "Here’s how Stacks Workspace changes the game:" at bounding box center [689, 249] width 430 height 21
click at [668, 347] on p "In Stacks, every task isn’t just a reminder, it enables a workflow." at bounding box center [689, 336] width 430 height 21
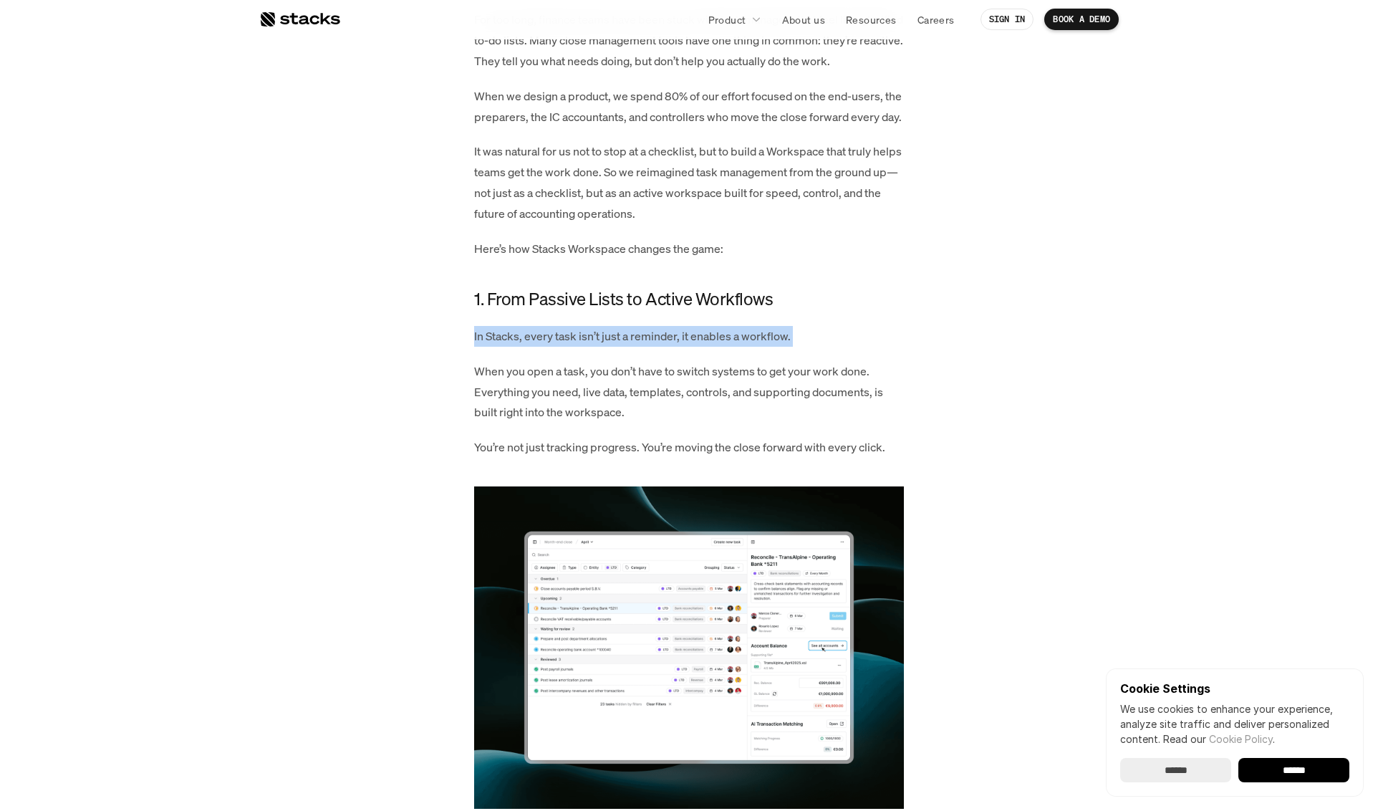
click at [668, 347] on p "In Stacks, every task isn’t just a reminder, it enables a workflow." at bounding box center [689, 336] width 430 height 21
click at [642, 423] on p "When you open a task, you don’t have to switch systems to get your work done. E…" at bounding box center [689, 392] width 430 height 62
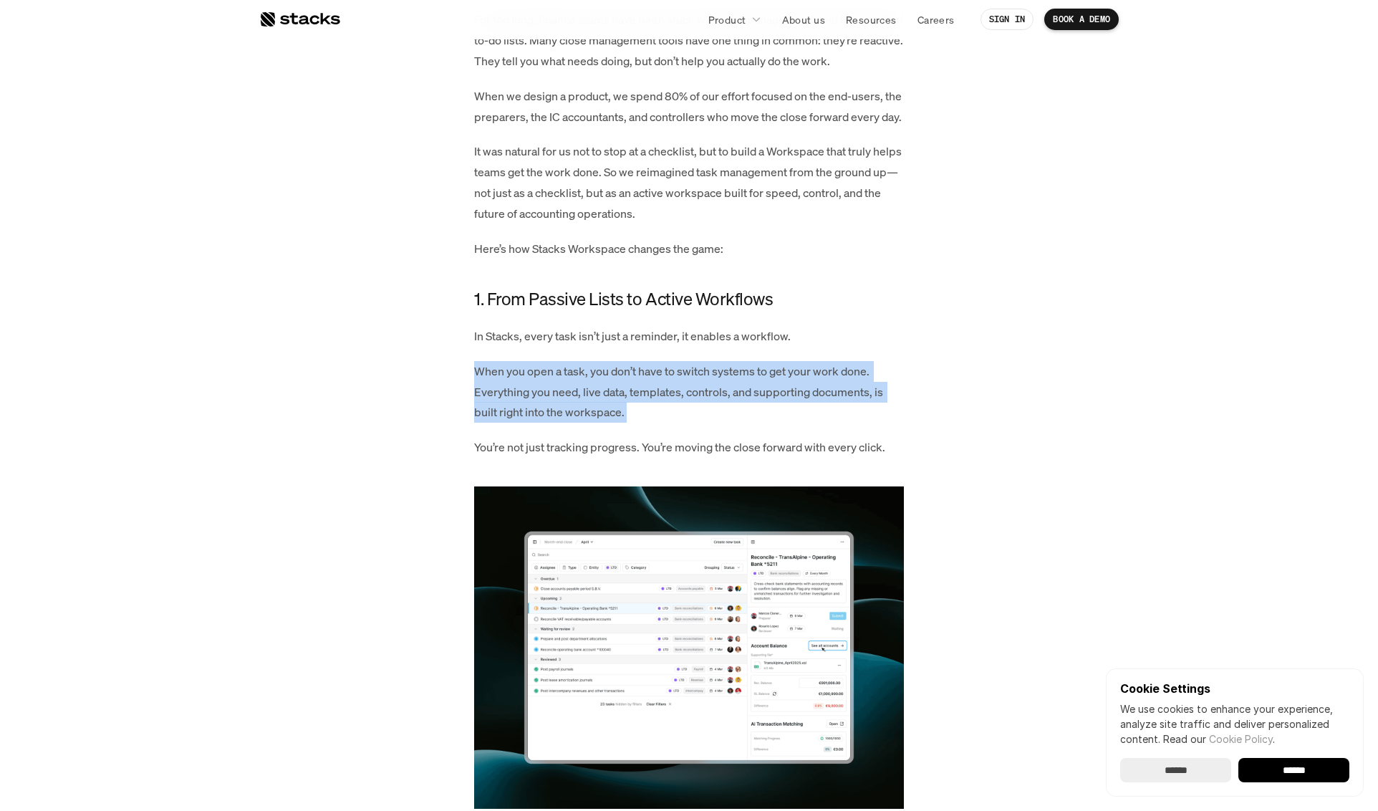
click at [642, 423] on p "When you open a task, you don’t have to switch systems to get your work done. E…" at bounding box center [689, 392] width 430 height 62
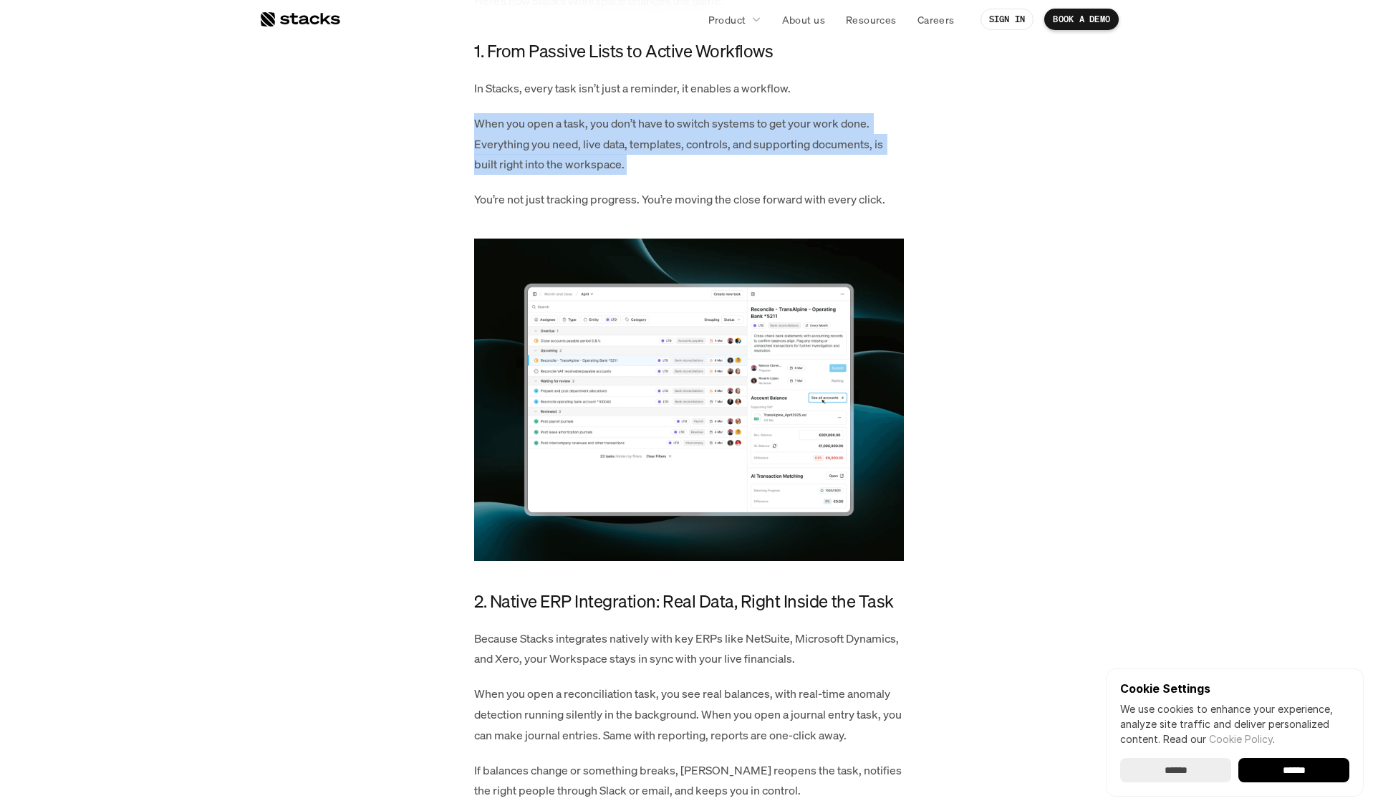
scroll to position [1015, 0]
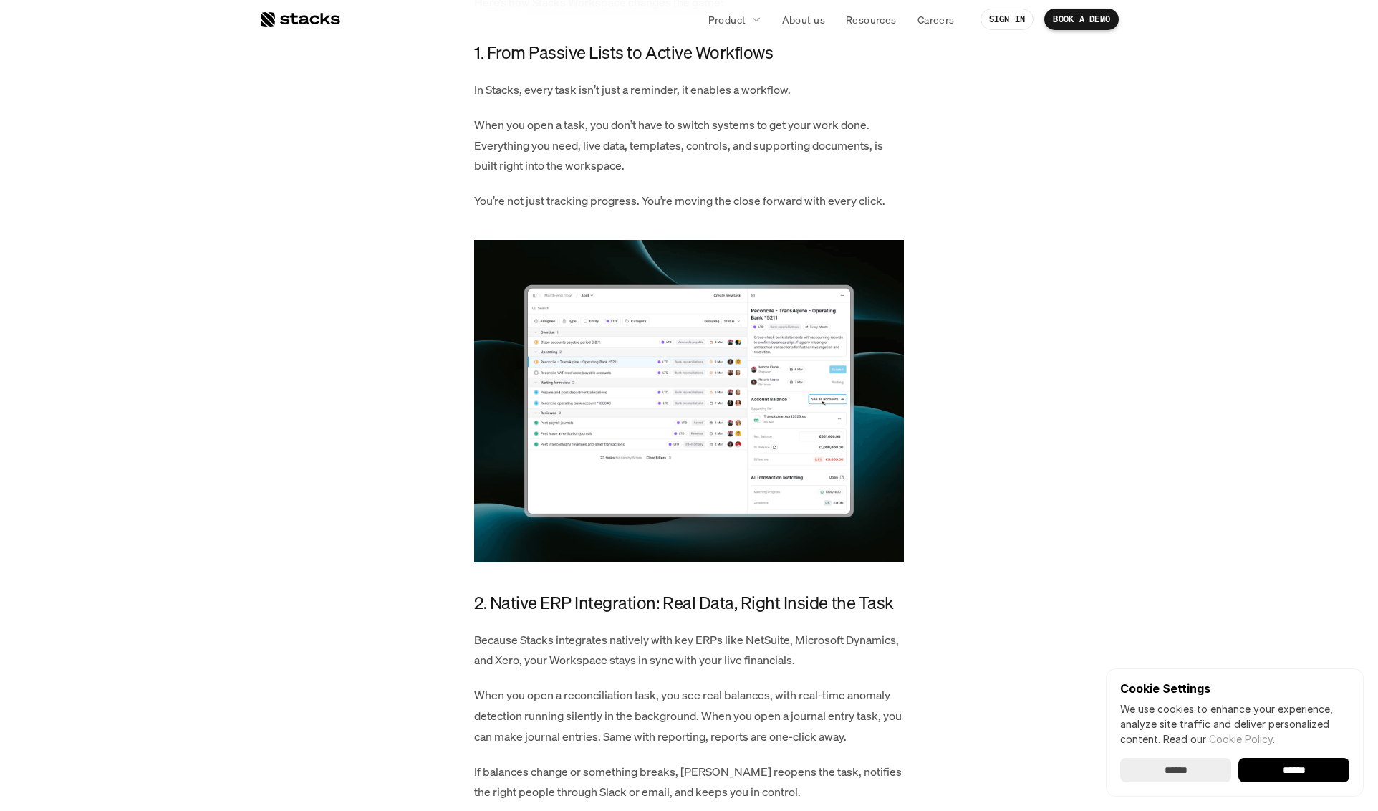
click at [606, 211] on p "You’re not just tracking progress. You’re moving the close forward with every c…" at bounding box center [689, 201] width 430 height 21
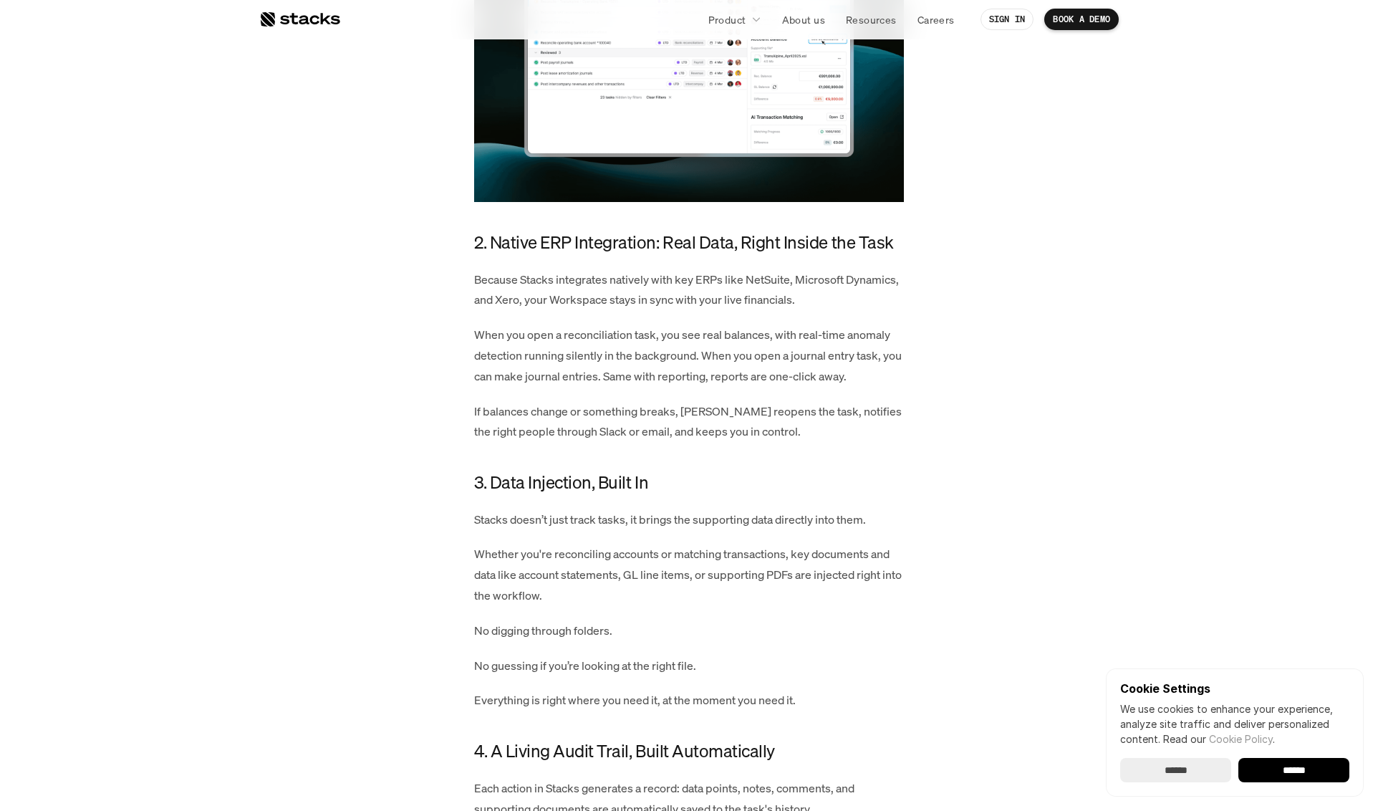
scroll to position [1385, 0]
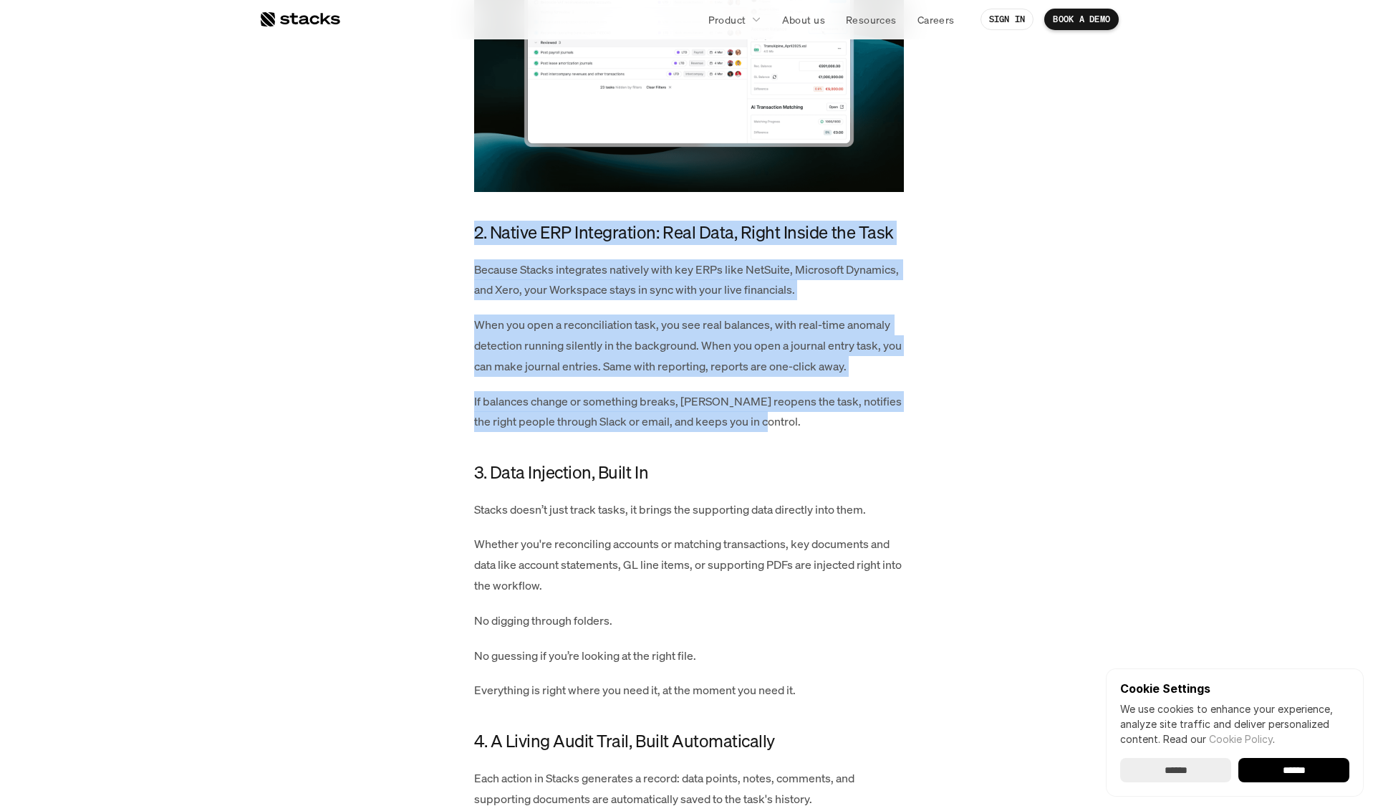
drag, startPoint x: 895, startPoint y: 432, endPoint x: 381, endPoint y: 247, distance: 546.5
drag, startPoint x: 381, startPoint y: 247, endPoint x: 927, endPoint y: 440, distance: 578.8
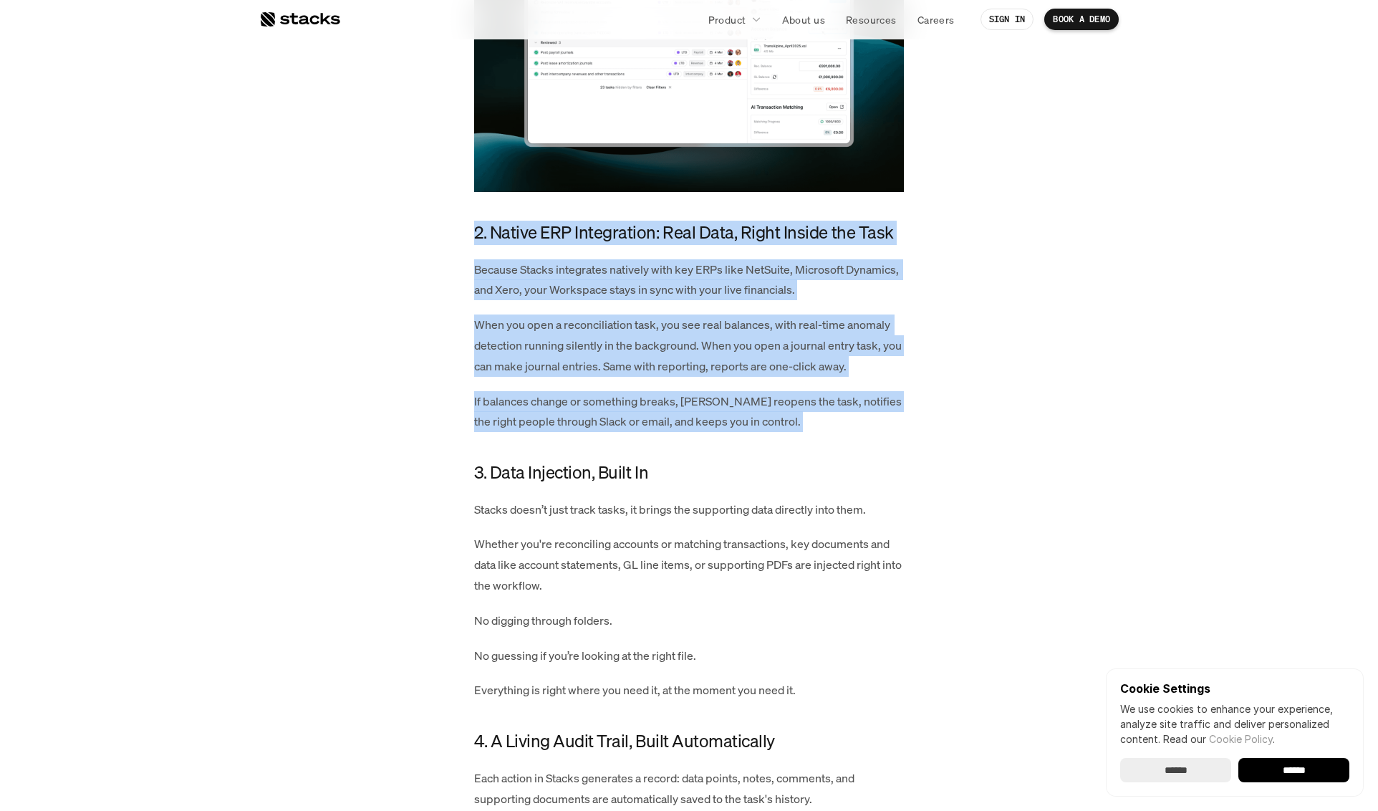
drag, startPoint x: 1001, startPoint y: 440, endPoint x: 318, endPoint y: 248, distance: 709.1
click at [826, 431] on p "If balances change or something breaks, [PERSON_NAME] reopens the task, notifie…" at bounding box center [689, 412] width 430 height 42
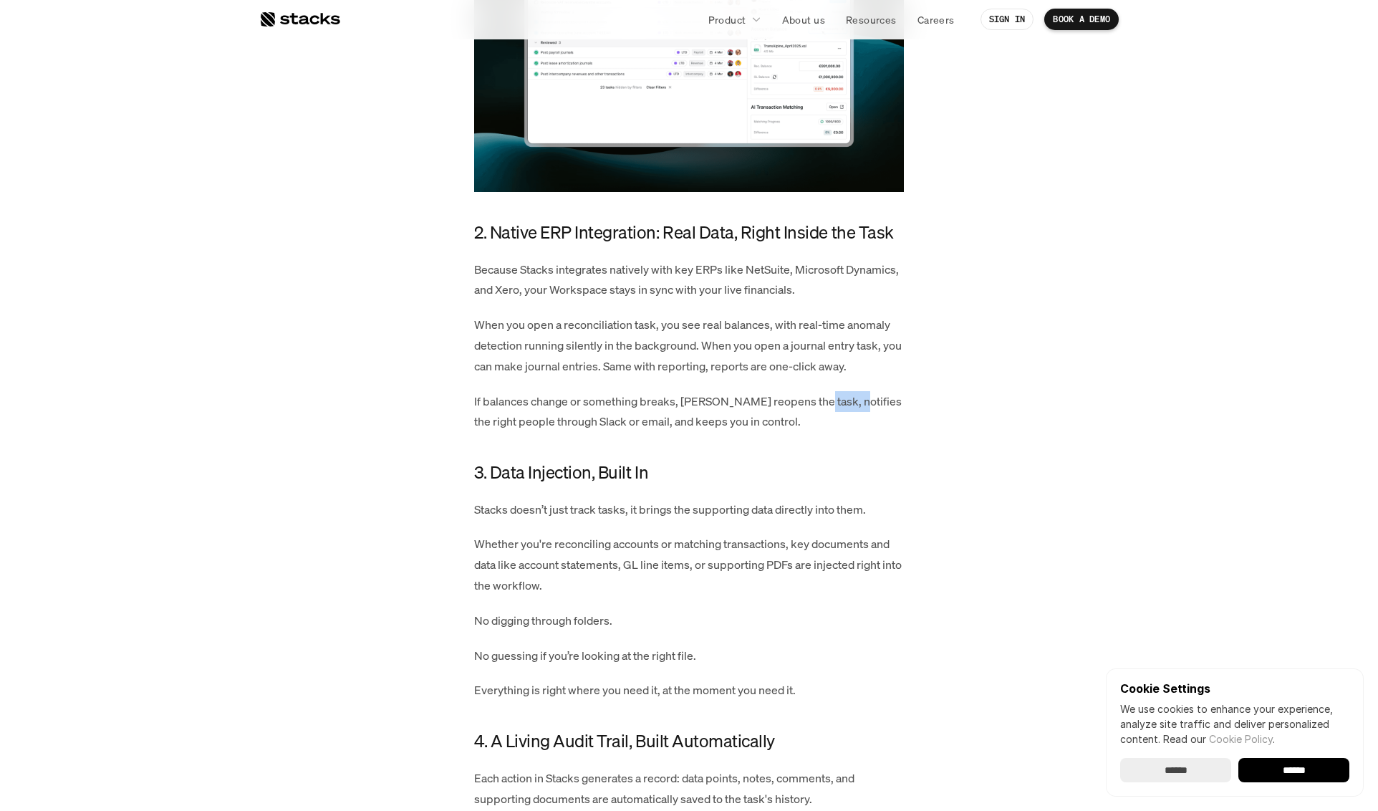
click at [826, 431] on p "If balances change or something breaks, [PERSON_NAME] reopens the task, notifie…" at bounding box center [689, 412] width 430 height 42
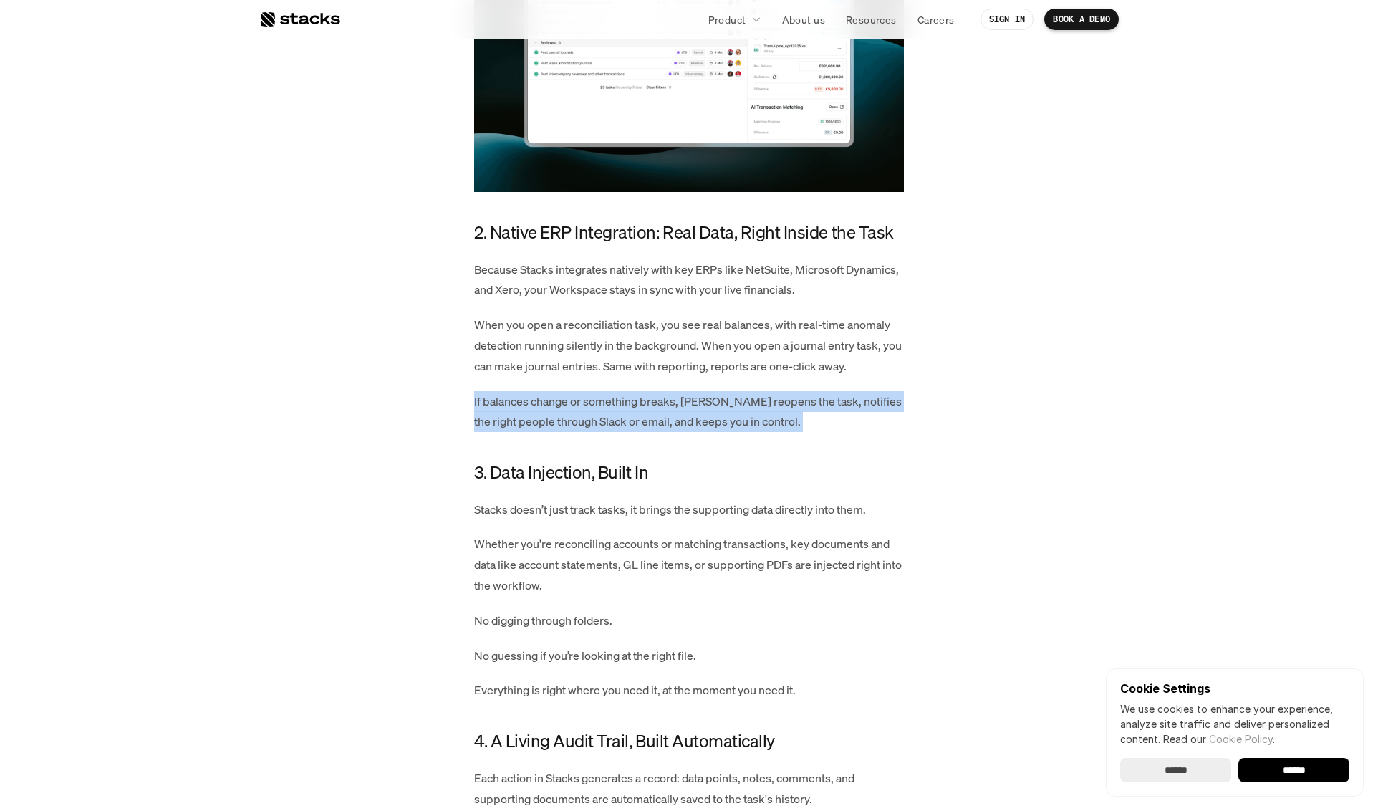
click at [826, 431] on p "If balances change or something breaks, [PERSON_NAME] reopens the task, notifie…" at bounding box center [689, 412] width 430 height 42
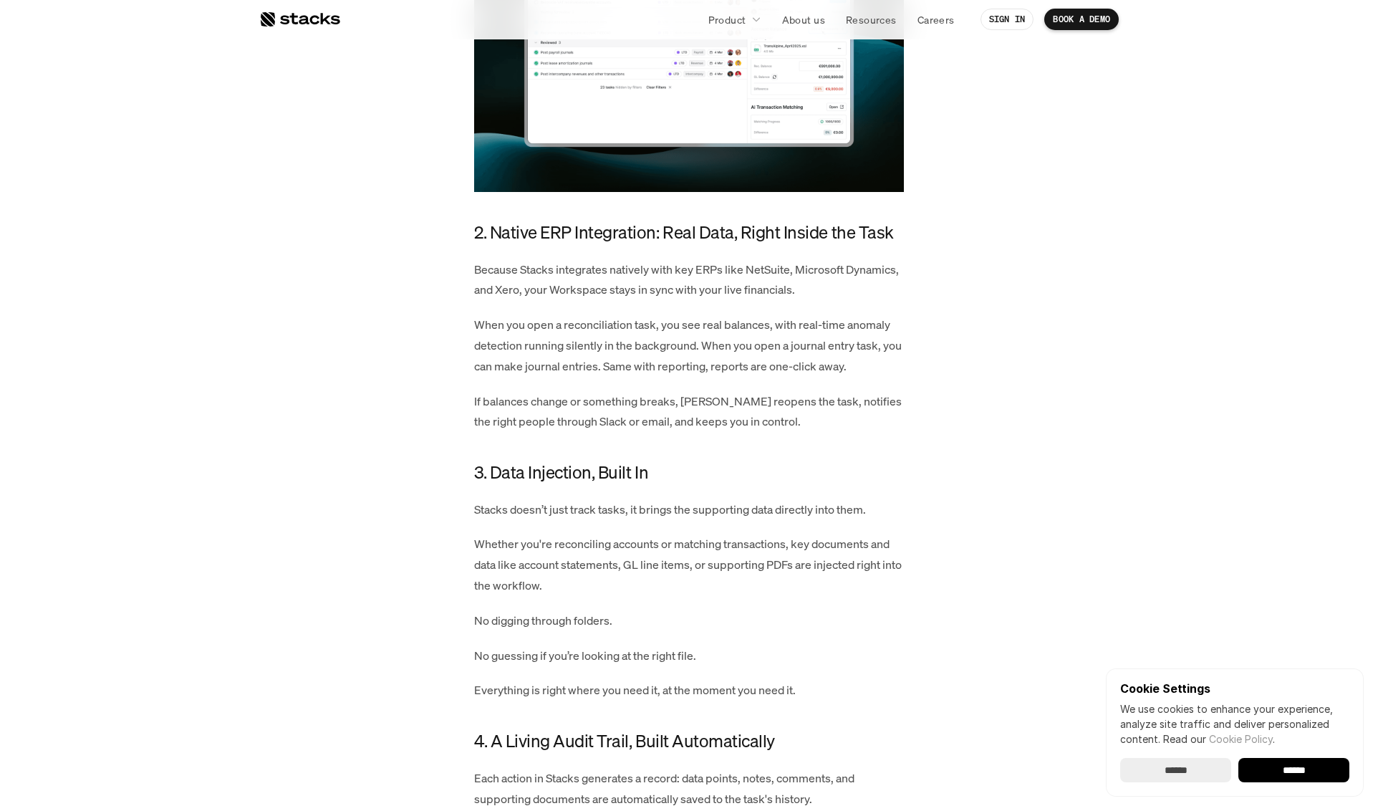
click at [843, 356] on p "When you open a reconciliation task, you see real balances, with real-time anom…" at bounding box center [689, 345] width 430 height 62
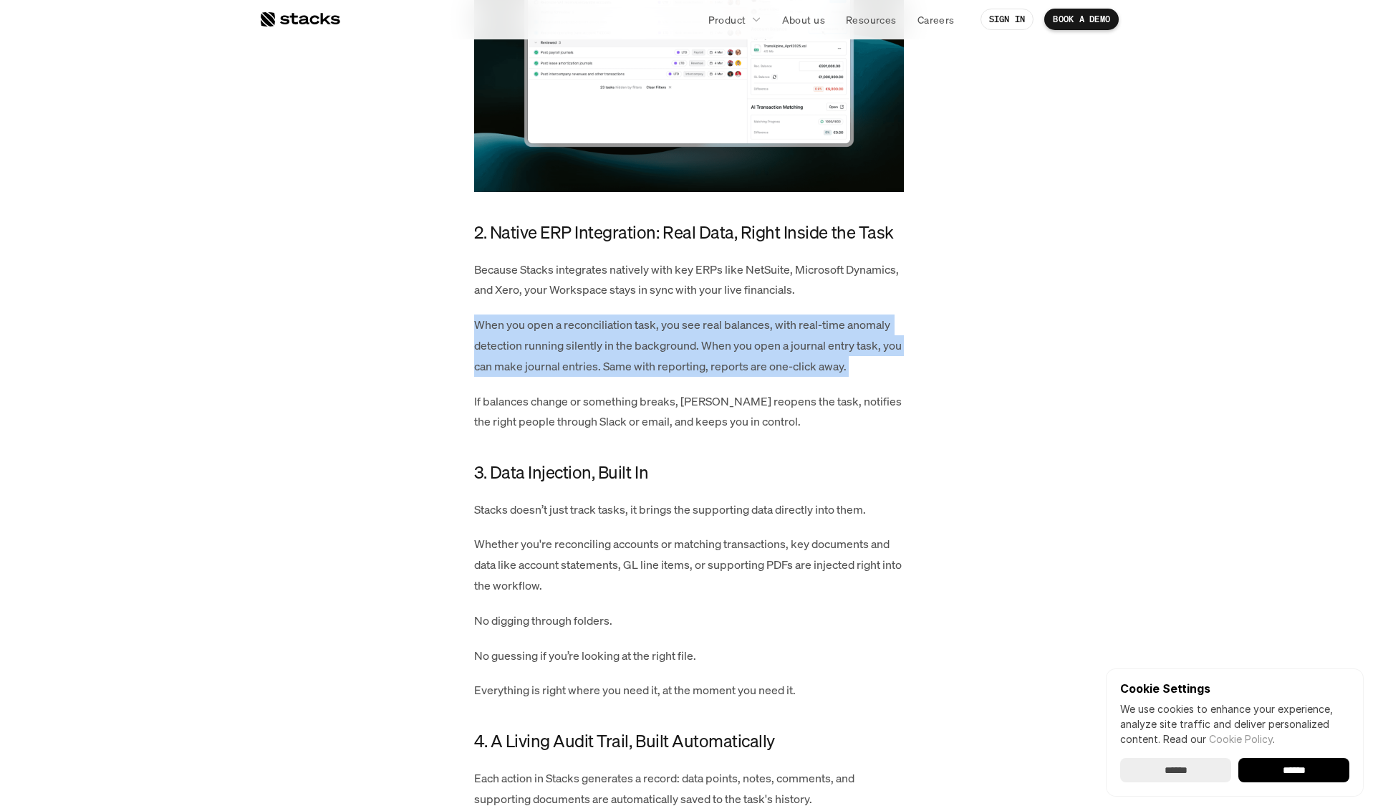
click at [843, 356] on p "When you open a reconciliation task, you see real balances, with real-time anom…" at bounding box center [689, 345] width 430 height 62
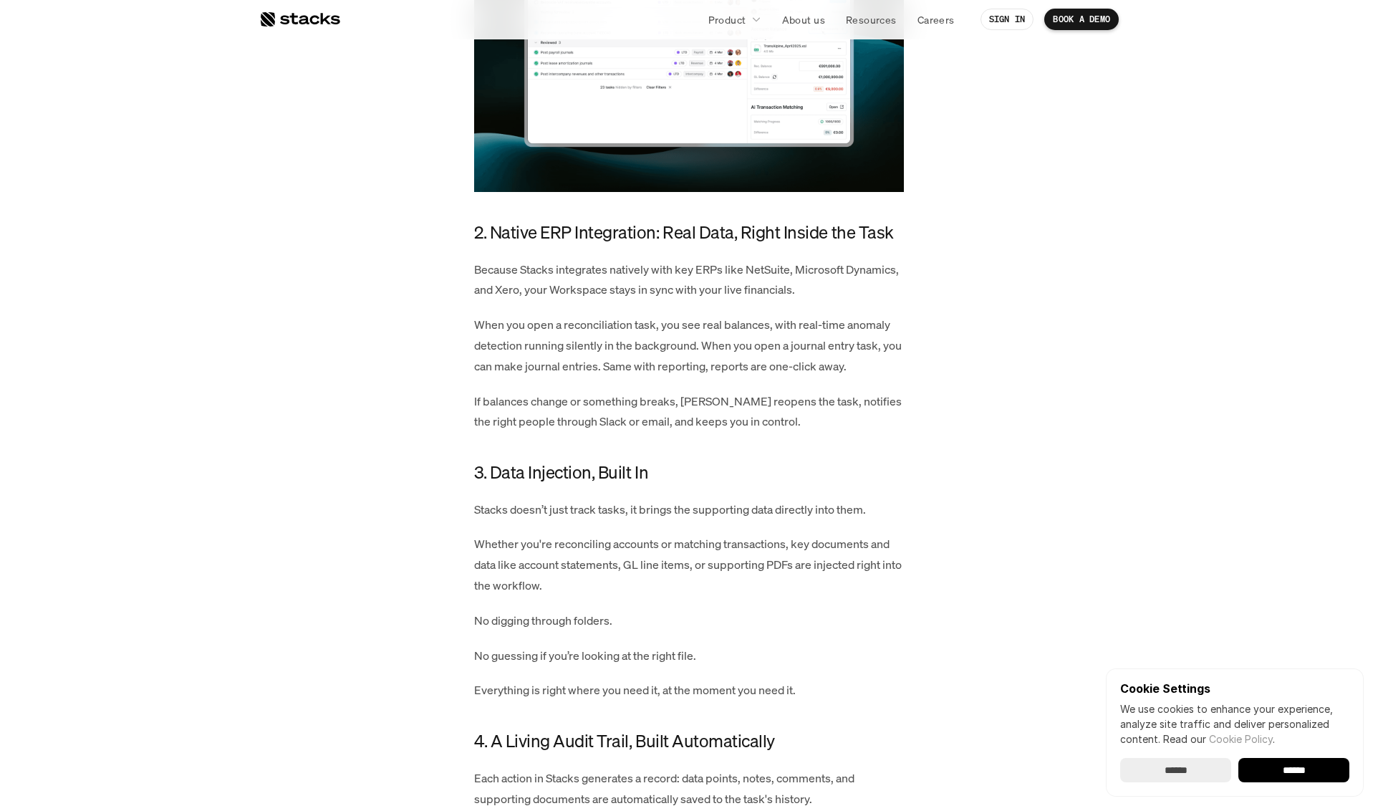
click at [834, 376] on p "When you open a reconciliation task, you see real balances, with real-time anom…" at bounding box center [689, 345] width 430 height 62
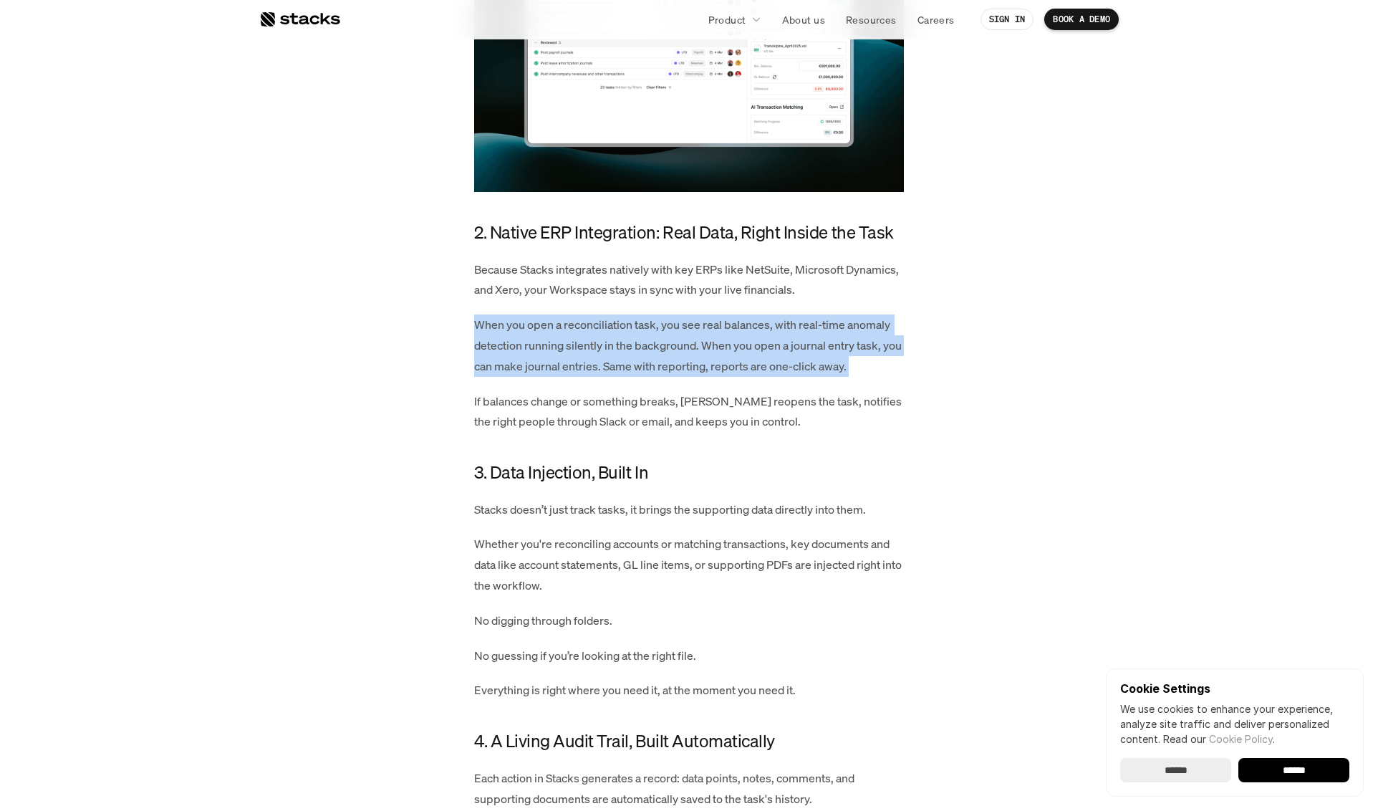
click at [834, 376] on p "When you open a reconciliation task, you see real balances, with real-time anom…" at bounding box center [689, 345] width 430 height 62
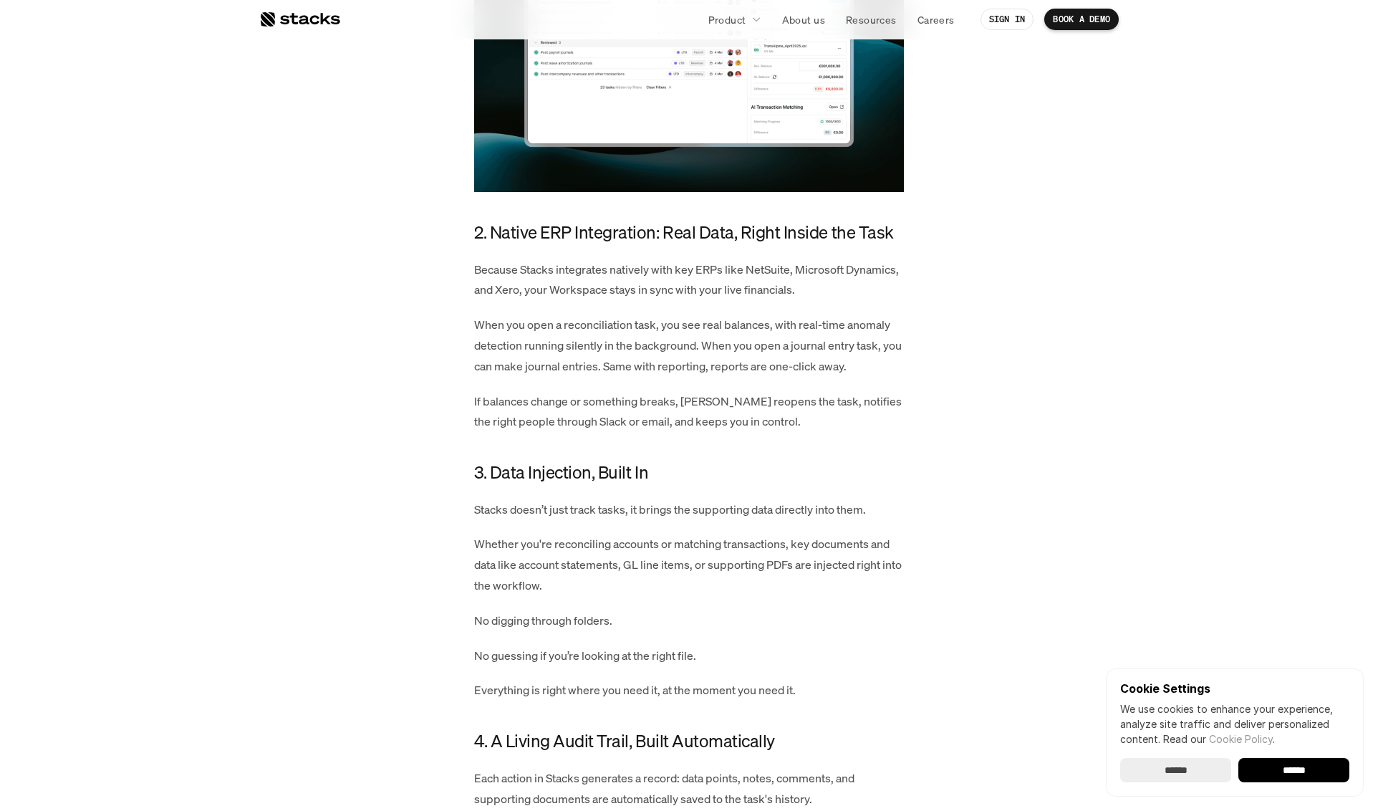
click at [779, 415] on p "If balances change or something breaks, [PERSON_NAME] reopens the task, notifie…" at bounding box center [689, 412] width 430 height 42
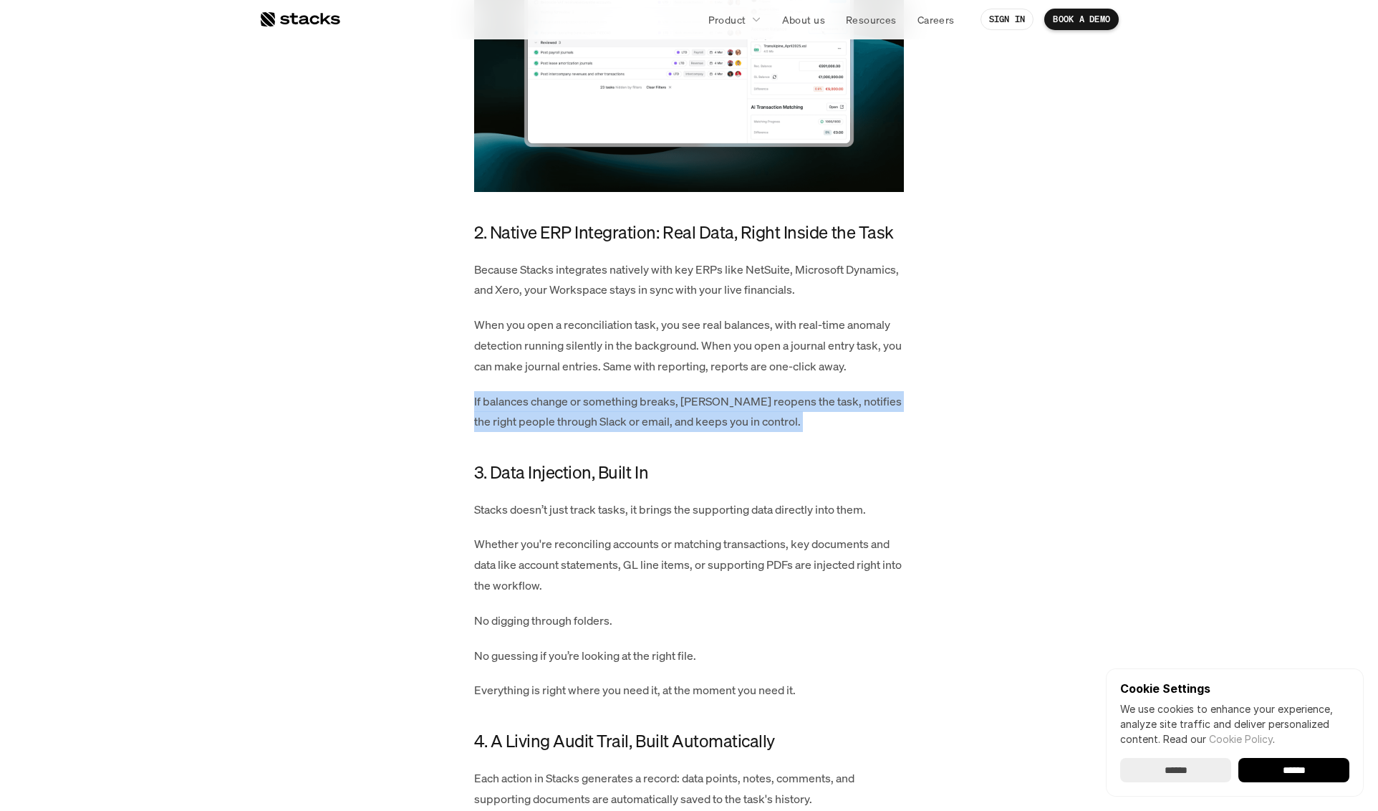
click at [779, 415] on p "If balances change or something breaks, [PERSON_NAME] reopens the task, notifie…" at bounding box center [689, 412] width 430 height 42
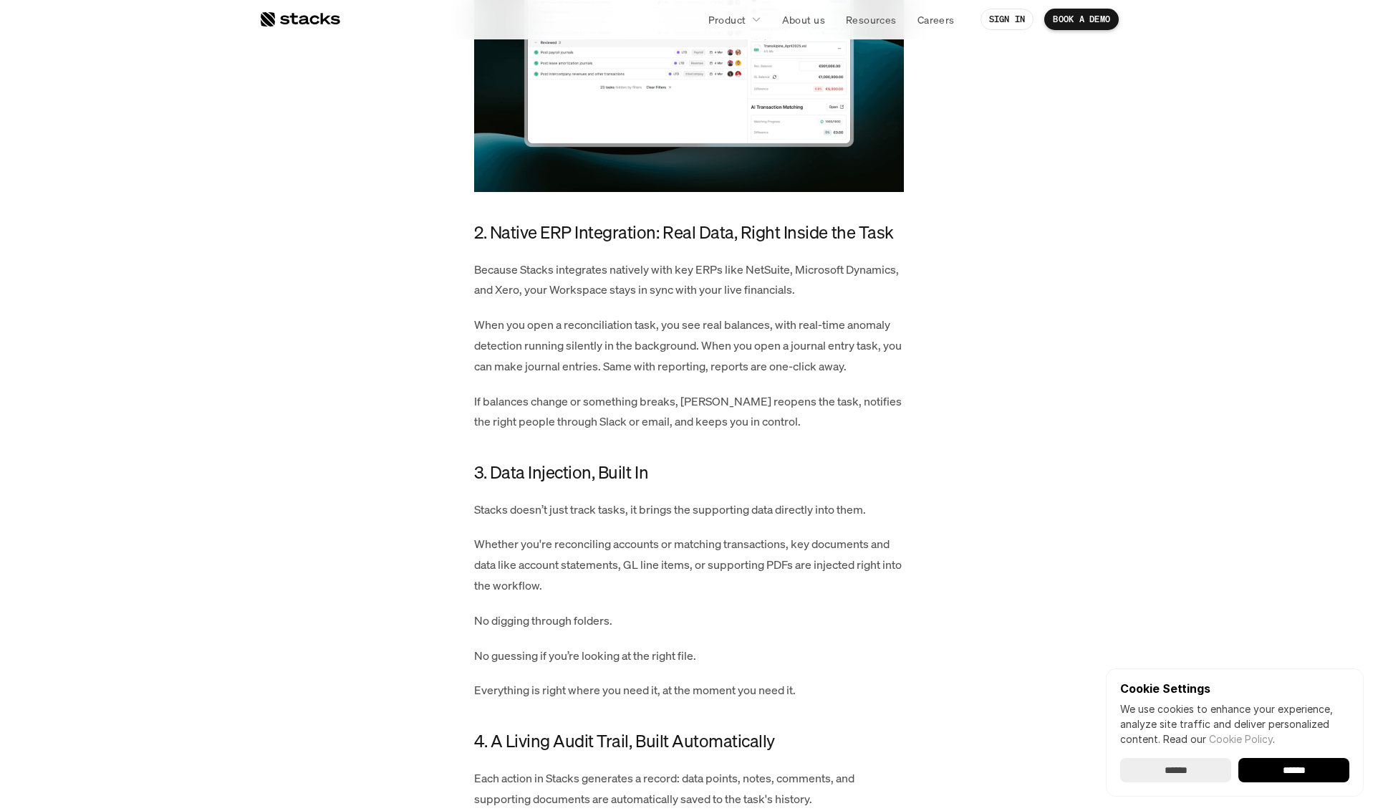
click at [792, 346] on p "When you open a reconciliation task, you see real balances, with real-time anom…" at bounding box center [689, 345] width 430 height 62
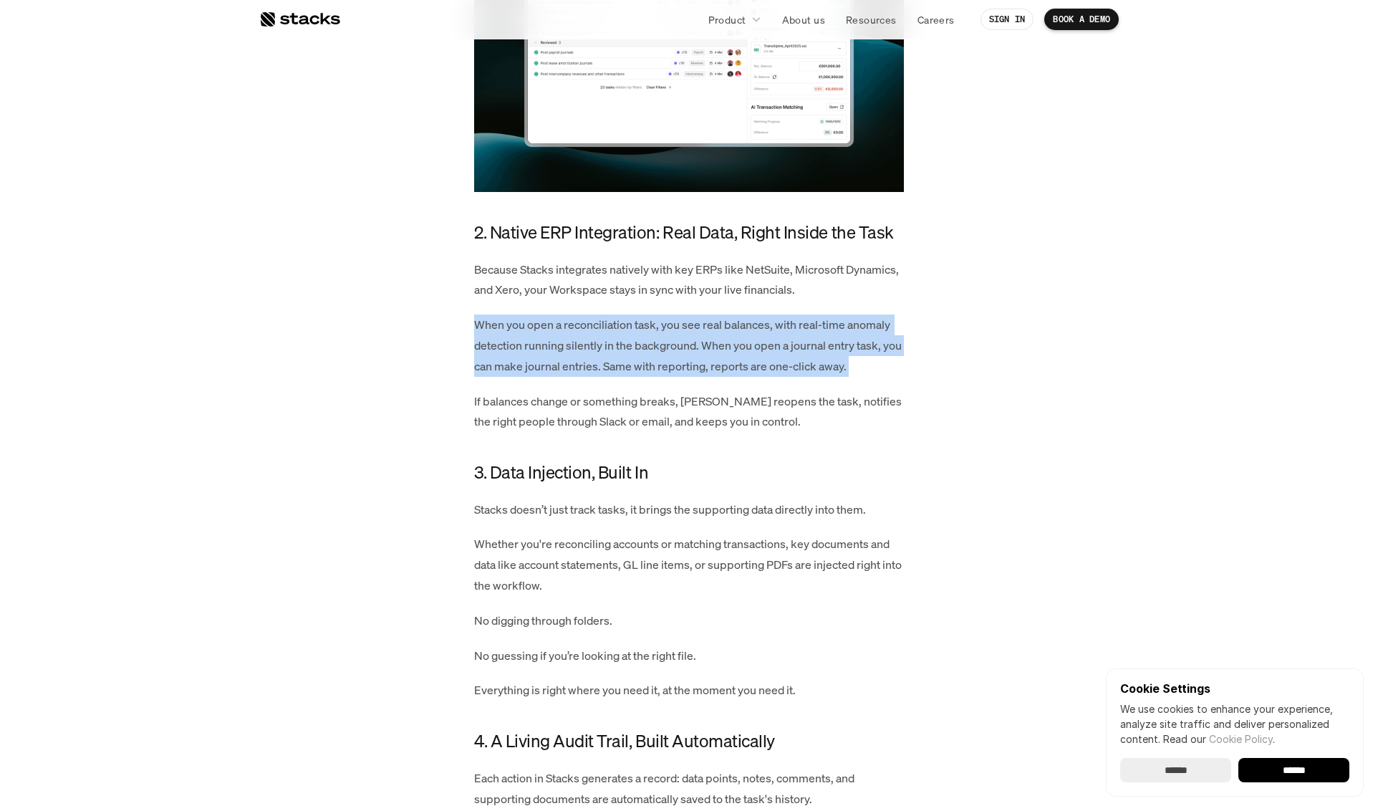
click at [792, 346] on p "When you open a reconciliation task, you see real balances, with real-time anom…" at bounding box center [689, 345] width 430 height 62
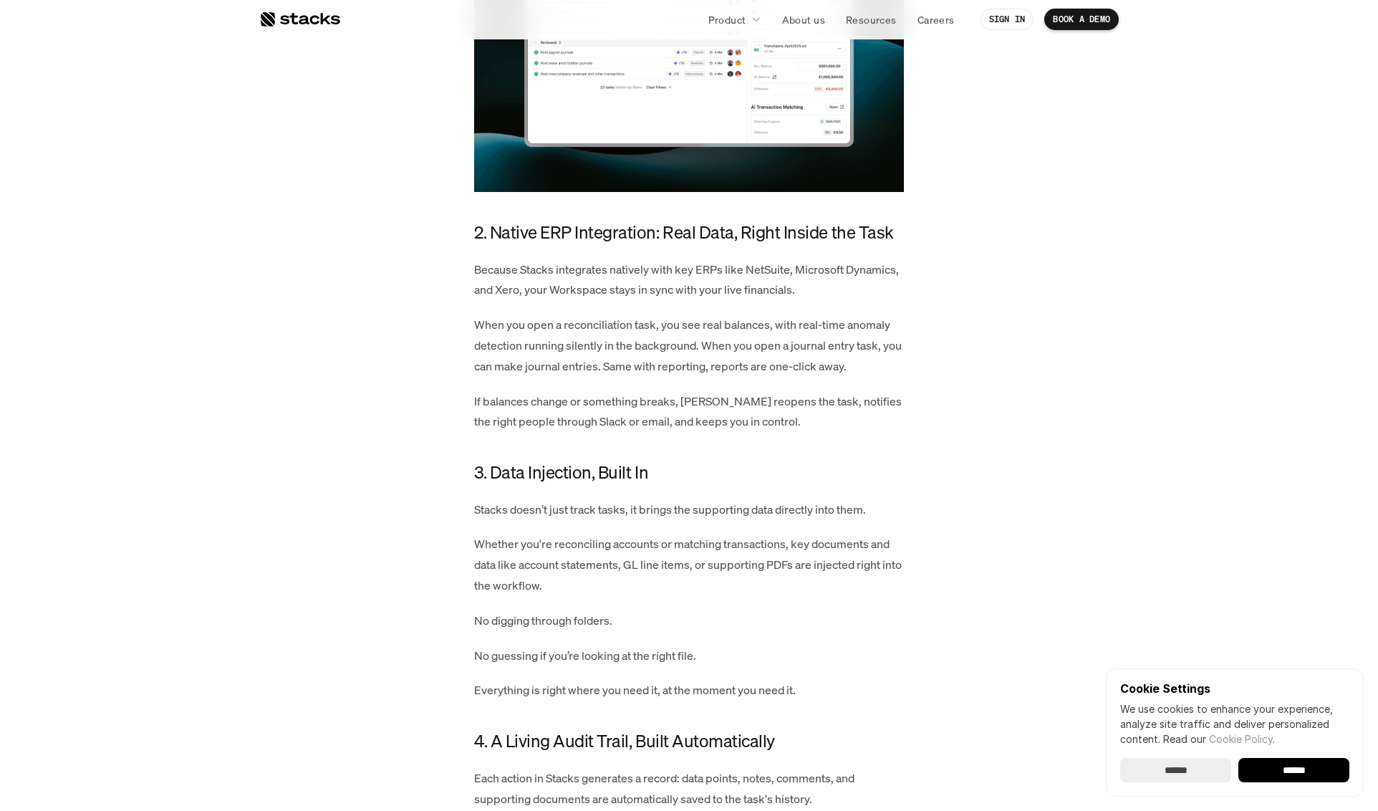
click at [711, 433] on p "If balances change or something breaks, [PERSON_NAME] reopens the task, notifie…" at bounding box center [689, 412] width 430 height 42
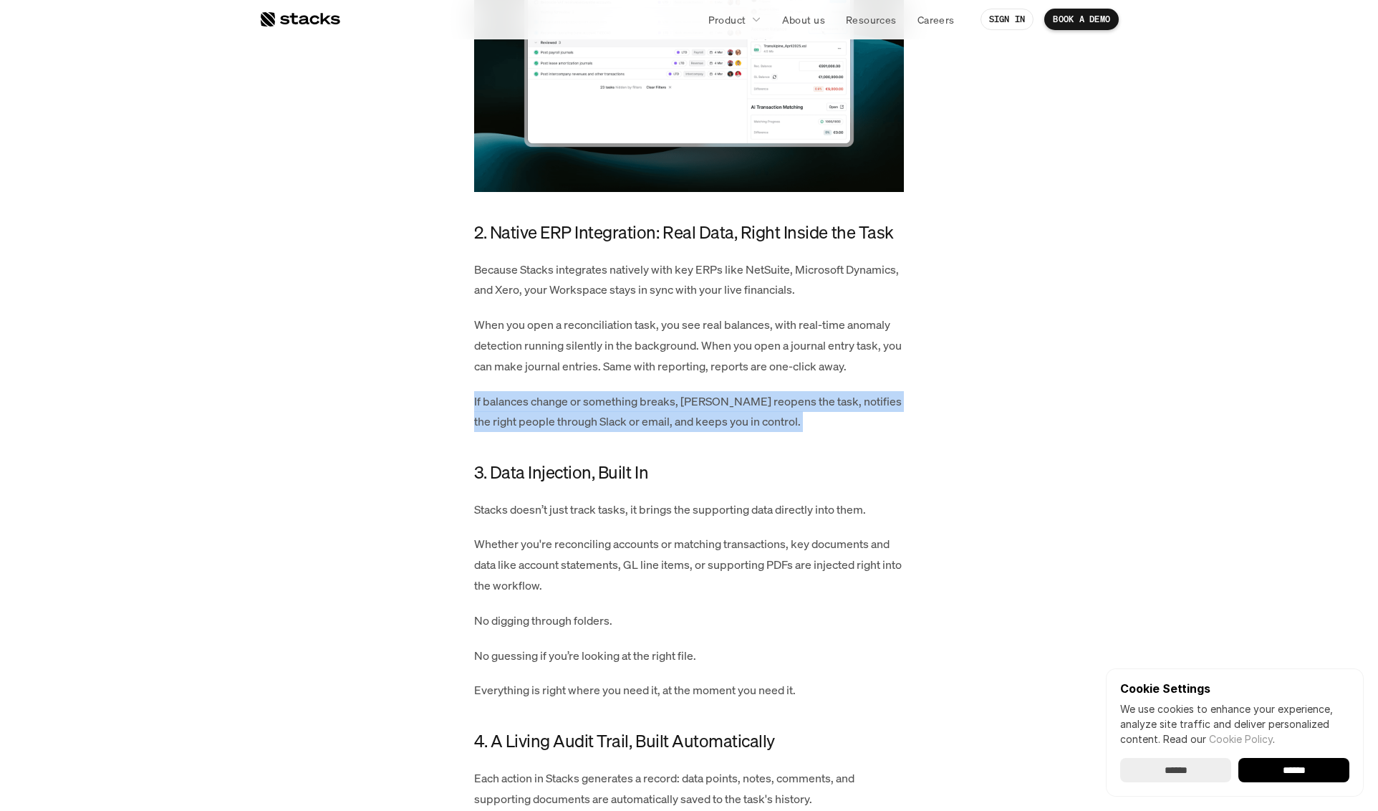
click at [711, 433] on p "If balances change or something breaks, [PERSON_NAME] reopens the task, notifie…" at bounding box center [689, 412] width 430 height 42
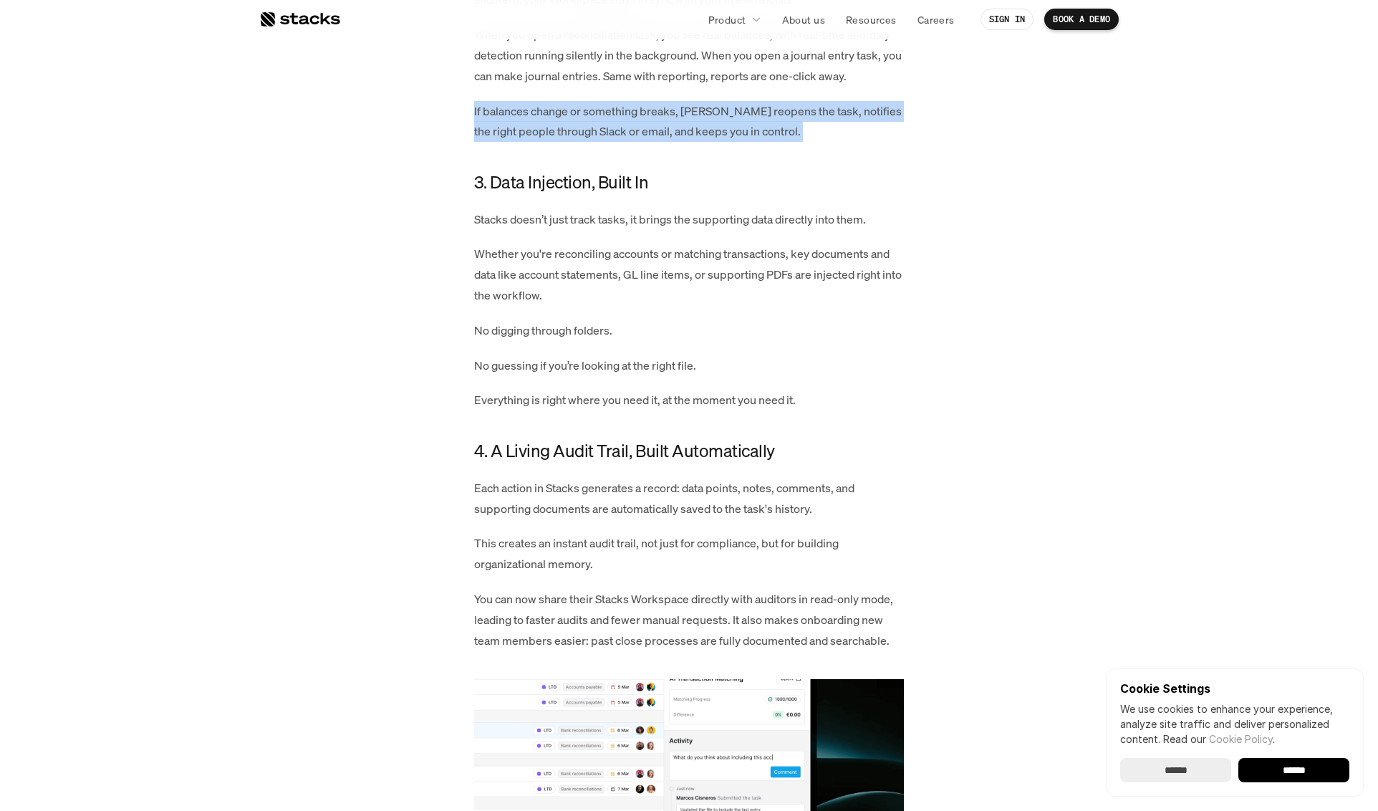
scroll to position [1676, 0]
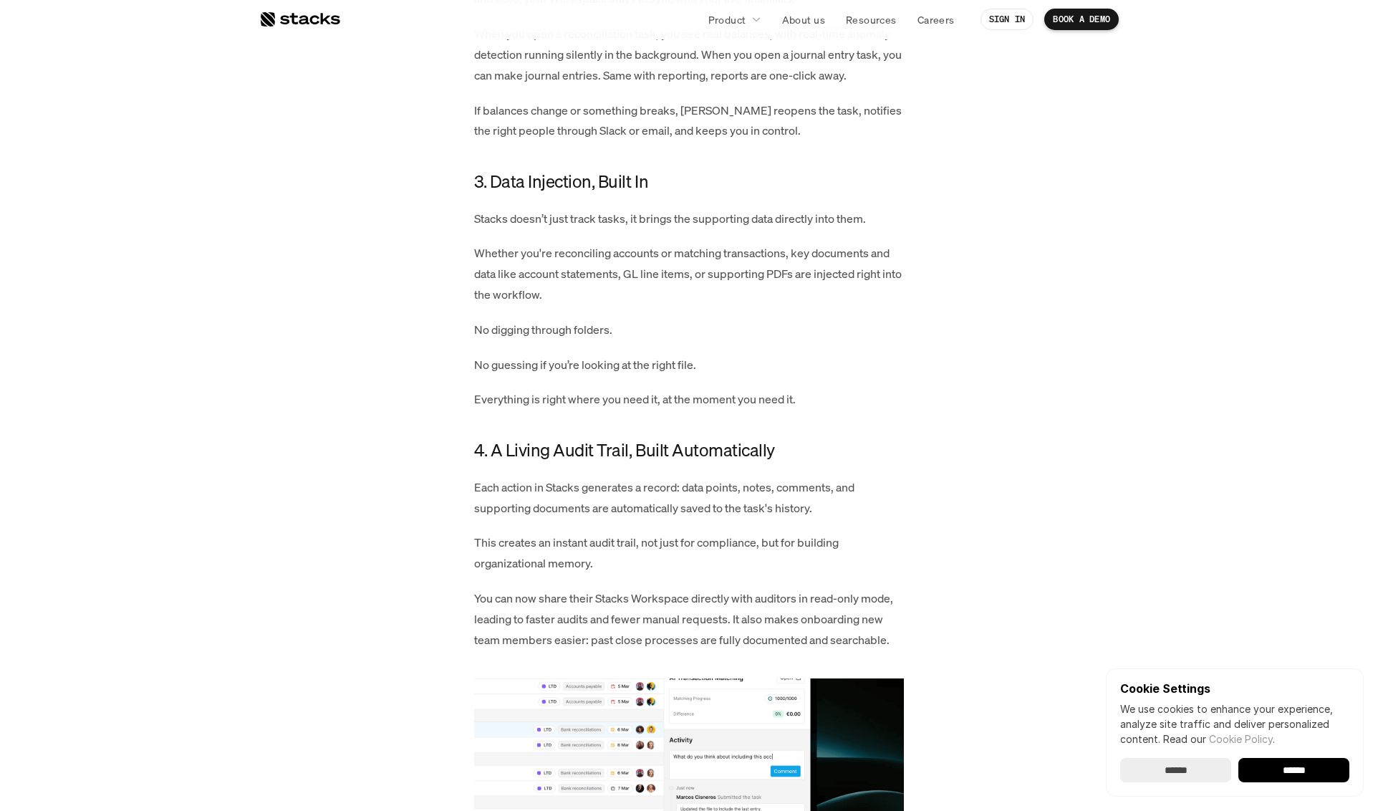
click at [712, 272] on p "Whether you're reconciling accounts or matching transactions, key documents and…" at bounding box center [689, 274] width 430 height 62
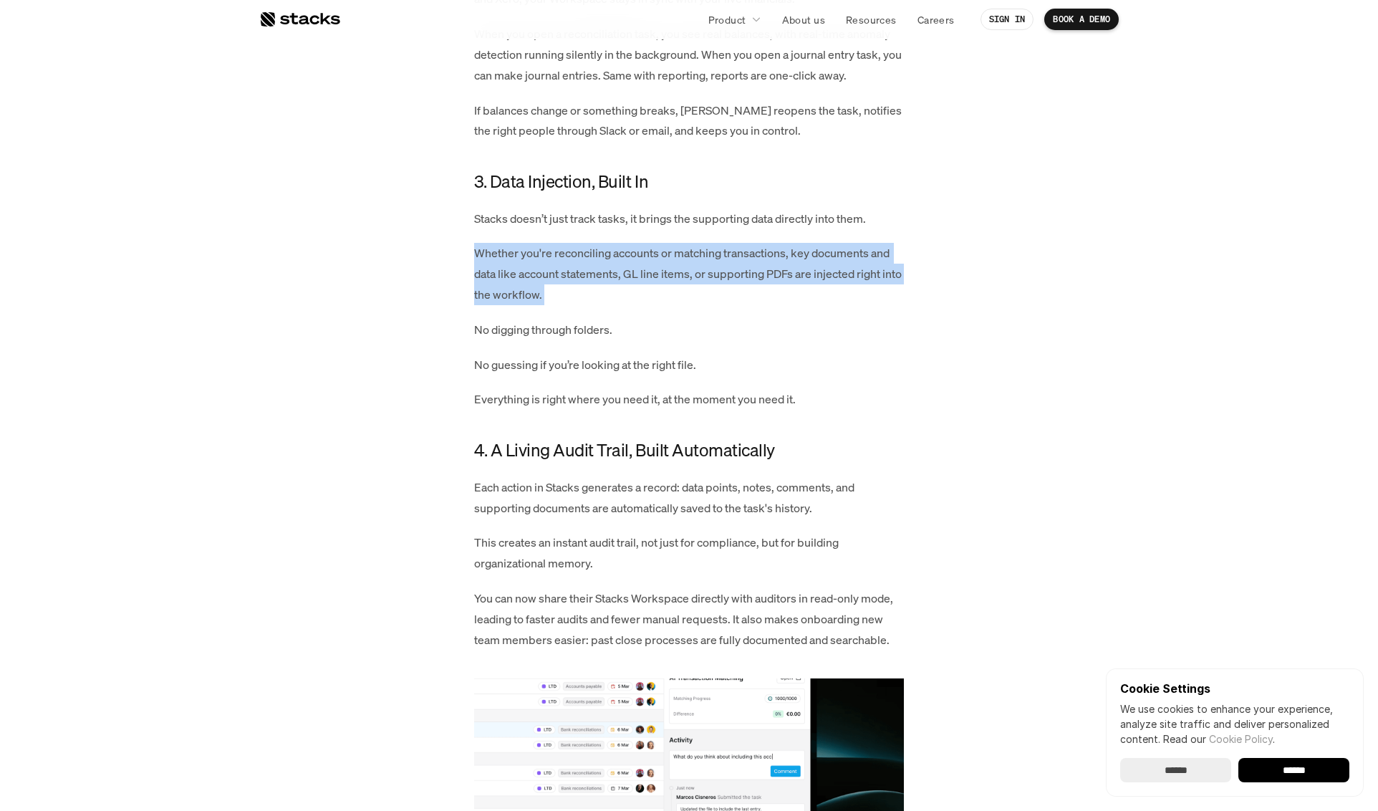
click at [712, 272] on p "Whether you're reconciling accounts or matching transactions, key documents and…" at bounding box center [689, 274] width 430 height 62
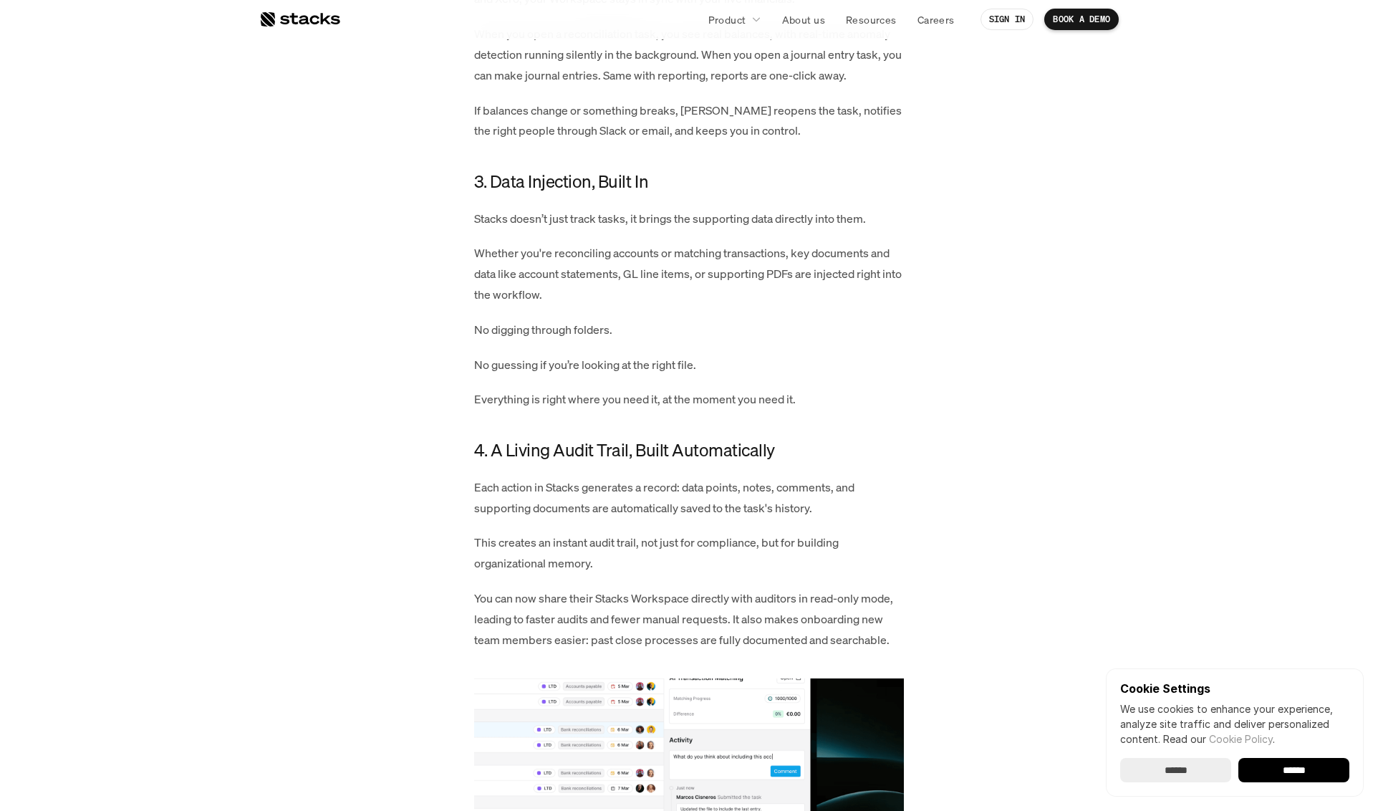
click at [794, 229] on p "Stacks doesn’t just track tasks, it brings the supporting data directly into th…" at bounding box center [689, 218] width 430 height 21
click at [770, 303] on p "Whether you're reconciling accounts or matching transactions, key documents and…" at bounding box center [689, 274] width 430 height 62
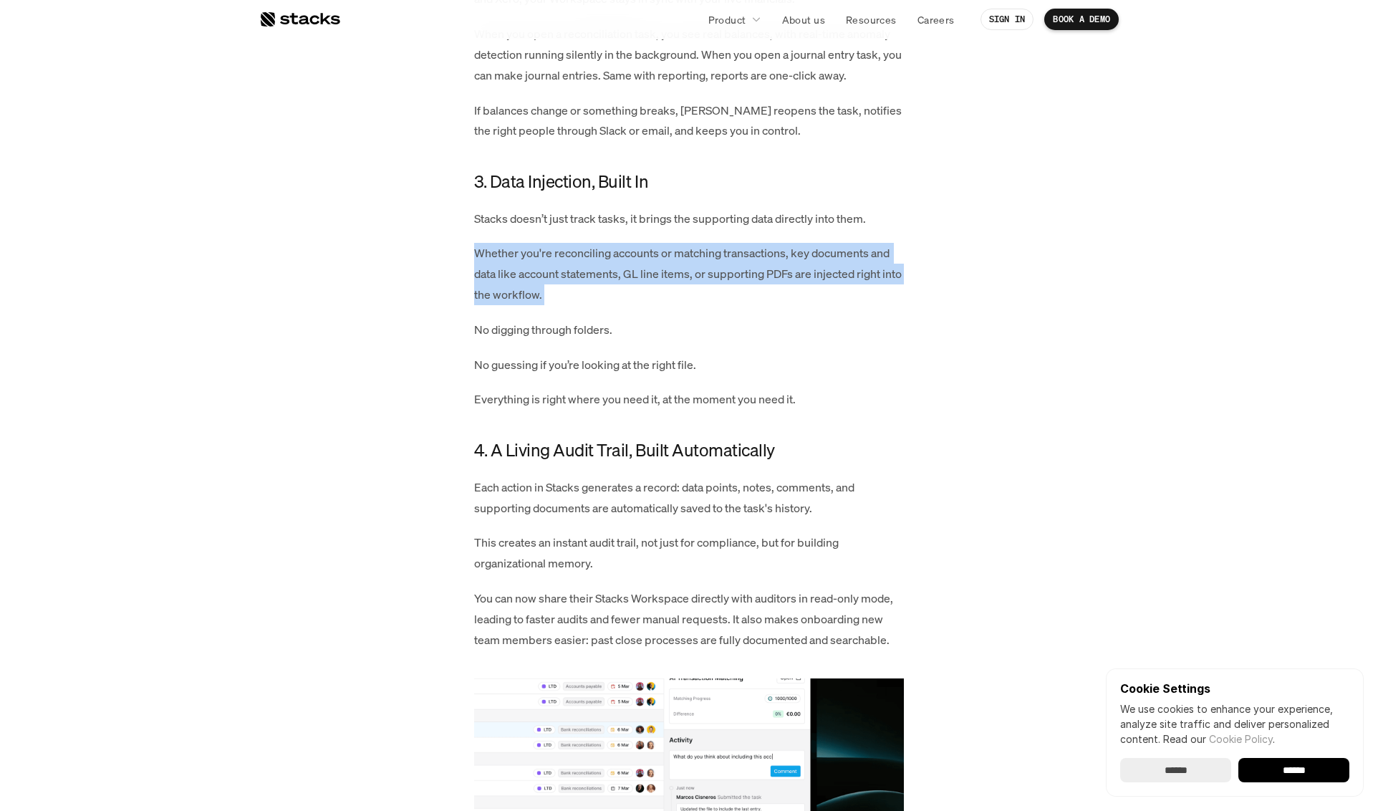
click at [770, 303] on p "Whether you're reconciling accounts or matching transactions, key documents and…" at bounding box center [689, 274] width 430 height 62
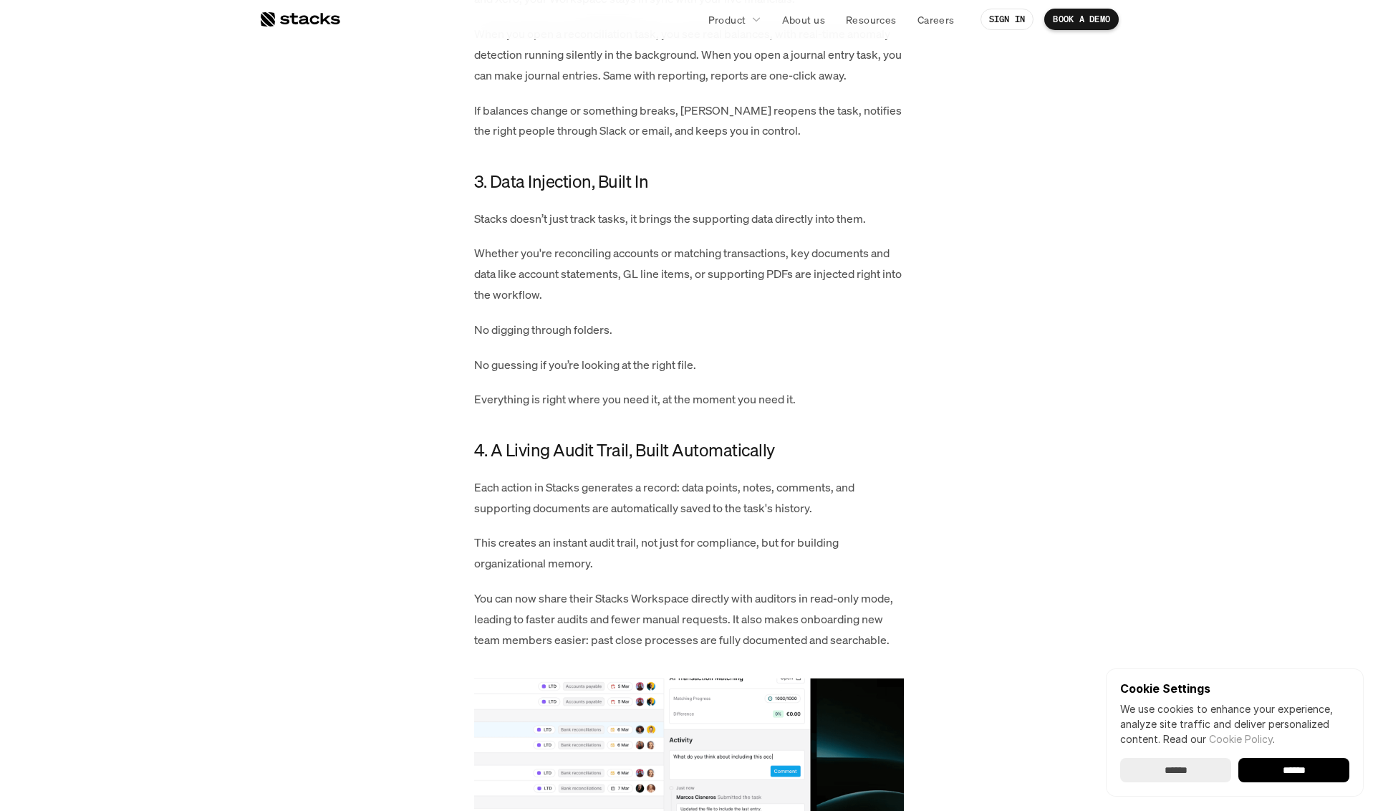
click at [781, 340] on p "No digging through folders." at bounding box center [689, 329] width 430 height 21
click at [642, 301] on p "Whether you're reconciling accounts or matching transactions, key documents and…" at bounding box center [689, 274] width 430 height 62
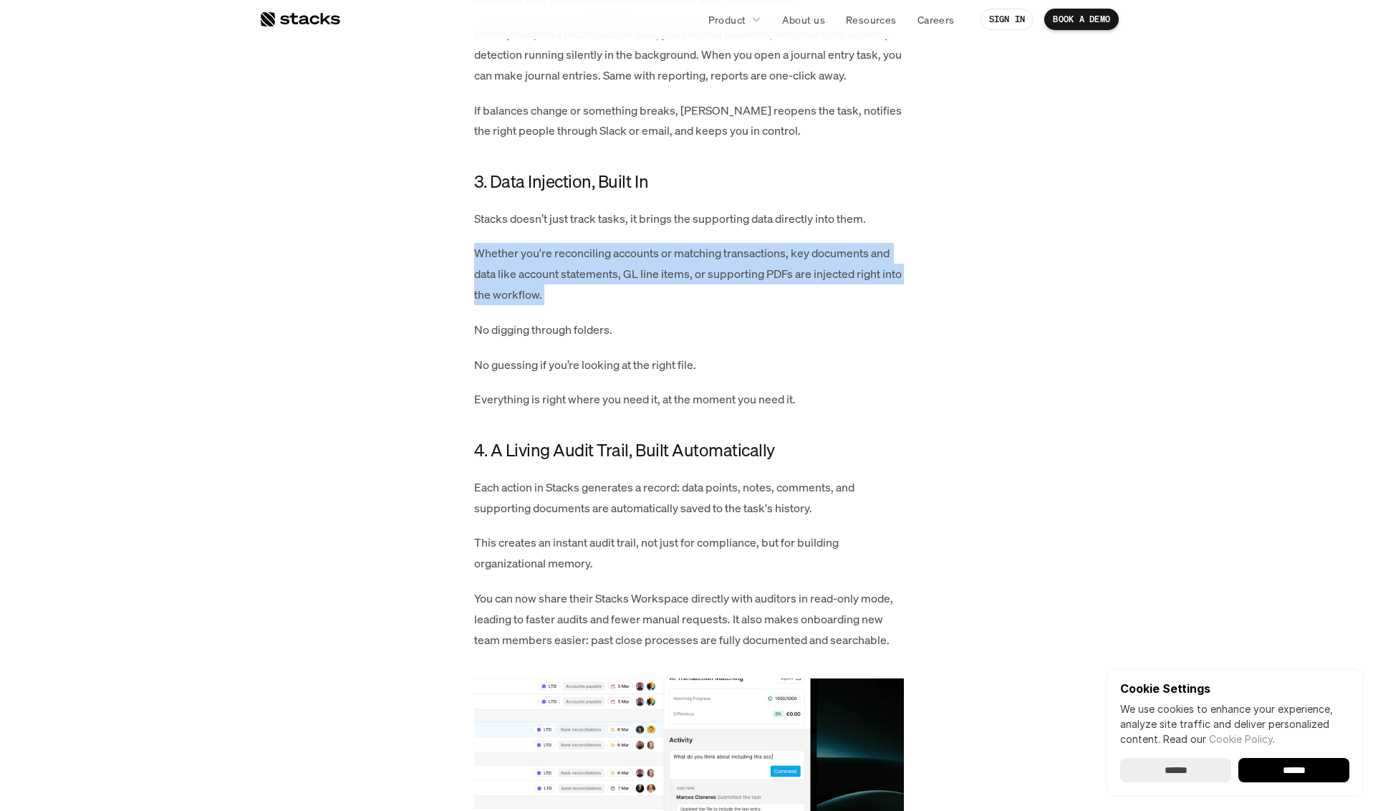
click at [642, 301] on p "Whether you're reconciling accounts or matching transactions, key documents and…" at bounding box center [689, 274] width 430 height 62
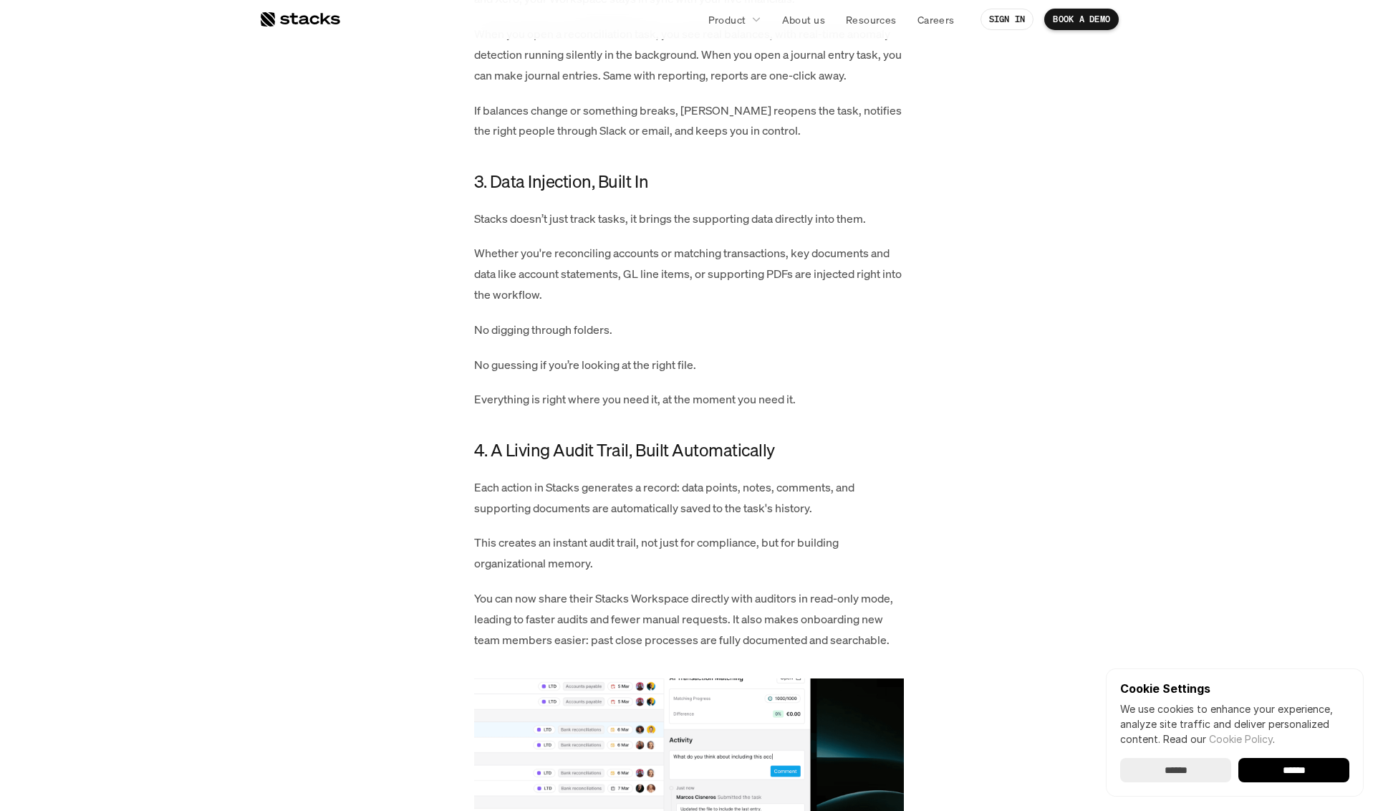
click at [639, 375] on p "No guessing if you’re looking at the right file." at bounding box center [689, 365] width 430 height 21
click at [678, 410] on p "Everything is right where you need it, at the moment you need it." at bounding box center [689, 399] width 430 height 21
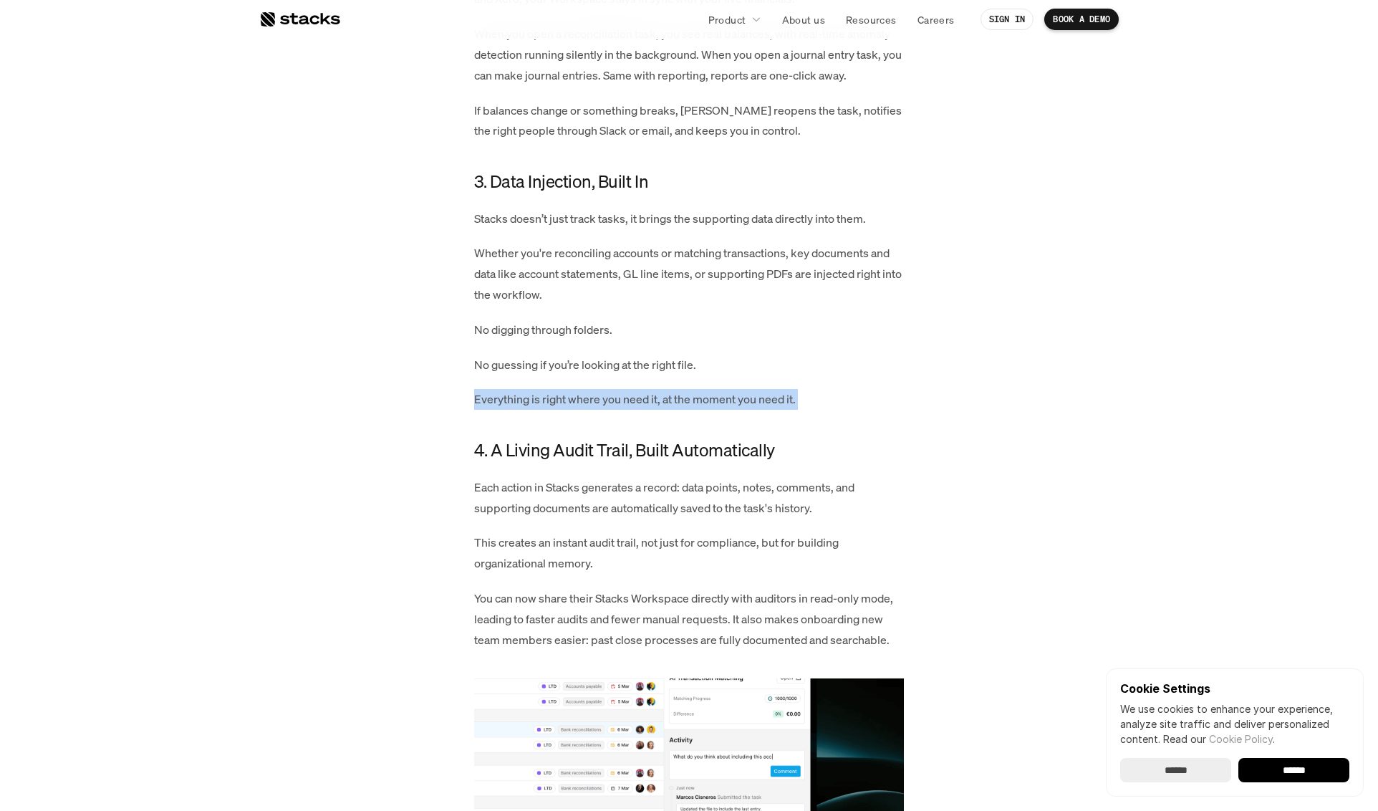
click at [678, 410] on p "Everything is right where you need it, at the moment you need it." at bounding box center [689, 399] width 430 height 21
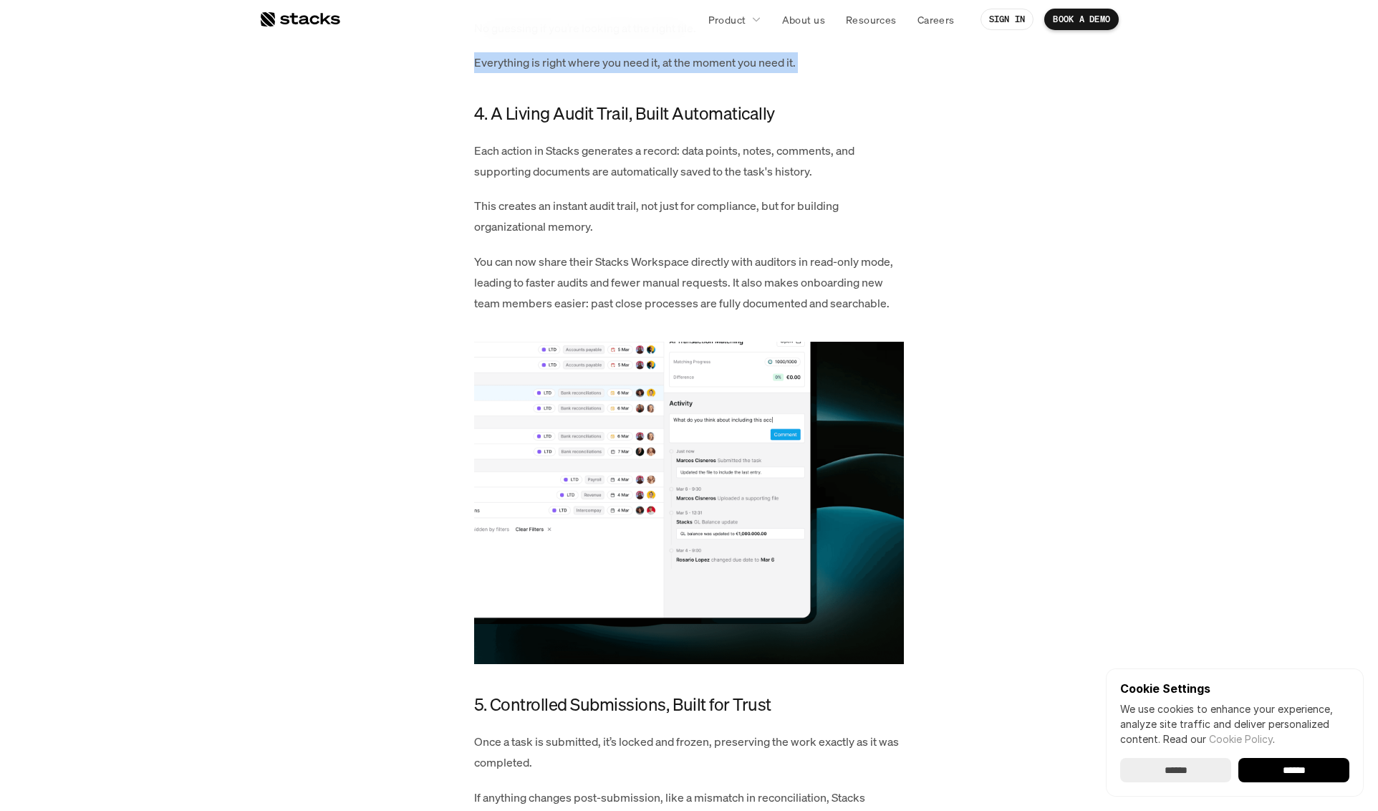
scroll to position [2016, 0]
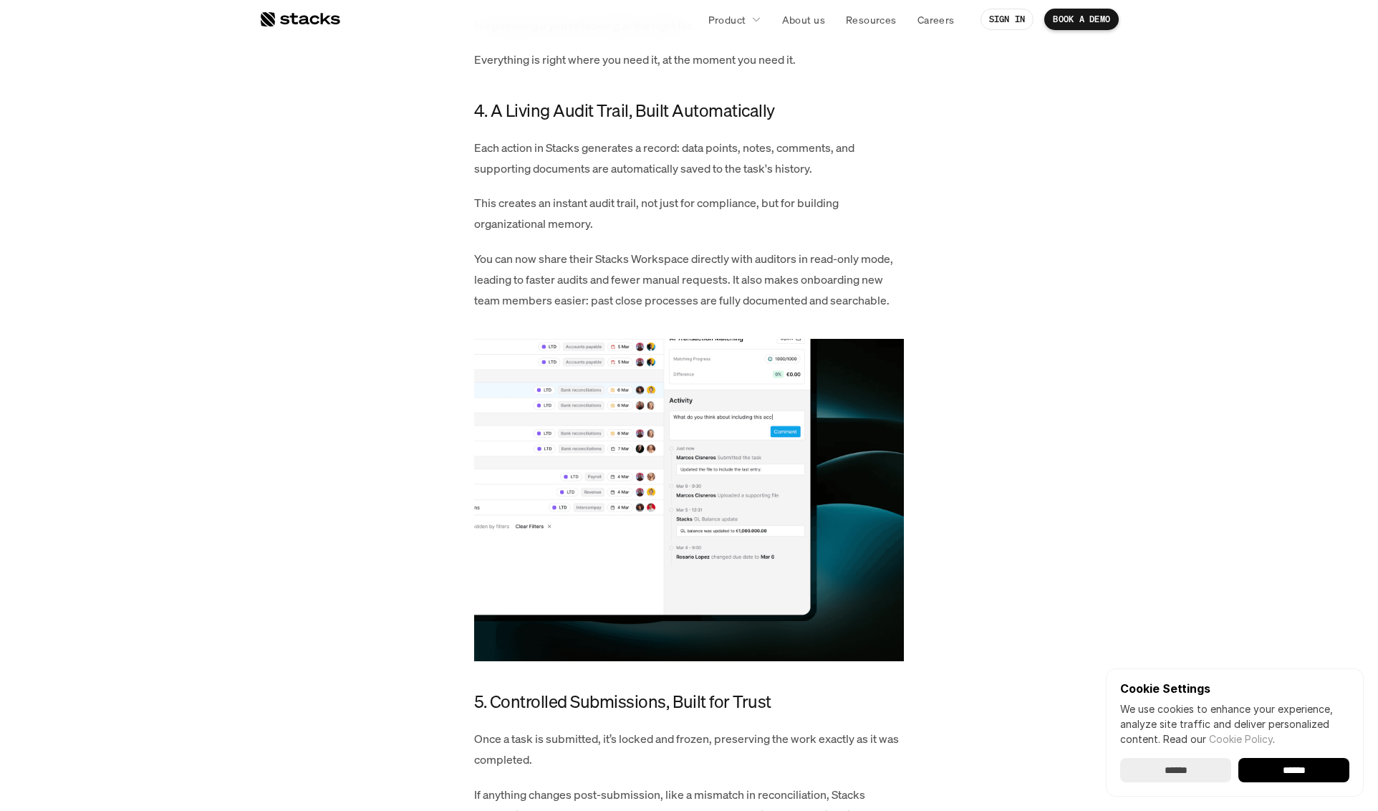
click at [733, 179] on p "Each action in Stacks generates a record: data points, notes, comments, and sup…" at bounding box center [689, 159] width 430 height 42
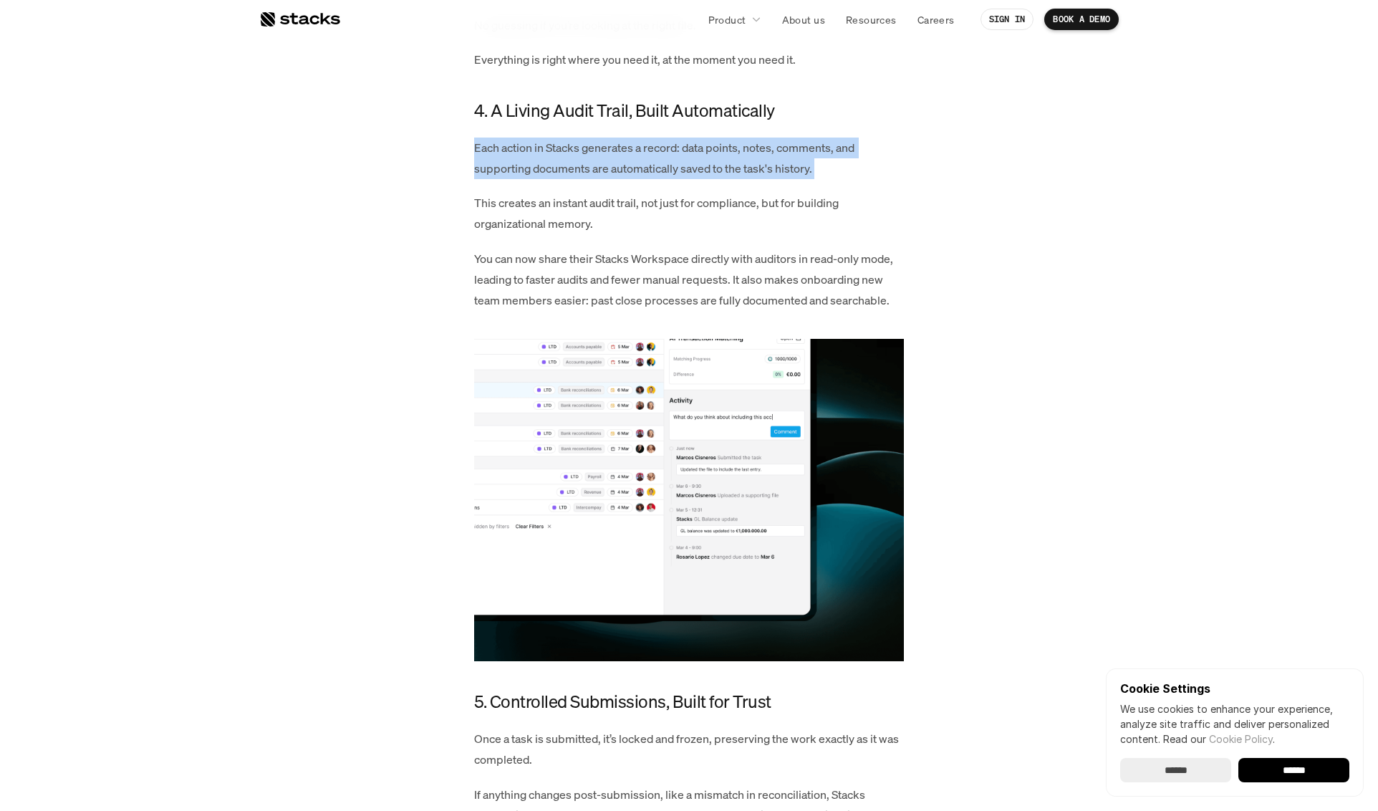
click at [733, 179] on p "Each action in Stacks generates a record: data points, notes, comments, and sup…" at bounding box center [689, 159] width 430 height 42
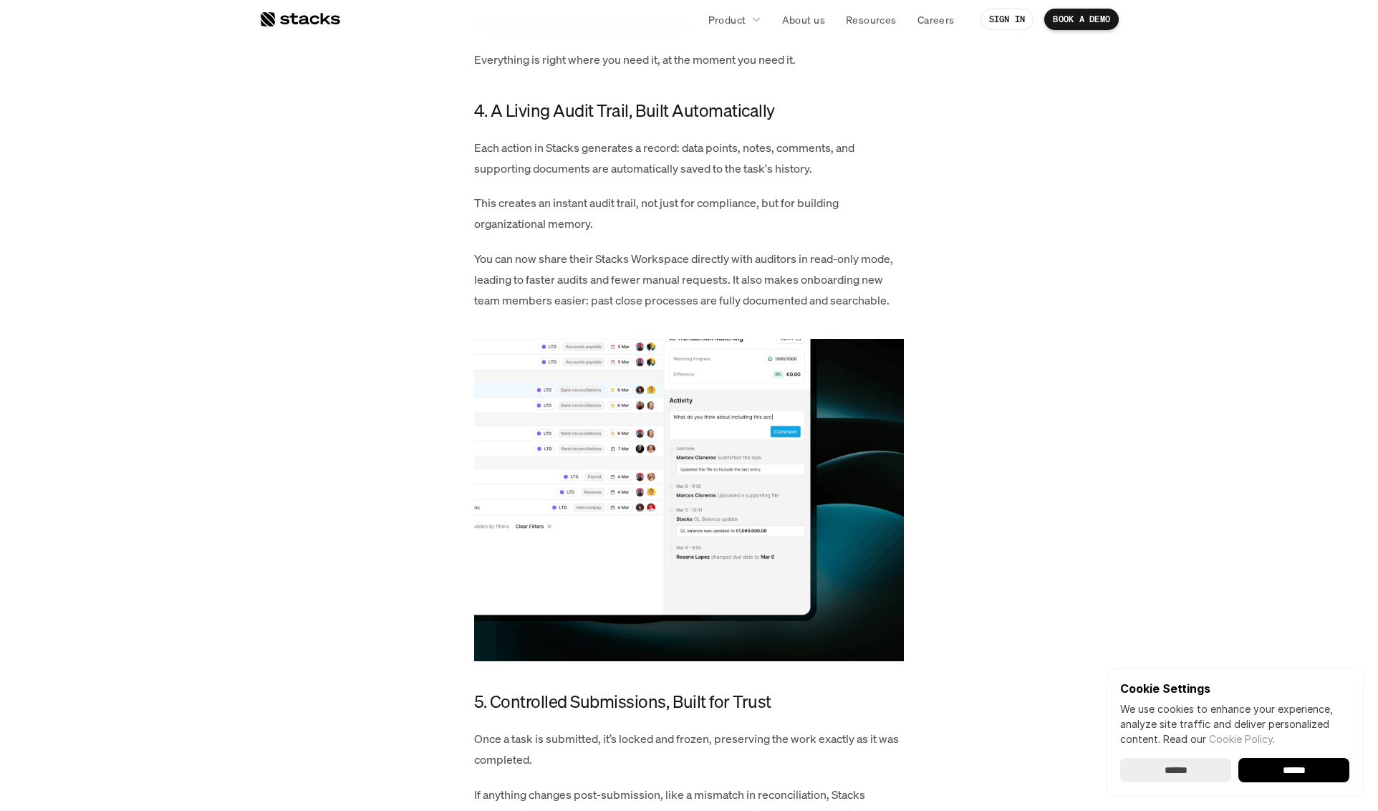
click at [700, 234] on p "This creates an instant audit trail, not just for compliance, but for building …" at bounding box center [689, 214] width 430 height 42
click at [721, 267] on div "For too long, finance teams have been stuck with task managers that feel like g…" at bounding box center [689, 235] width 430 height 2947
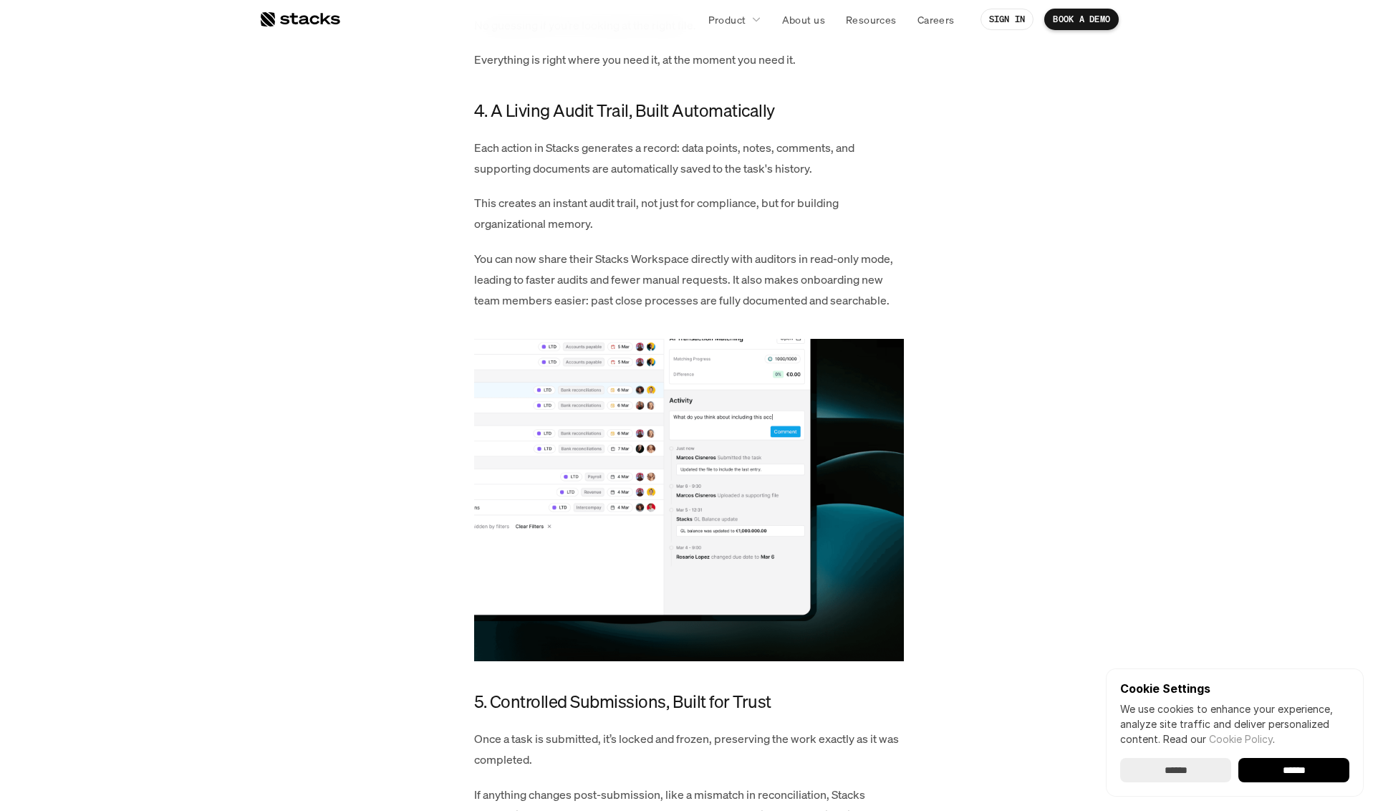
click at [721, 267] on div "For too long, finance teams have been stuck with task managers that feel like g…" at bounding box center [689, 235] width 430 height 2947
click at [698, 304] on p "You can now share their Stacks Workspace directly with auditors in read-only mo…" at bounding box center [689, 280] width 430 height 62
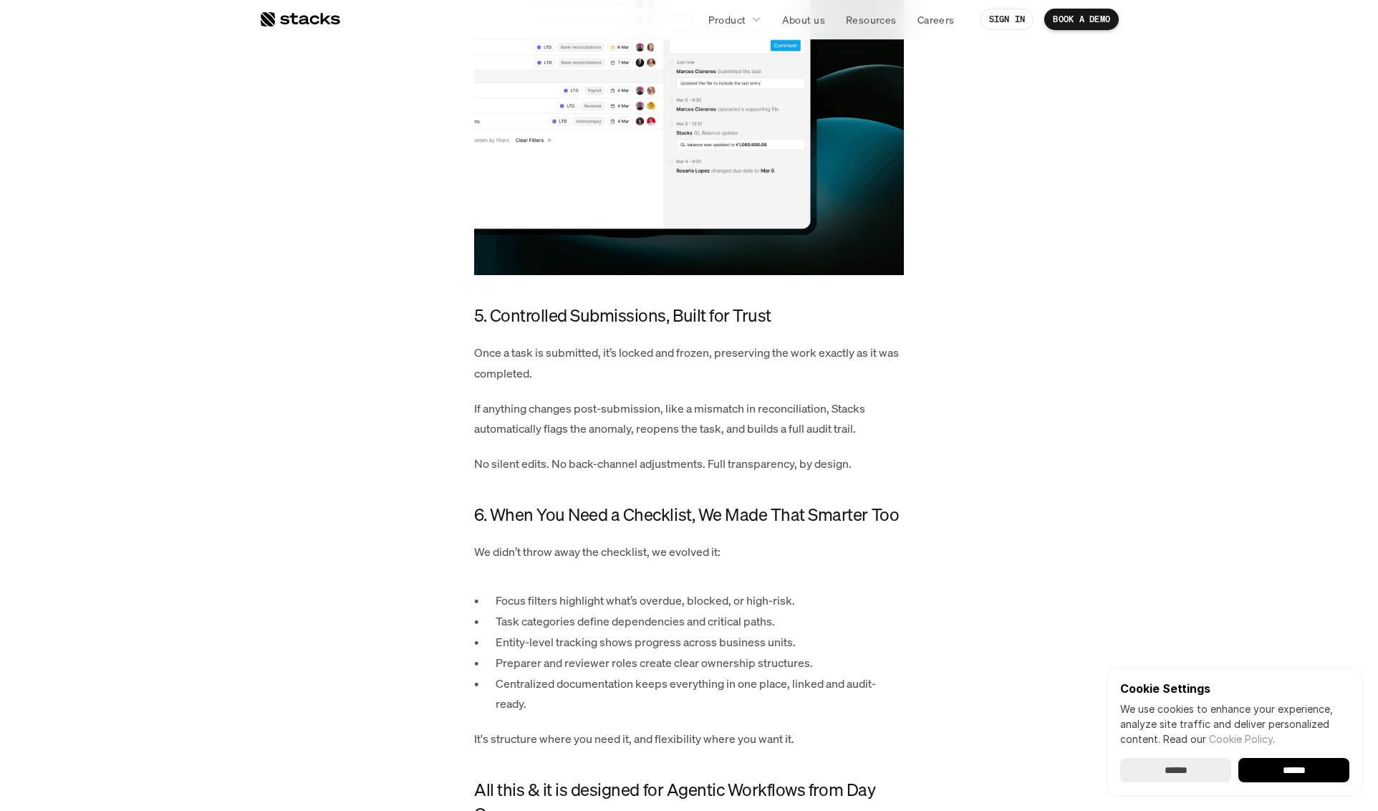
scroll to position [2404, 0]
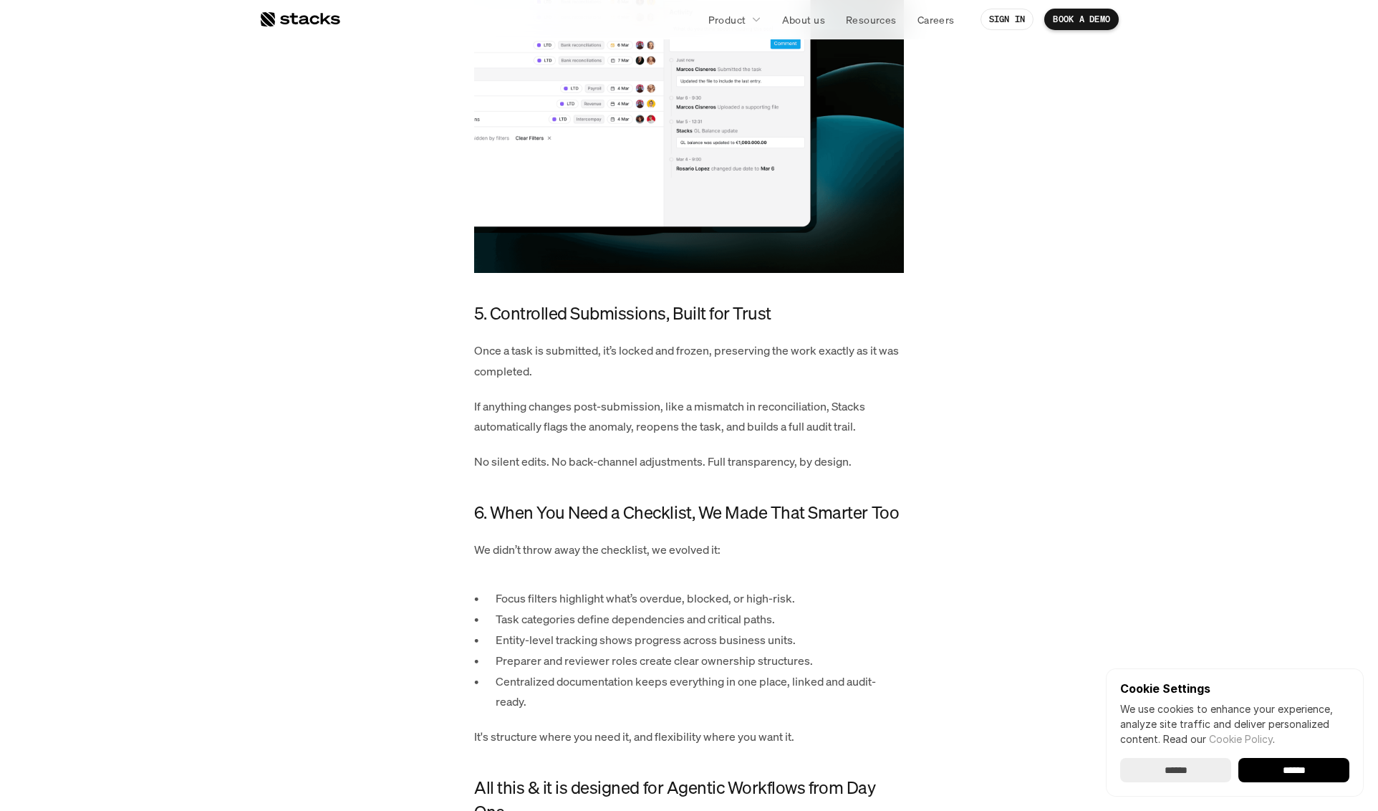
click at [693, 326] on h4 "5. Controlled Submissions, Built for Trust" at bounding box center [689, 314] width 430 height 24
click at [664, 375] on p "Once a task is submitted, it’s locked and frozen, preserving the work exactly a…" at bounding box center [689, 361] width 430 height 42
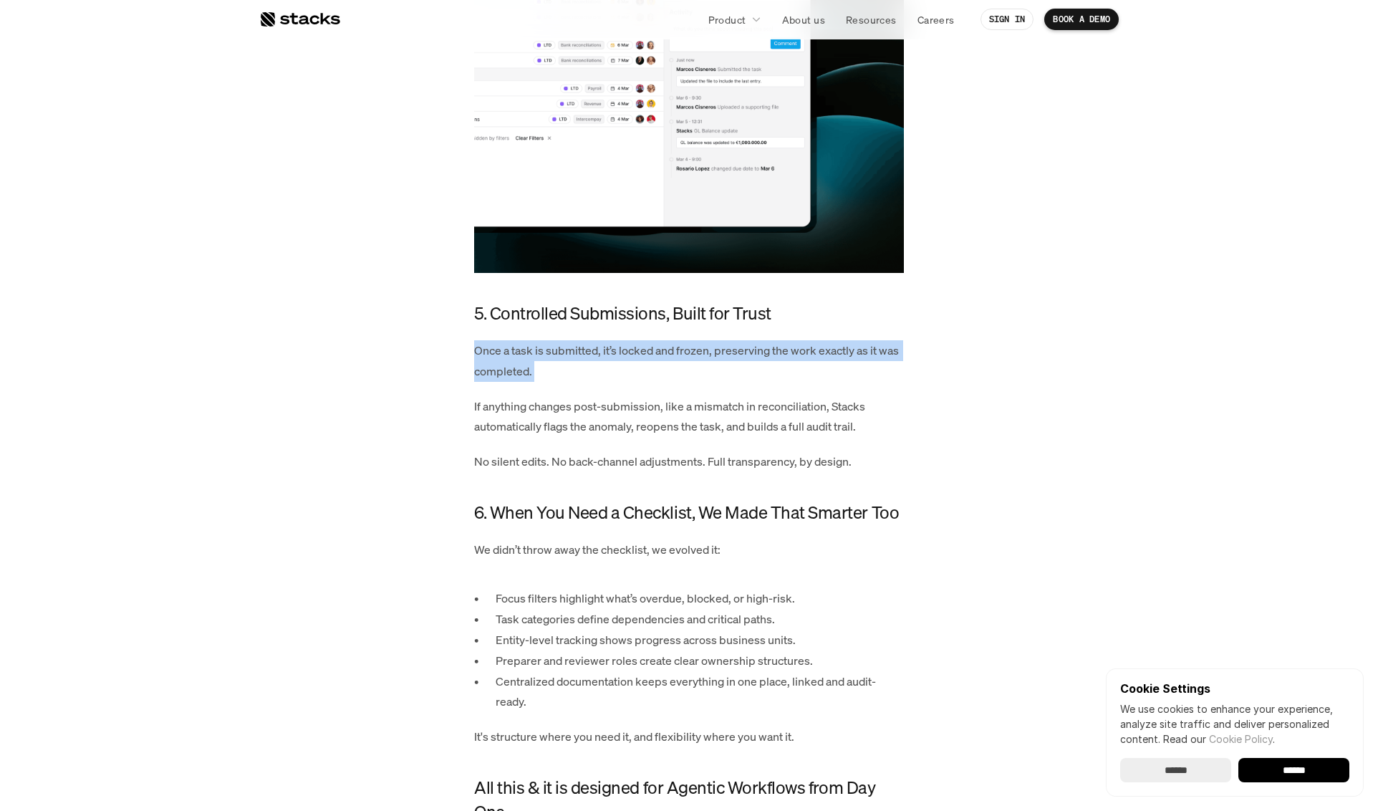
click at [664, 375] on p "Once a task is submitted, it’s locked and frozen, preserving the work exactly a…" at bounding box center [689, 361] width 430 height 42
click at [745, 438] on p "If anything changes post-submission, like a mismatch in reconciliation, Stacks …" at bounding box center [689, 417] width 430 height 42
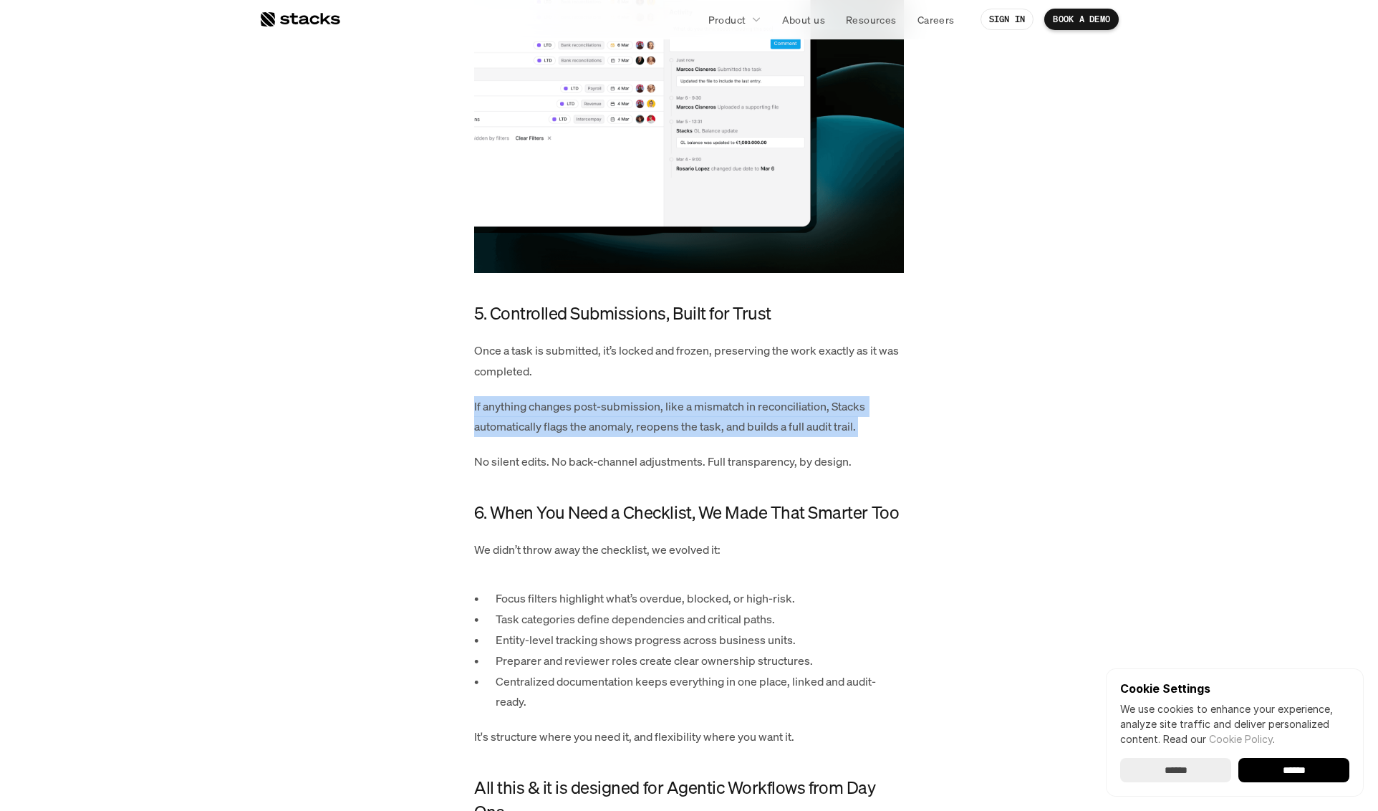
click at [745, 438] on p "If anything changes post-submission, like a mismatch in reconciliation, Stacks …" at bounding box center [689, 417] width 430 height 42
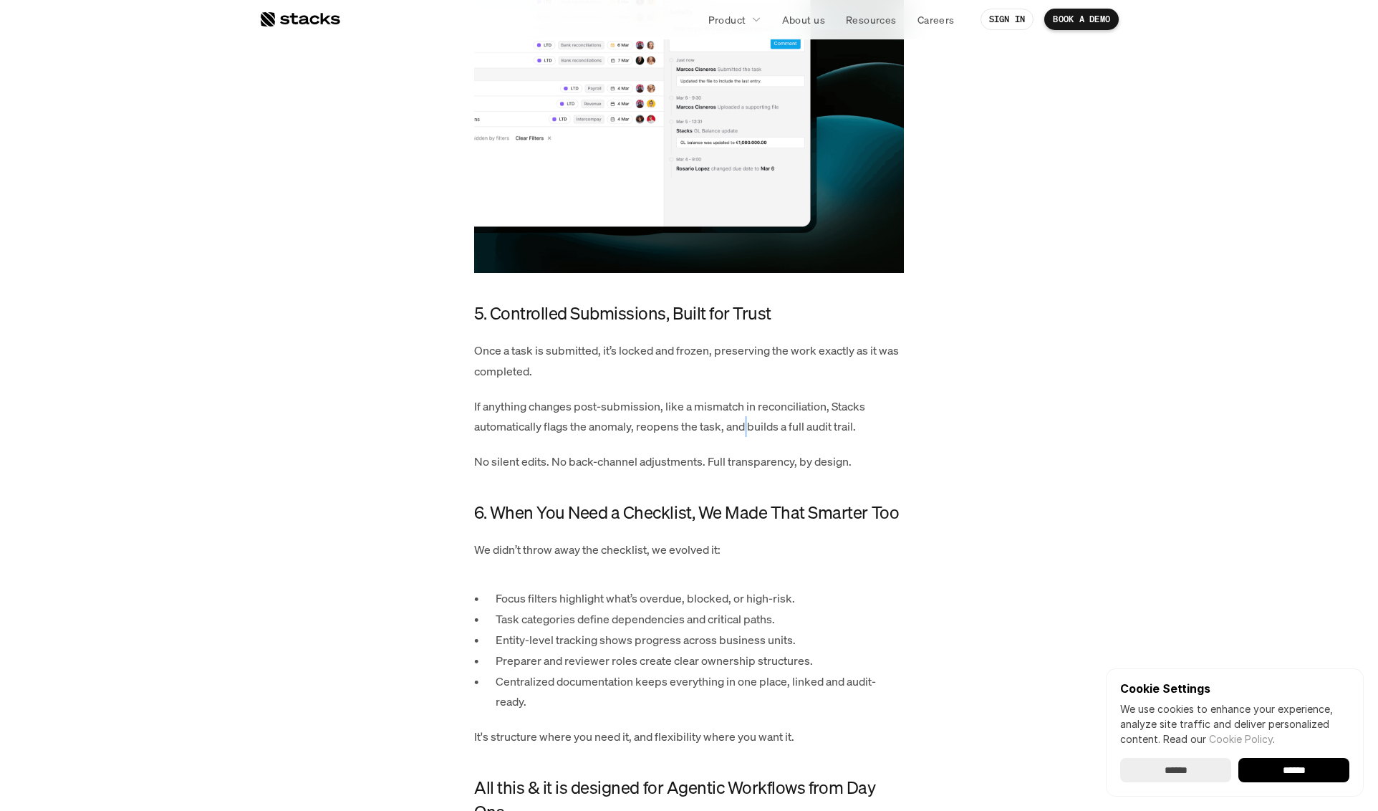
click at [745, 438] on p "If anything changes post-submission, like a mismatch in reconciliation, Stacks …" at bounding box center [689, 417] width 430 height 42
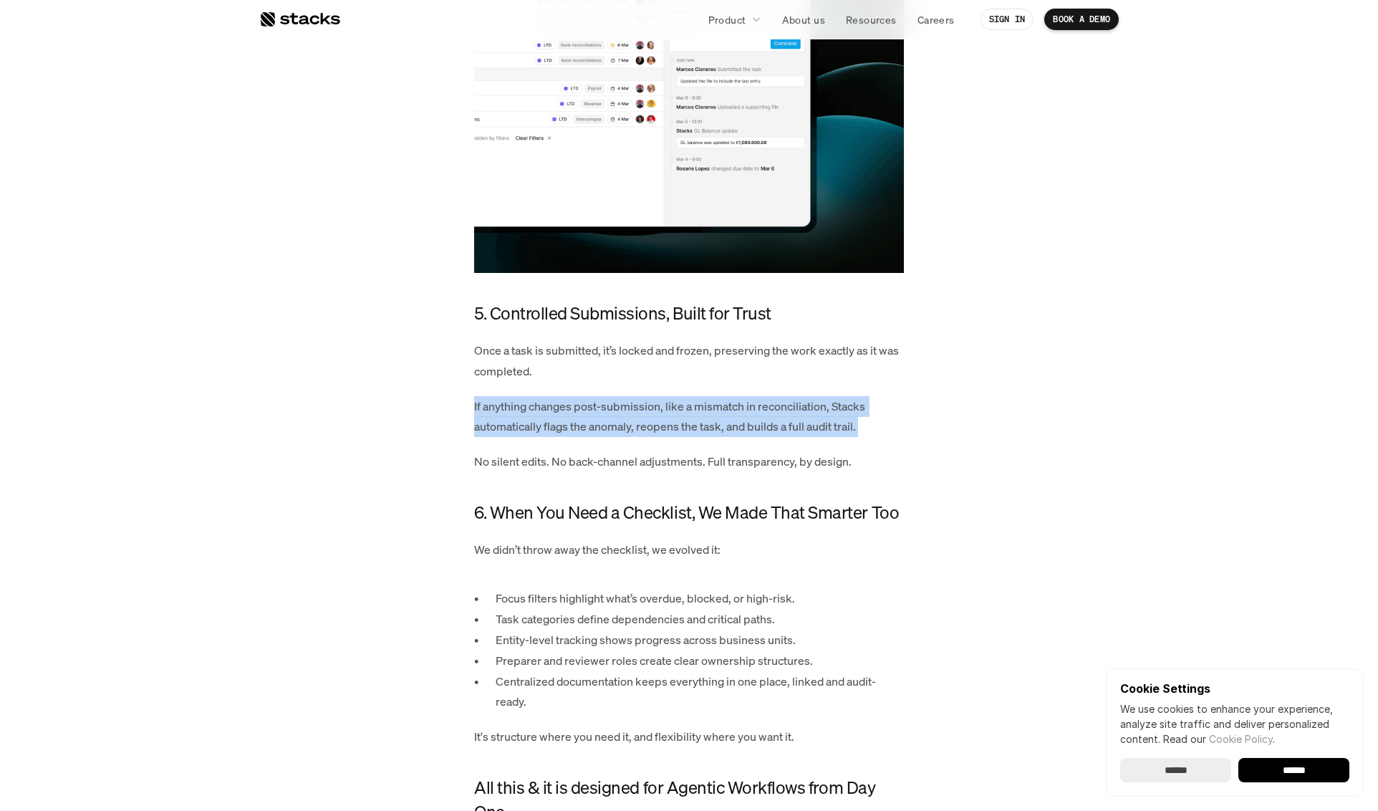
click at [745, 438] on p "If anything changes post-submission, like a mismatch in reconciliation, Stacks …" at bounding box center [689, 417] width 430 height 42
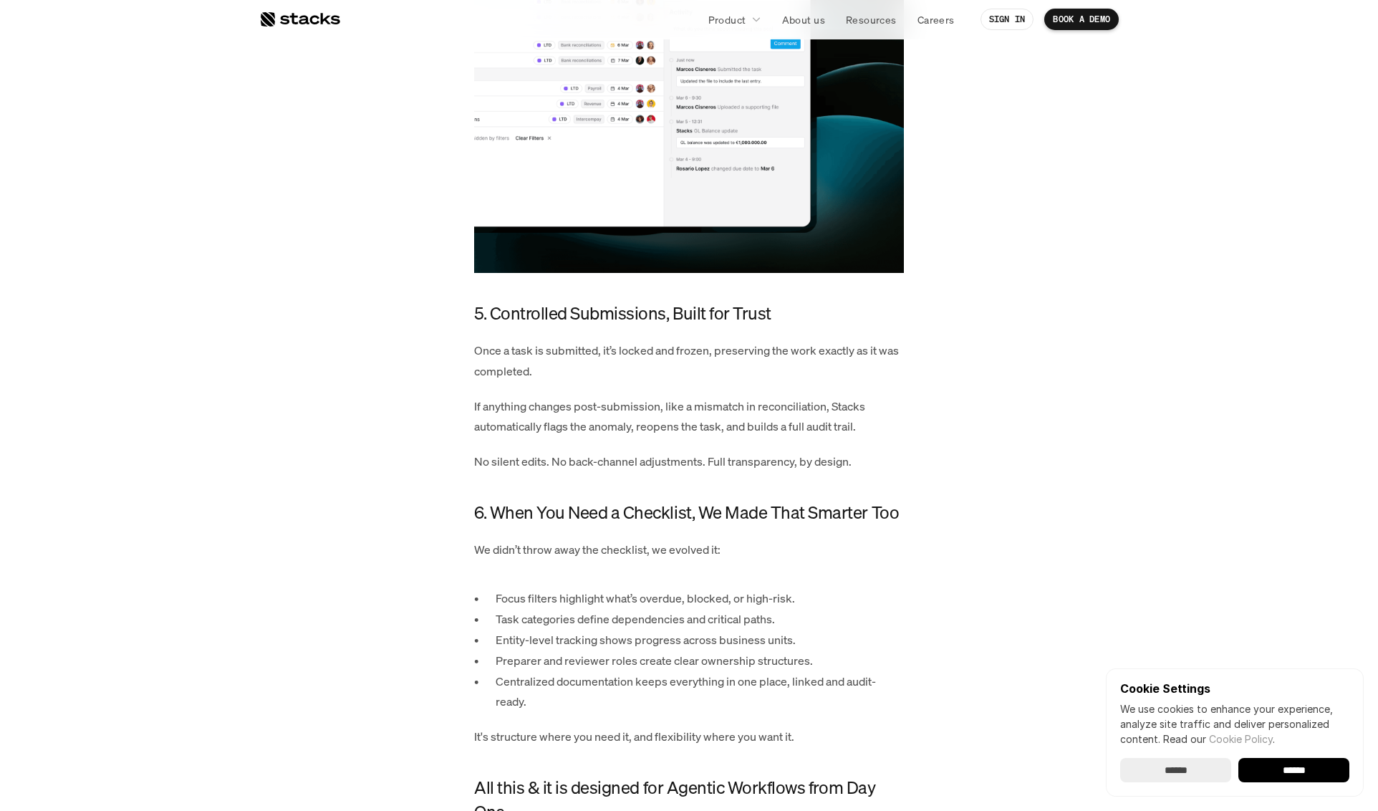
click at [829, 472] on p "No silent edits. No back-channel adjustments. Full transparency, by design." at bounding box center [689, 461] width 430 height 21
click at [519, 525] on h4 "6. When You Need a Checklist, We Made That Smarter Too" at bounding box center [689, 513] width 430 height 24
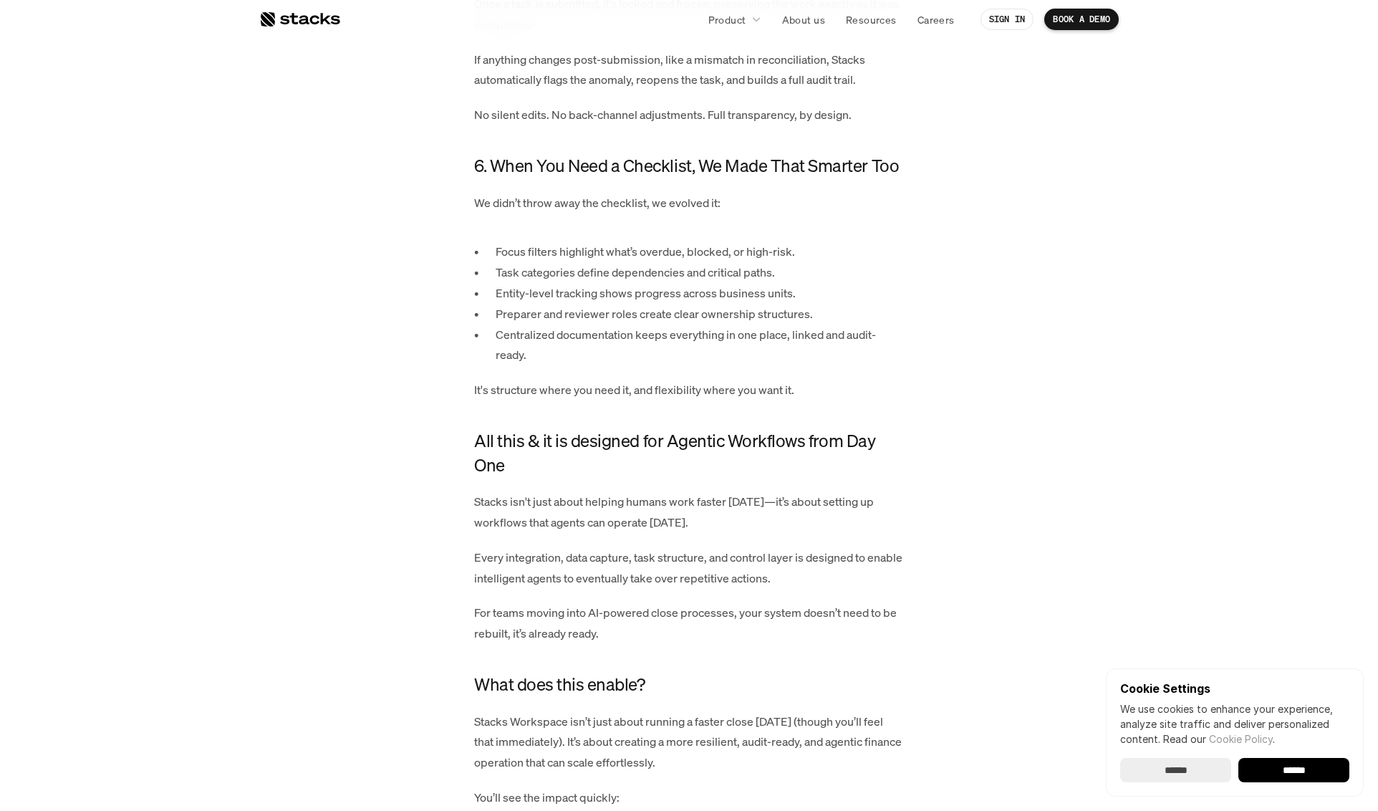
scroll to position [2752, 0]
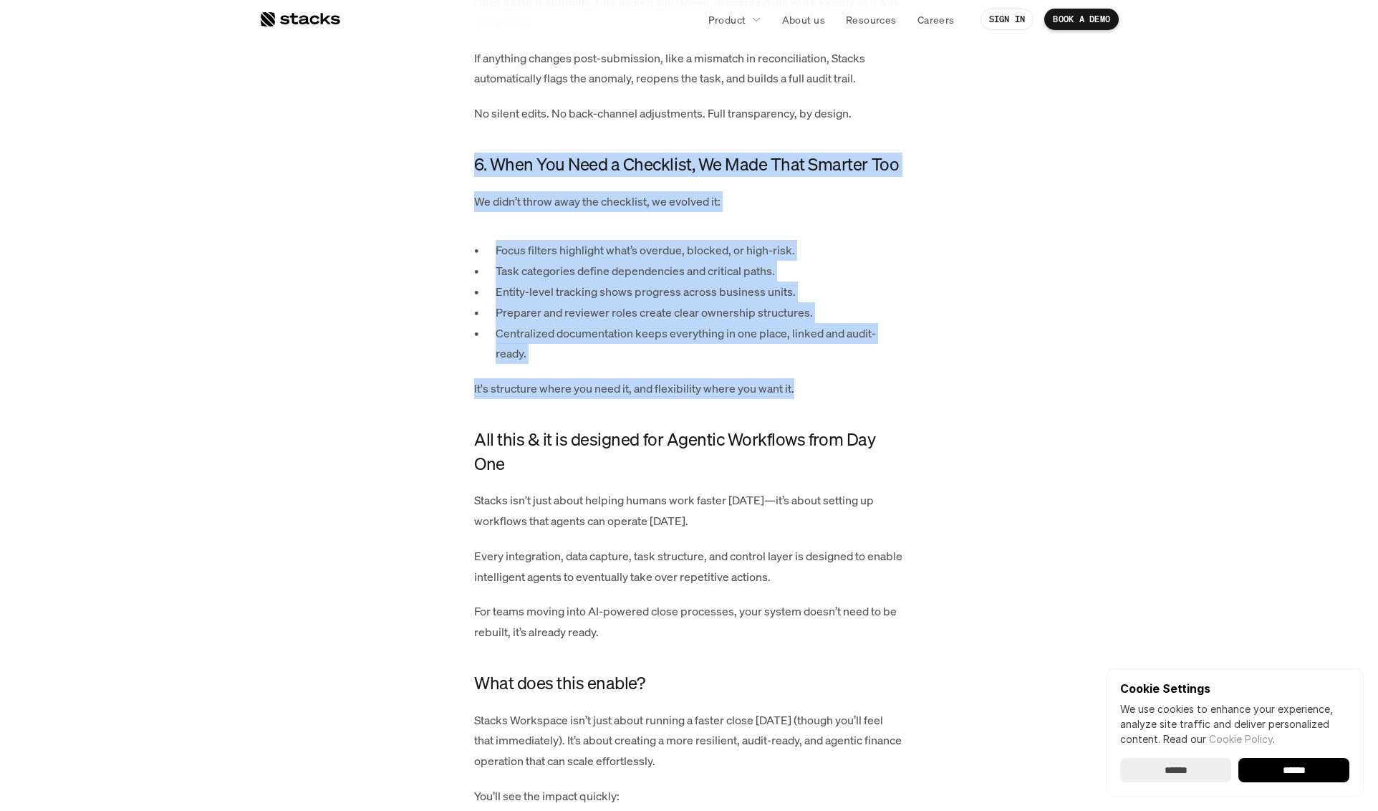
drag, startPoint x: 872, startPoint y: 415, endPoint x: 316, endPoint y: 174, distance: 606.6
drag, startPoint x: 316, startPoint y: 174, endPoint x: 995, endPoint y: 411, distance: 719.2
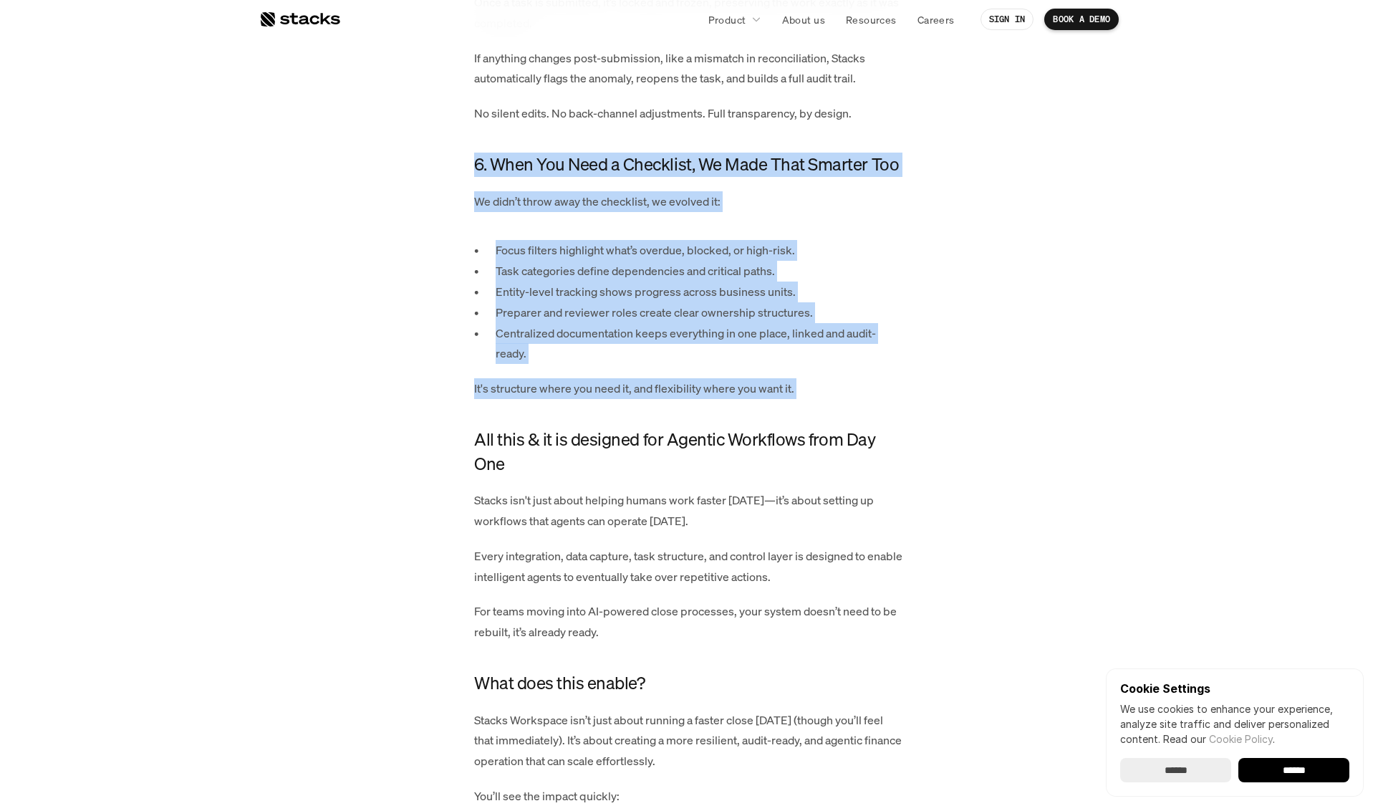
drag, startPoint x: 995, startPoint y: 411, endPoint x: 342, endPoint y: 167, distance: 696.7
drag, startPoint x: 342, startPoint y: 167, endPoint x: 914, endPoint y: 419, distance: 624.7
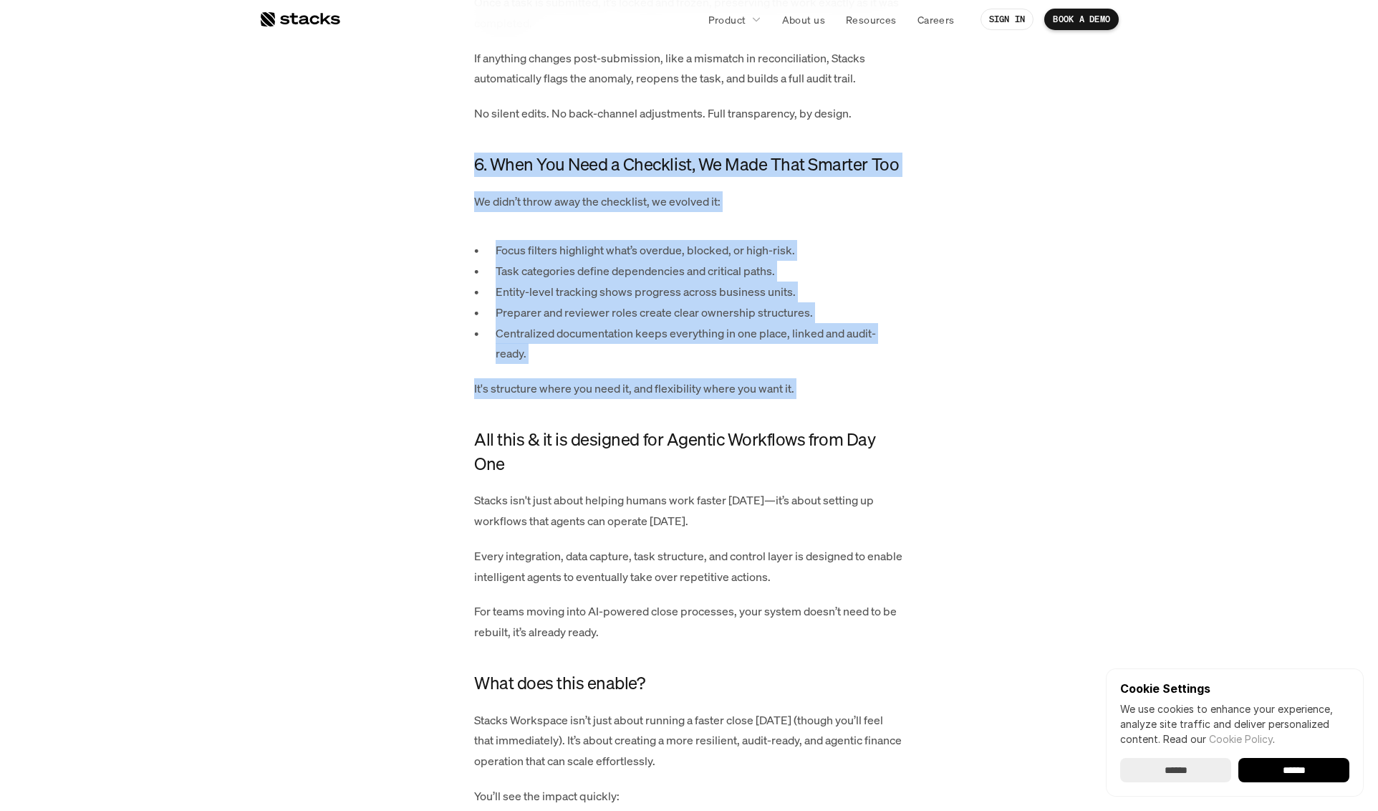
drag, startPoint x: 923, startPoint y: 411, endPoint x: 90, endPoint y: 180, distance: 865.2
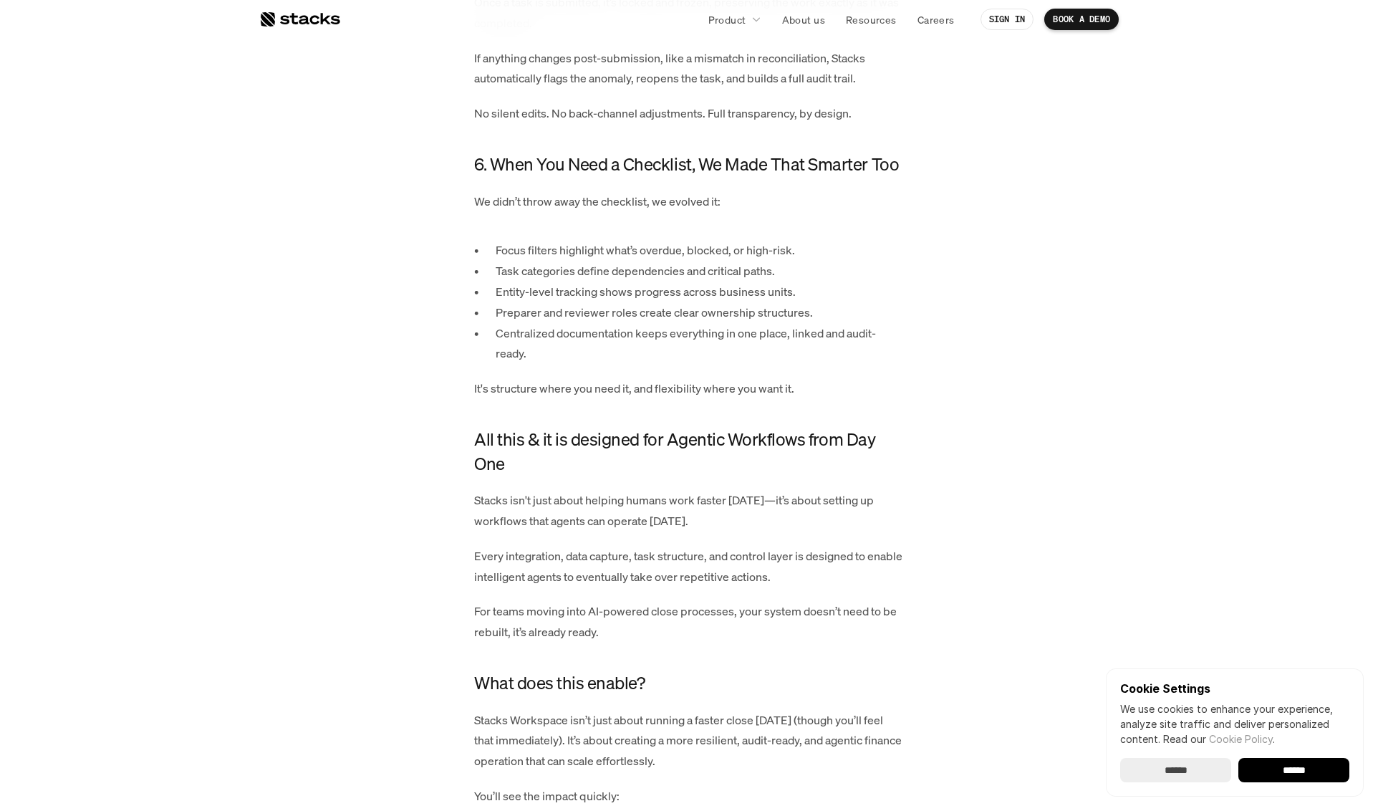
click at [732, 302] on p "Entity-level tracking shows progress across business units." at bounding box center [700, 291] width 408 height 21
click at [741, 352] on p "Centralized documentation keeps everything in one place, linked and audit-ready." at bounding box center [700, 344] width 408 height 42
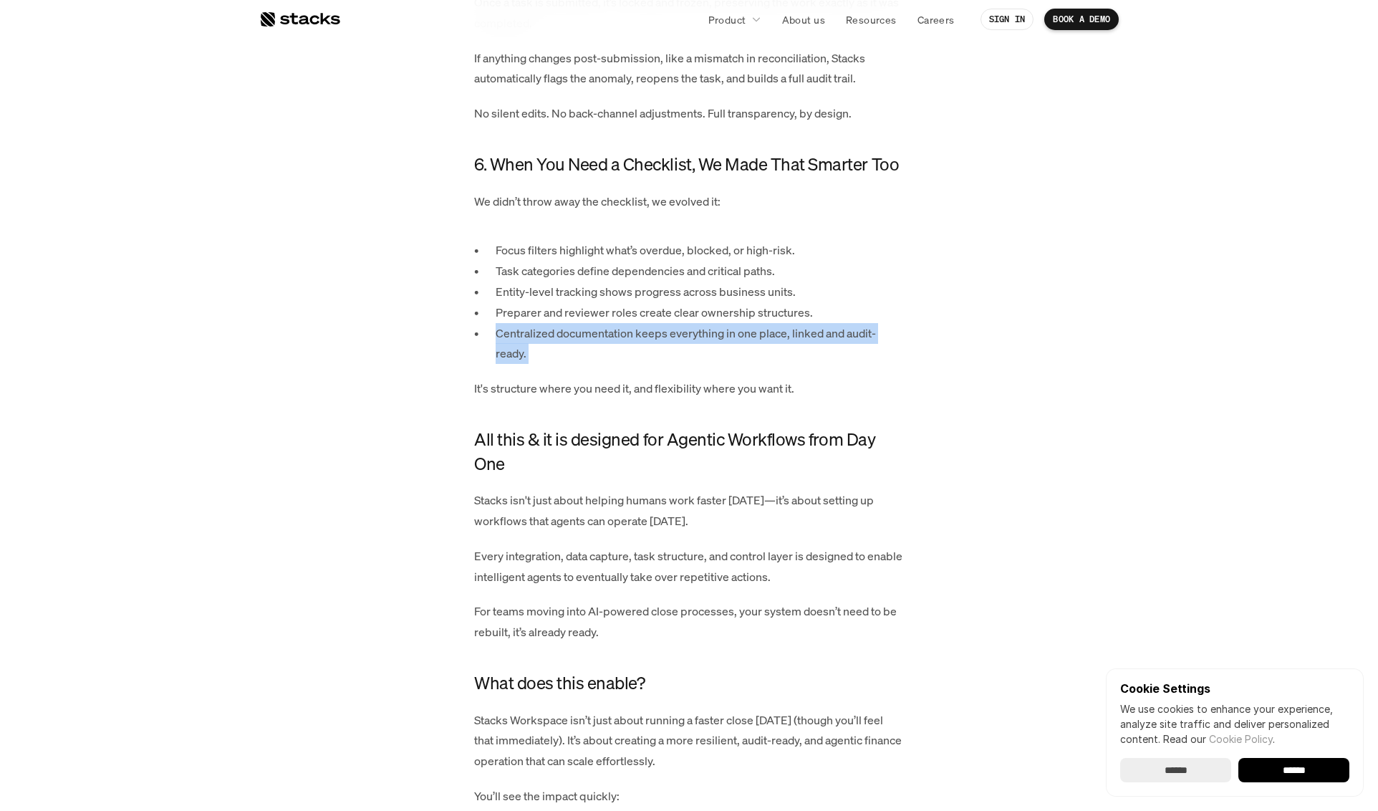
click at [741, 352] on p "Centralized documentation keeps everything in one place, linked and audit-ready." at bounding box center [700, 344] width 408 height 42
click at [764, 399] on p "It's structure where you need it, and flexibility where you want it." at bounding box center [689, 388] width 430 height 21
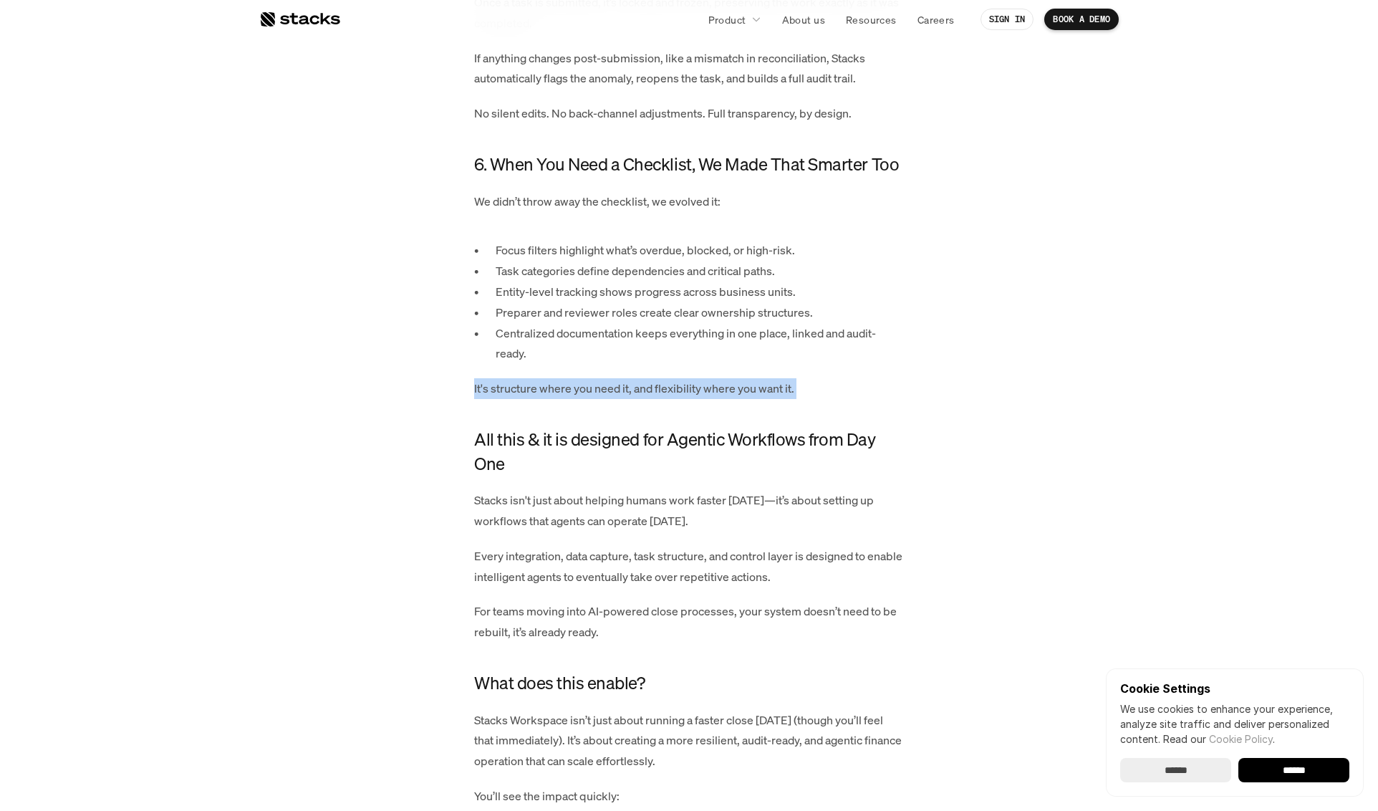
click at [764, 399] on p "It's structure where you need it, and flexibility where you want it." at bounding box center [689, 388] width 430 height 21
click at [730, 399] on p "It's structure where you need it, and flexibility where you want it." at bounding box center [689, 388] width 430 height 21
click at [719, 473] on h4 "All this & it is designed for Agentic Workflows from Day One" at bounding box center [689, 452] width 430 height 48
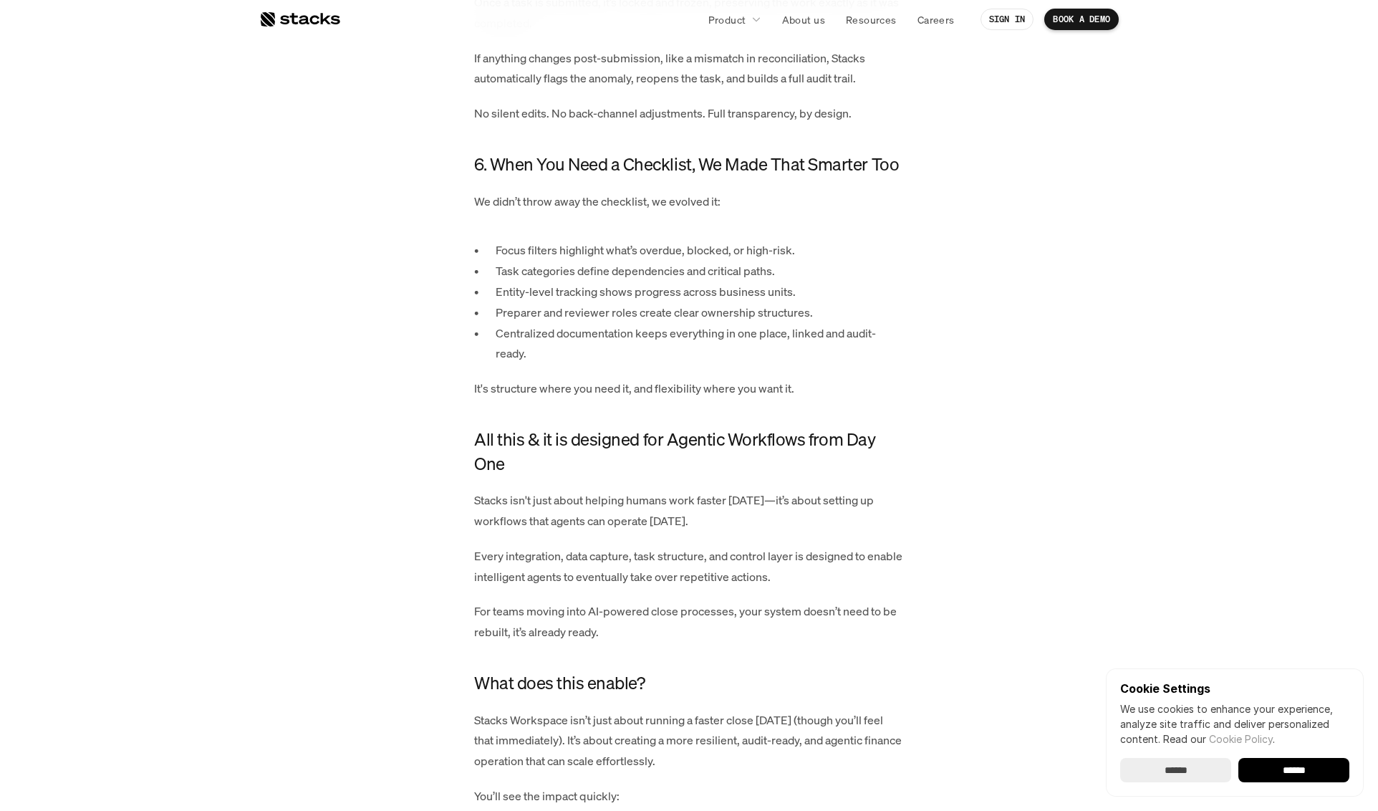
click at [719, 473] on h4 "All this & it is designed for Agentic Workflows from Day One" at bounding box center [689, 452] width 430 height 48
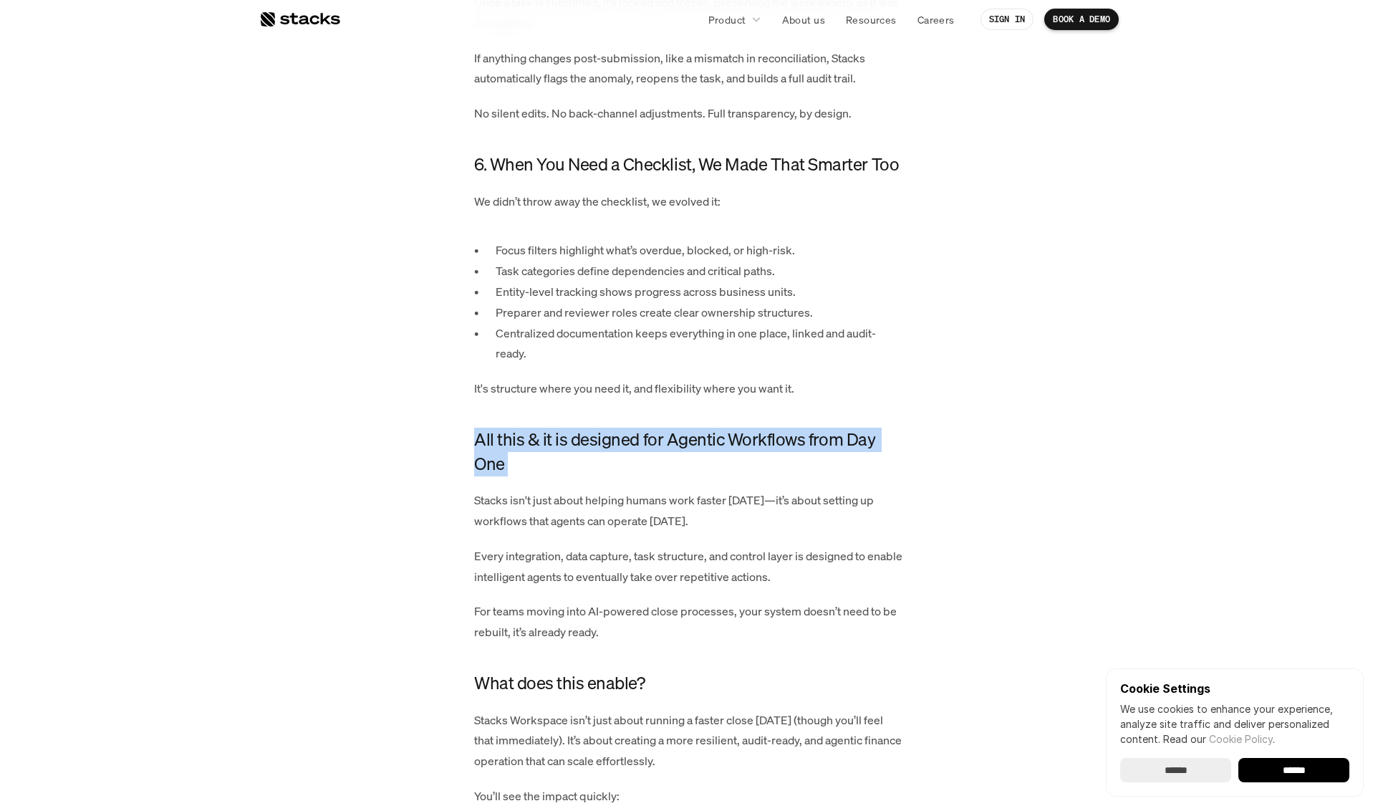
click at [719, 473] on h4 "All this & it is designed for Agentic Workflows from Day One" at bounding box center [689, 452] width 430 height 48
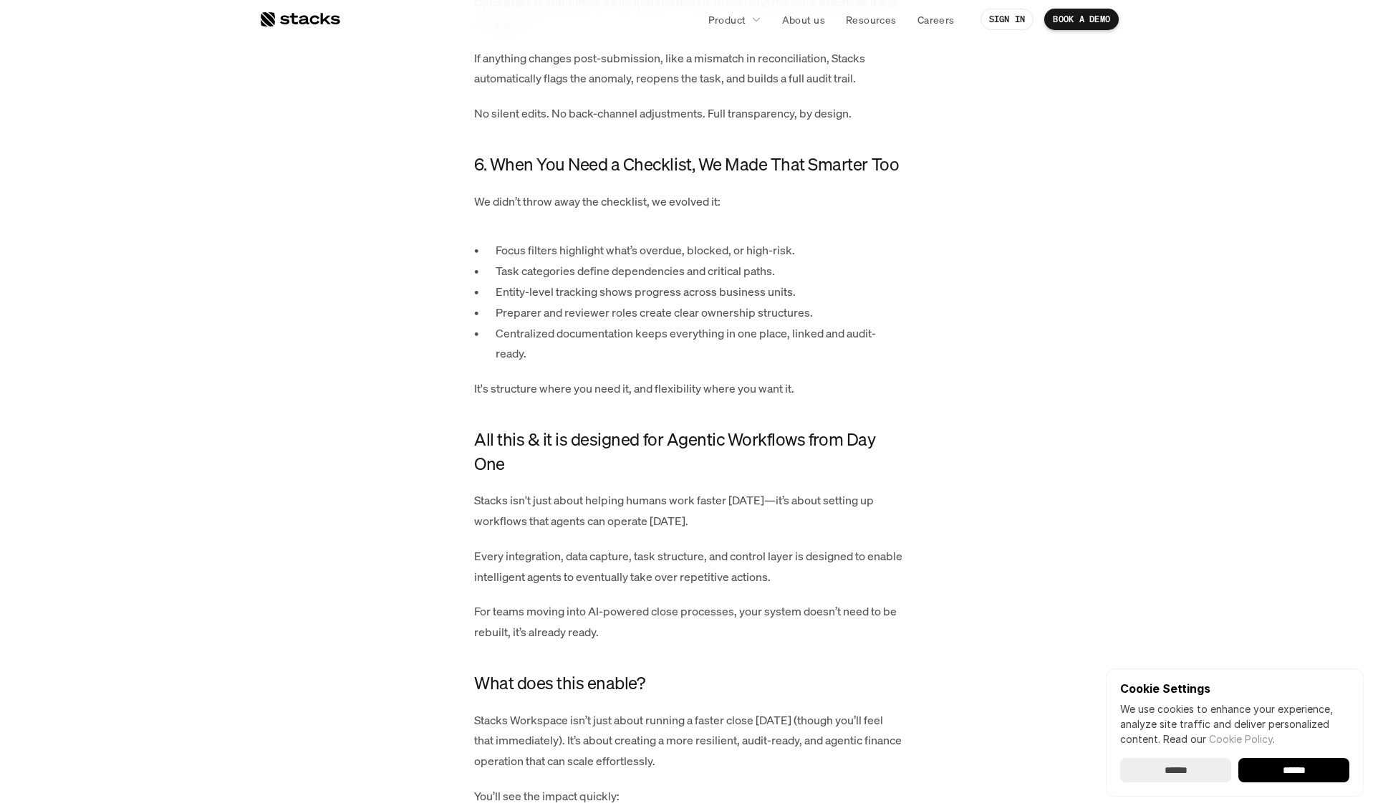
click at [681, 531] on p "Stacks isn't just about helping humans work faster [DATE]—it’s about setting up…" at bounding box center [689, 511] width 430 height 42
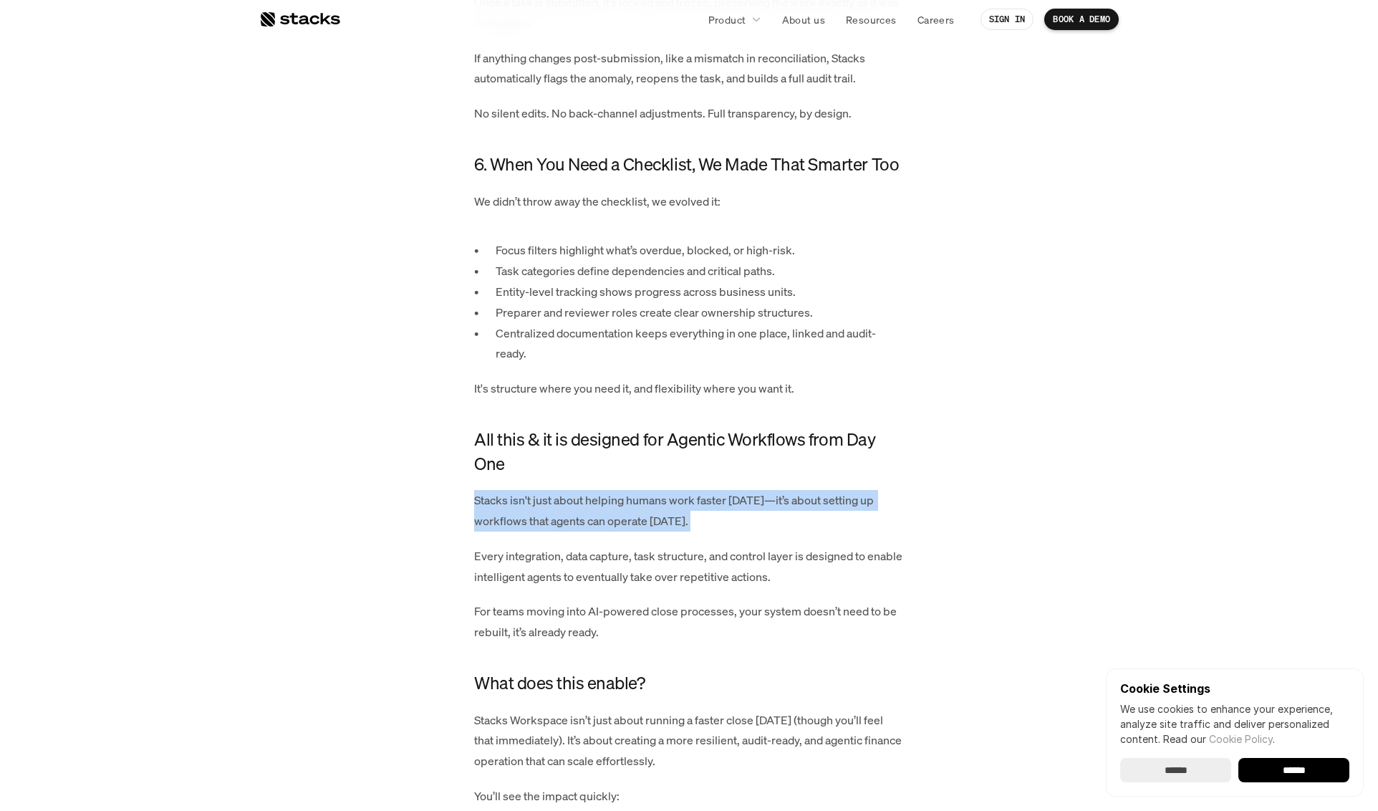
click at [681, 531] on p "Stacks isn't just about helping humans work faster [DATE]—it’s about setting up…" at bounding box center [689, 511] width 430 height 42
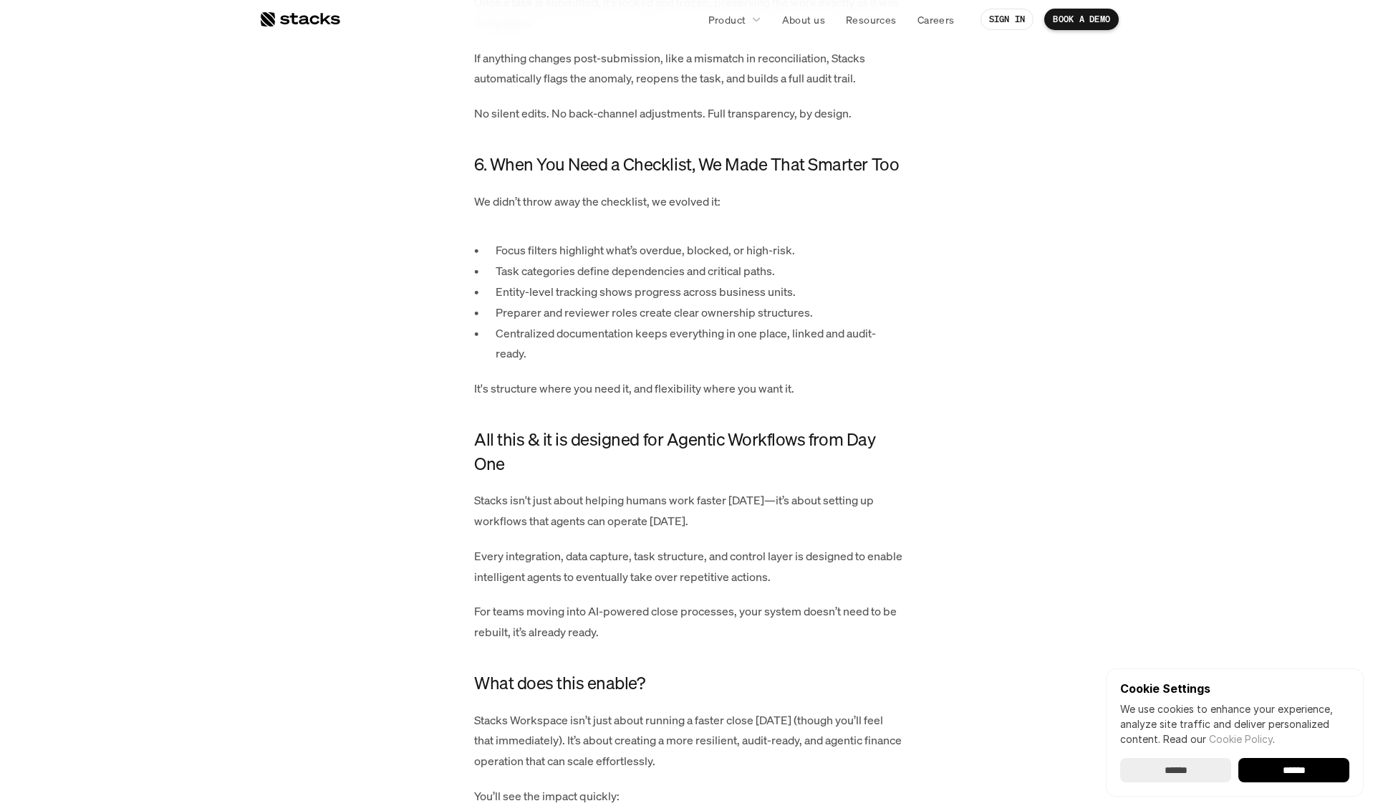
click at [676, 586] on p "Every integration, data capture, task structure, and control layer is designed …" at bounding box center [689, 567] width 430 height 42
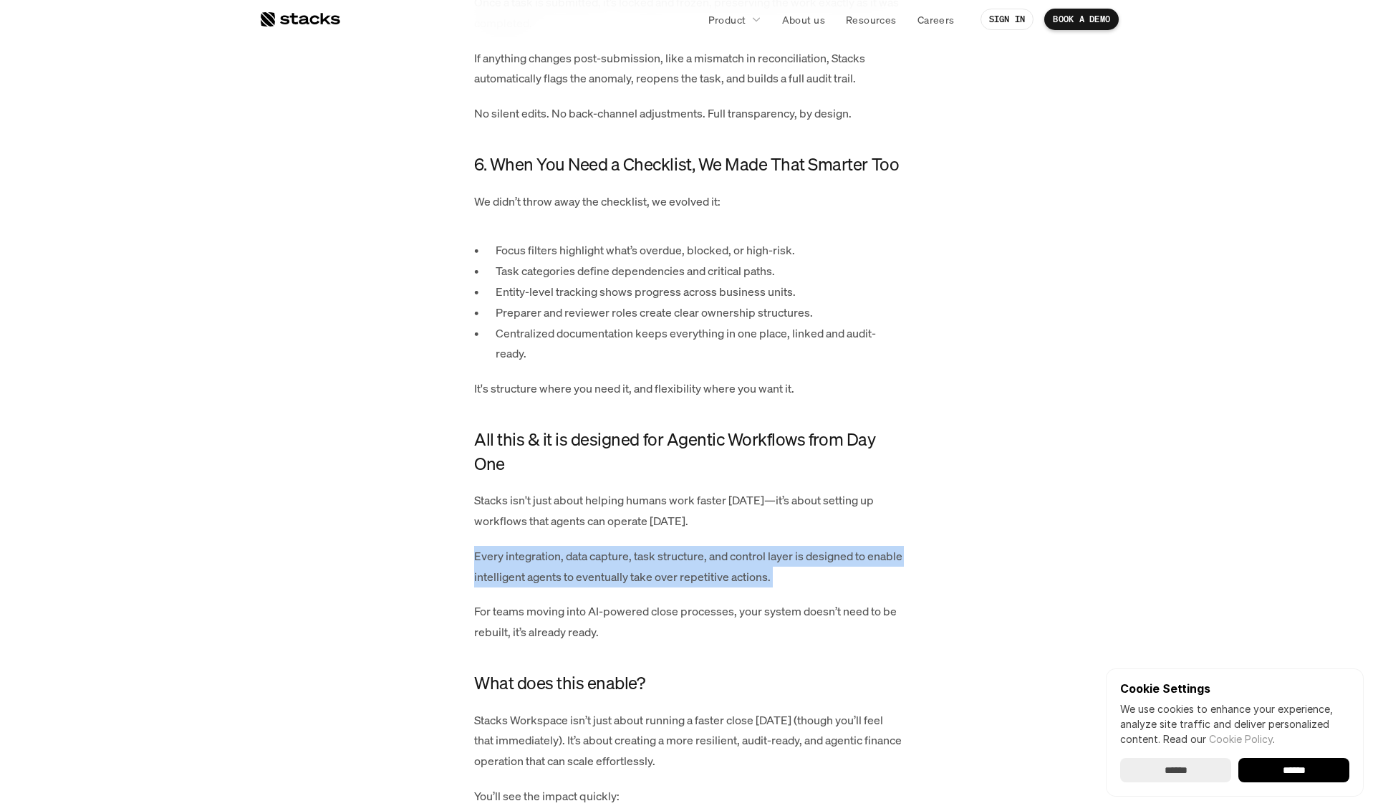
click at [676, 586] on p "Every integration, data capture, task structure, and control layer is designed …" at bounding box center [689, 567] width 430 height 42
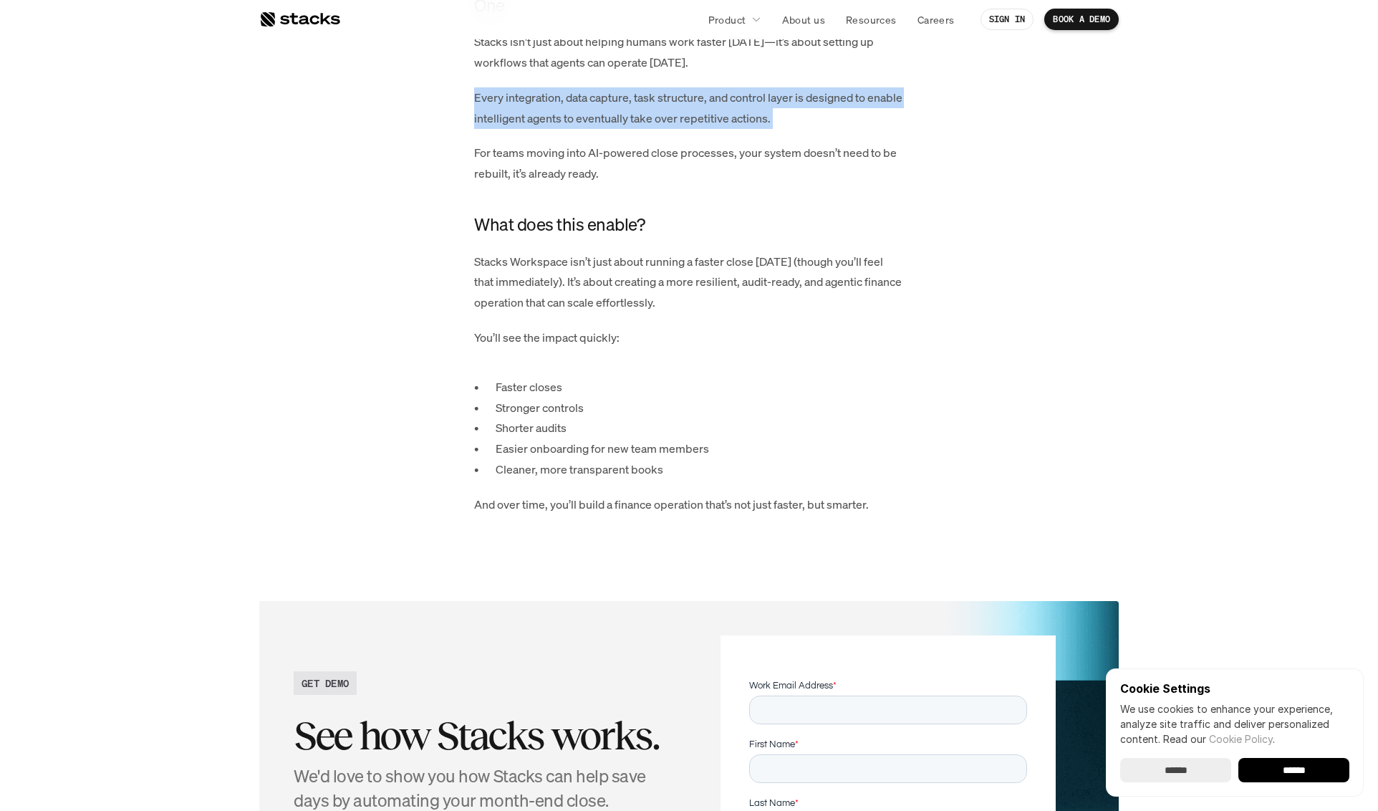
scroll to position [3211, 0]
